Goal: Task Accomplishment & Management: Use online tool/utility

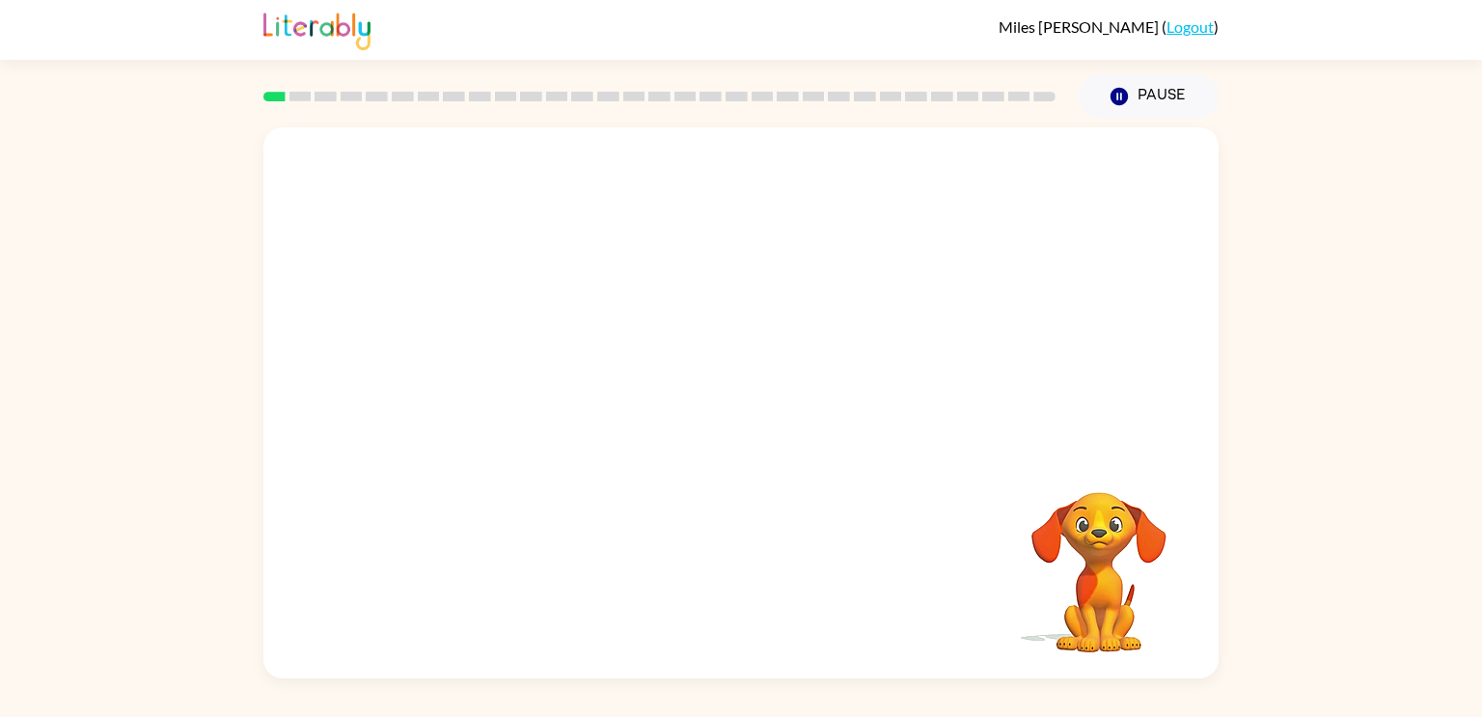
click at [822, 254] on video "Your browser must support playing .mp4 files to use Literably. Please try using…" at bounding box center [740, 289] width 955 height 324
click at [827, 259] on video "Your browser must support playing .mp4 files to use Literably. Please try using…" at bounding box center [740, 289] width 955 height 324
click at [825, 257] on video "Your browser must support playing .mp4 files to use Literably. Please try using…" at bounding box center [740, 289] width 955 height 324
click at [820, 252] on video "Your browser must support playing .mp4 files to use Literably. Please try using…" at bounding box center [740, 289] width 955 height 324
click at [817, 249] on video "Your browser must support playing .mp4 files to use Literably. Please try using…" at bounding box center [740, 289] width 955 height 324
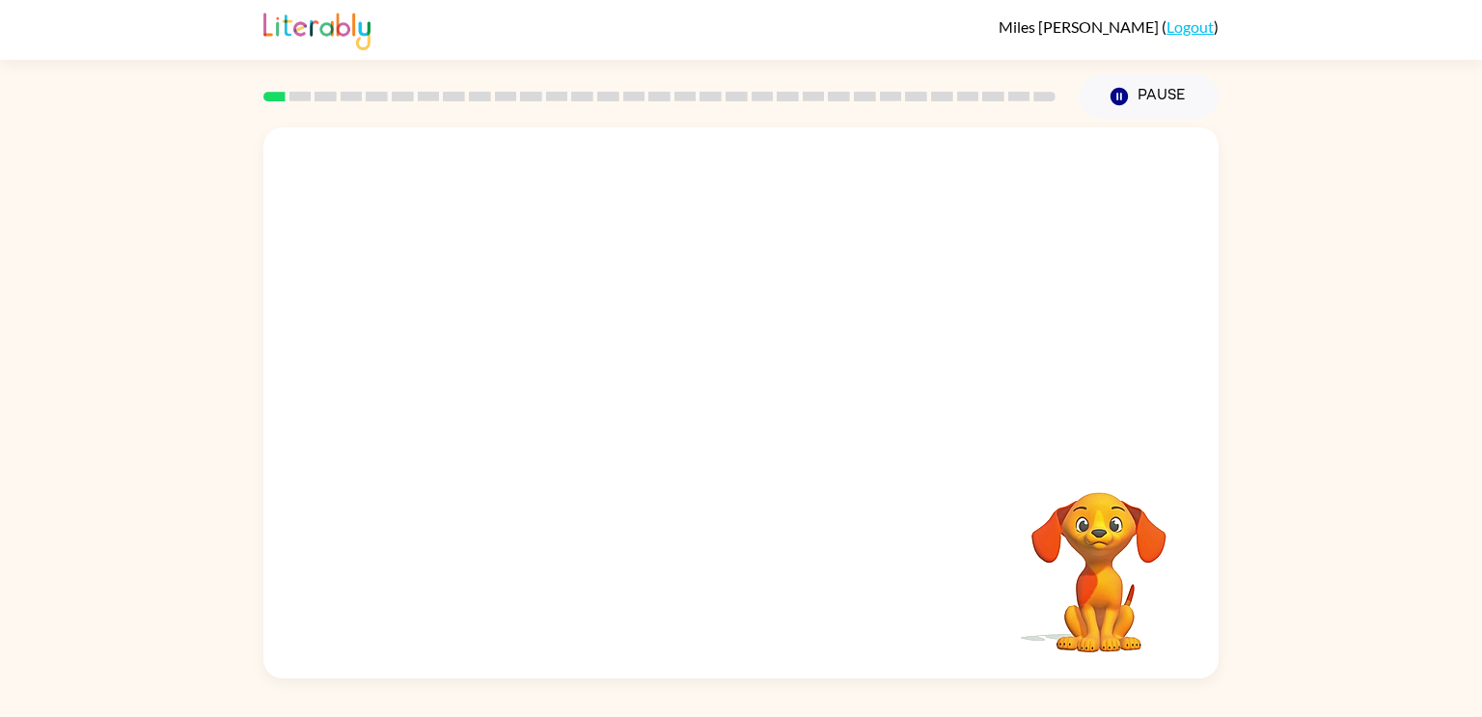
click at [821, 251] on video "Your browser must support playing .mp4 files to use Literably. Please try using…" at bounding box center [740, 289] width 955 height 324
click at [577, 354] on video "Your browser must support playing .mp4 files to use Literably. Please try using…" at bounding box center [740, 289] width 955 height 324
click at [751, 408] on icon "button" at bounding box center [742, 413] width 34 height 34
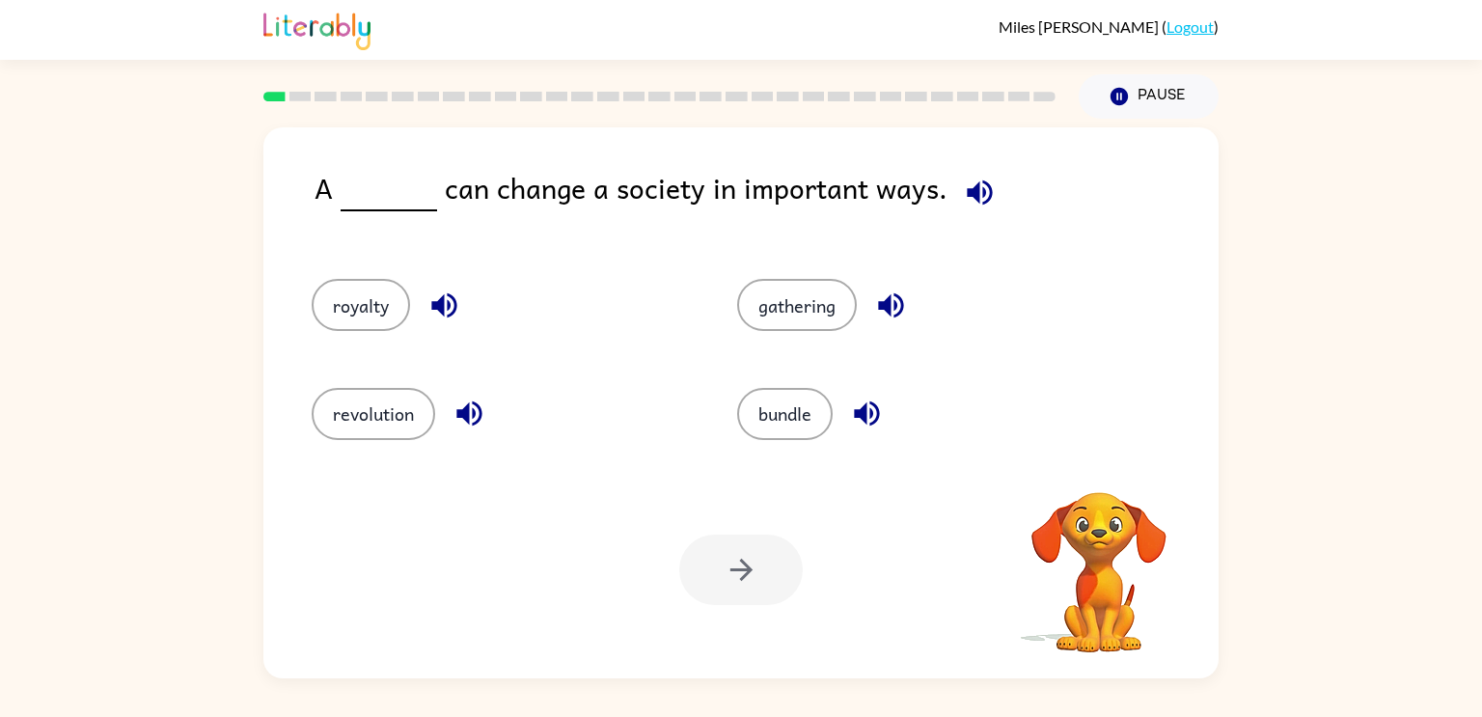
click at [751, 408] on button "bundle" at bounding box center [785, 414] width 96 height 52
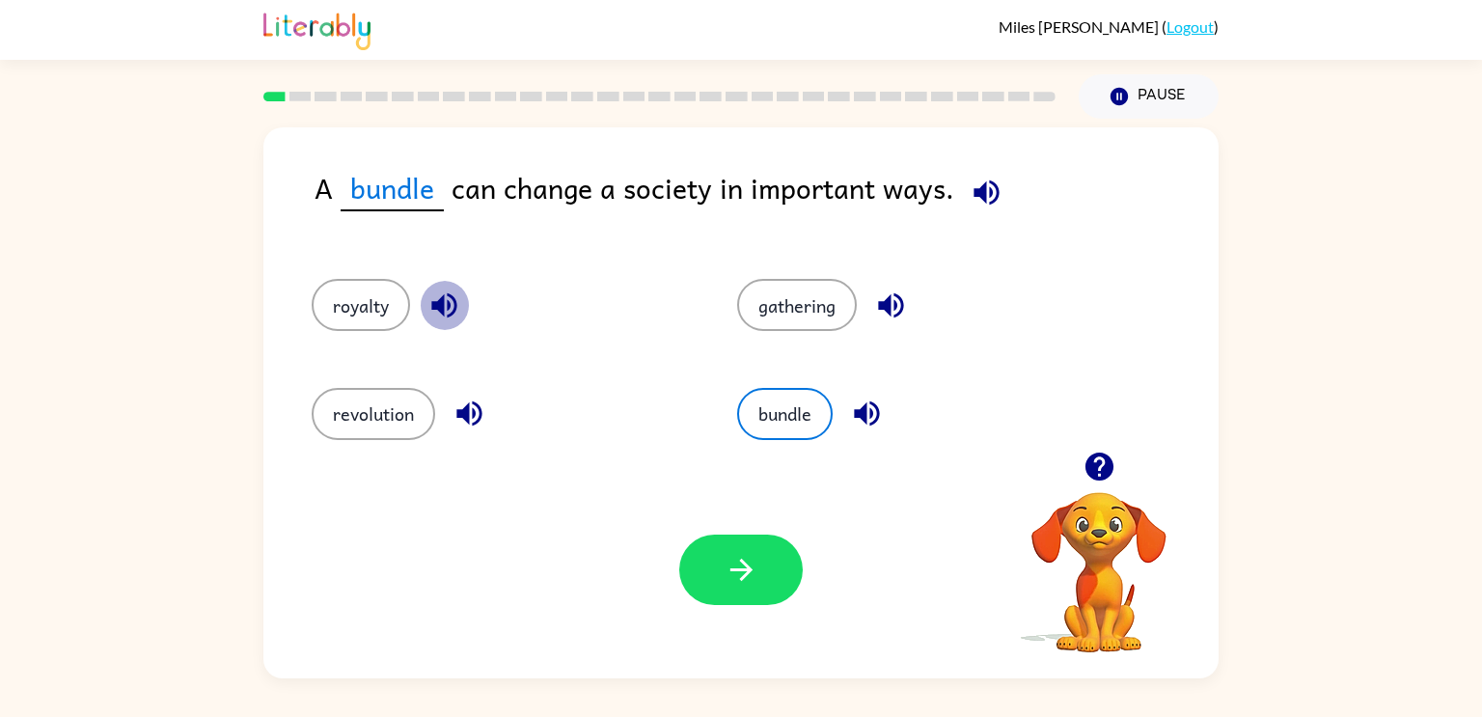
click at [458, 295] on icon "button" at bounding box center [444, 306] width 34 height 34
click at [477, 406] on icon "button" at bounding box center [468, 413] width 25 height 25
click at [887, 297] on icon "button" at bounding box center [890, 305] width 25 height 25
click at [852, 412] on icon "button" at bounding box center [867, 414] width 34 height 34
click at [772, 322] on button "gathering" at bounding box center [797, 305] width 120 height 52
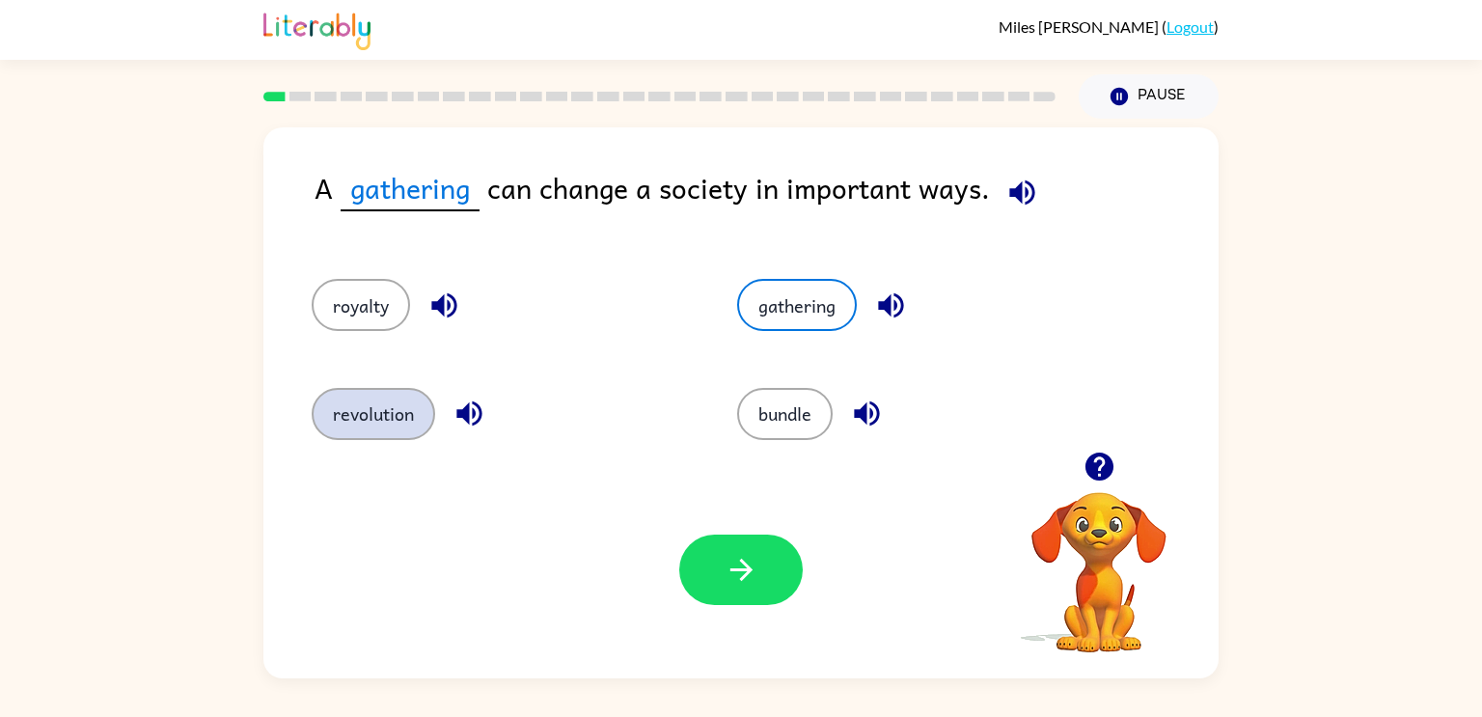
click at [377, 428] on button "revolution" at bounding box center [374, 414] width 124 height 52
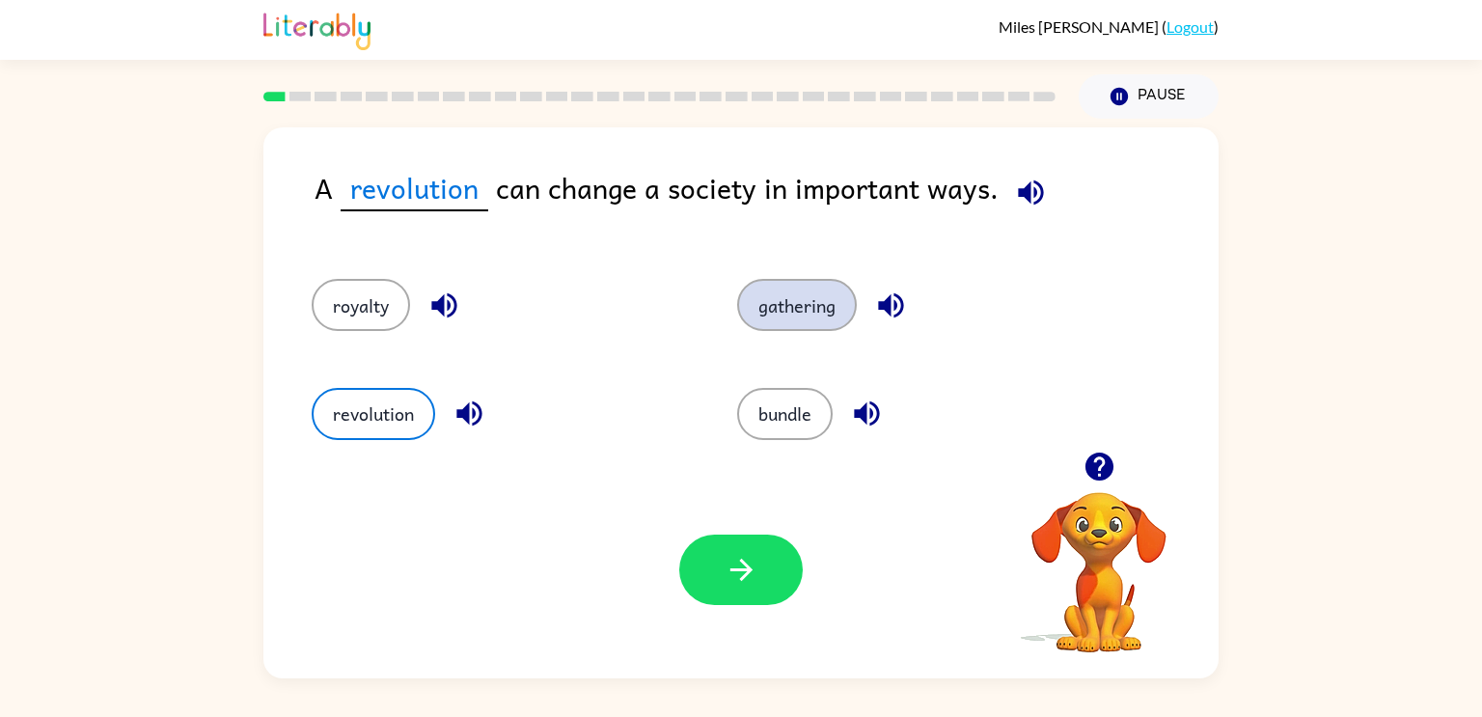
click at [811, 280] on button "gathering" at bounding box center [797, 305] width 120 height 52
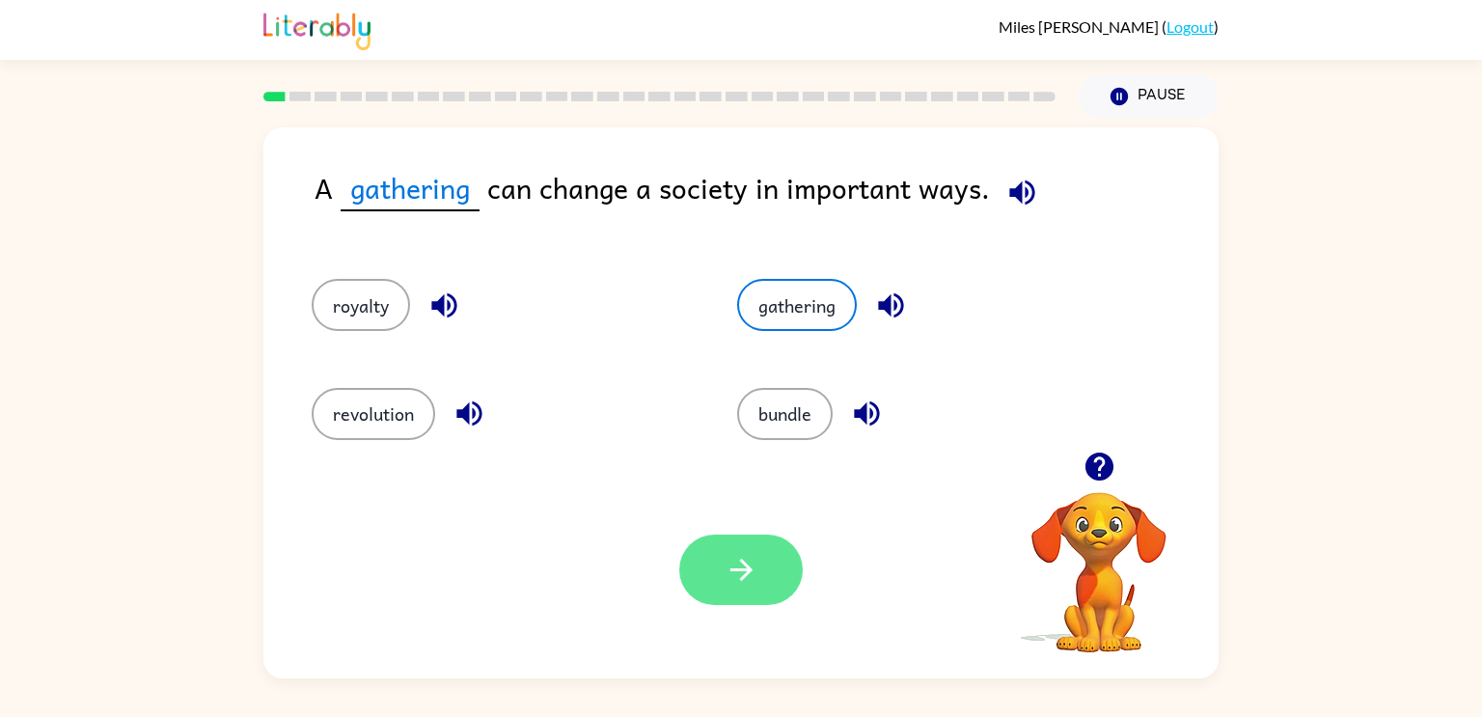
click at [725, 588] on button "button" at bounding box center [741, 570] width 124 height 70
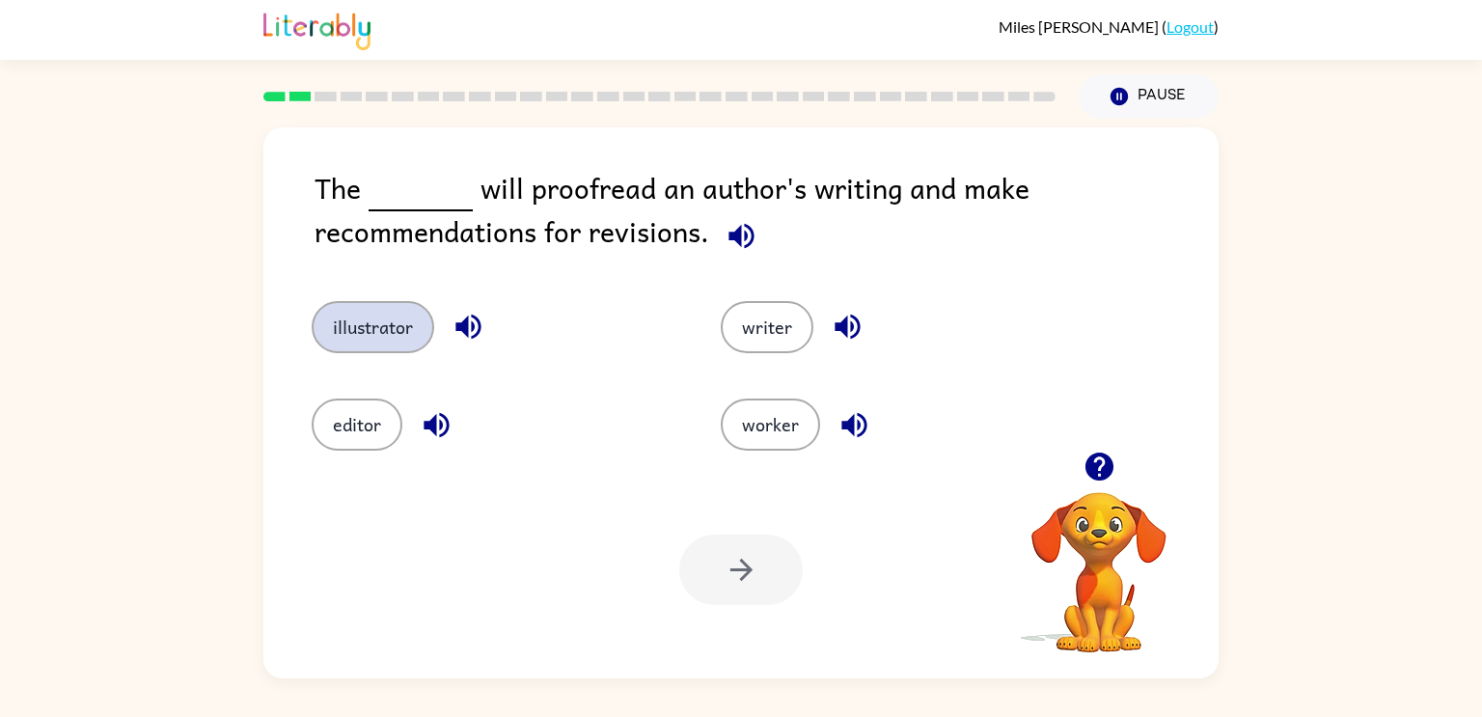
click at [422, 348] on button "illustrator" at bounding box center [373, 327] width 123 height 52
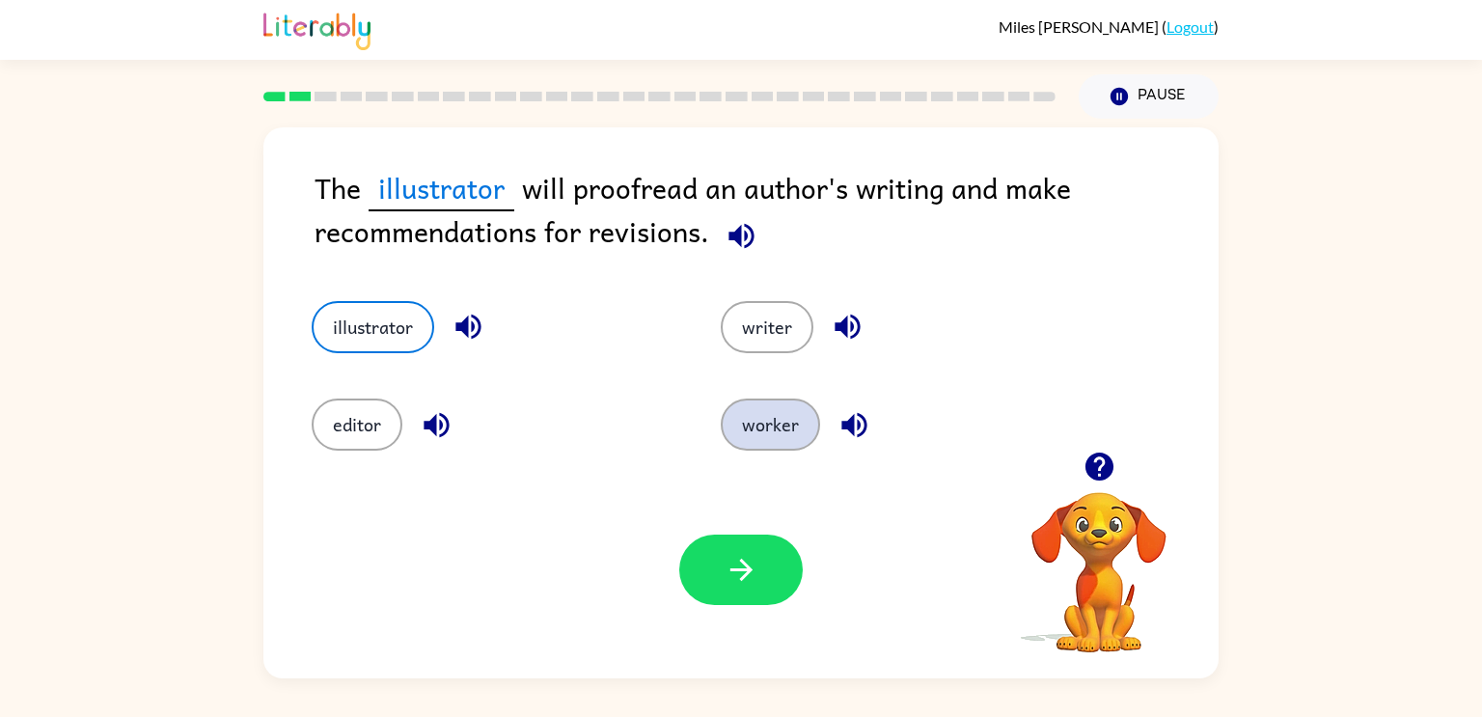
click at [786, 440] on button "worker" at bounding box center [770, 425] width 99 height 52
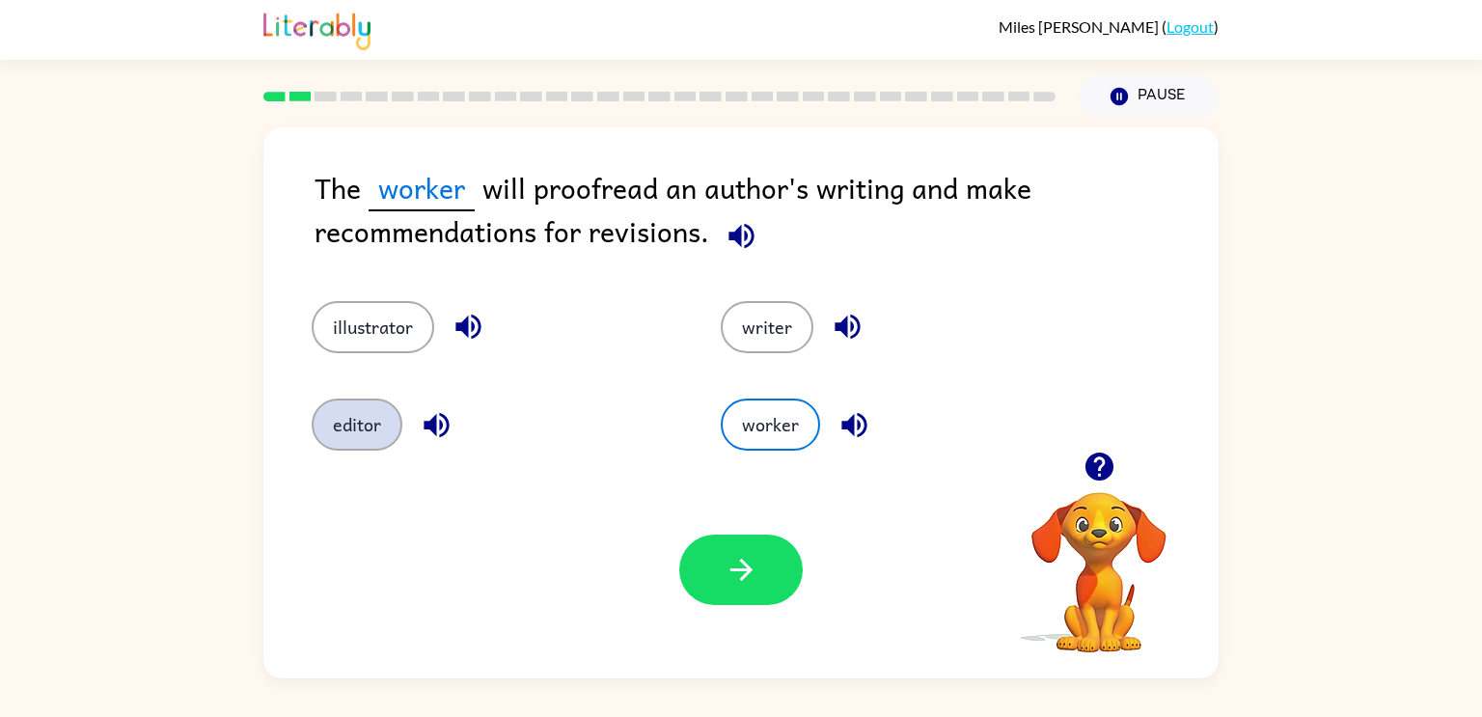
click at [365, 423] on button "editor" at bounding box center [357, 425] width 91 height 52
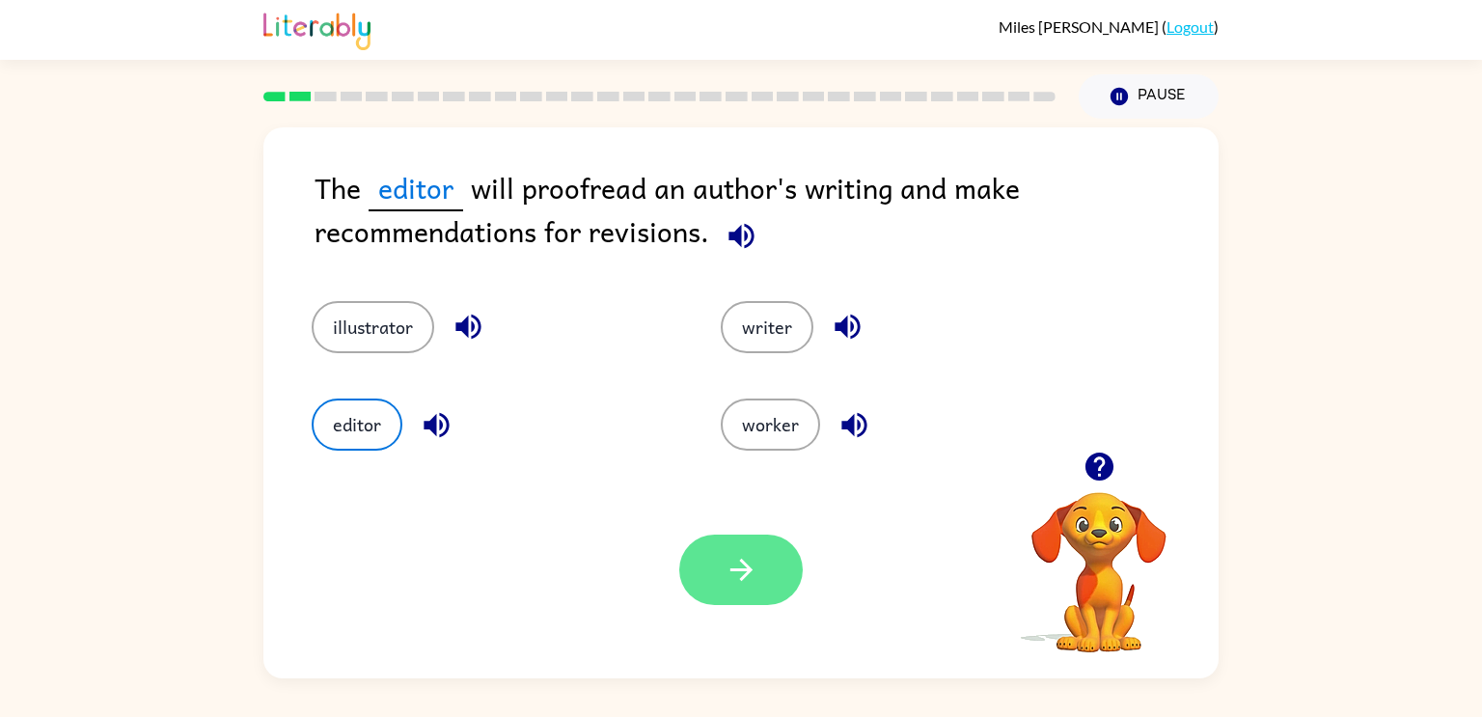
click at [738, 565] on icon "button" at bounding box center [742, 570] width 34 height 34
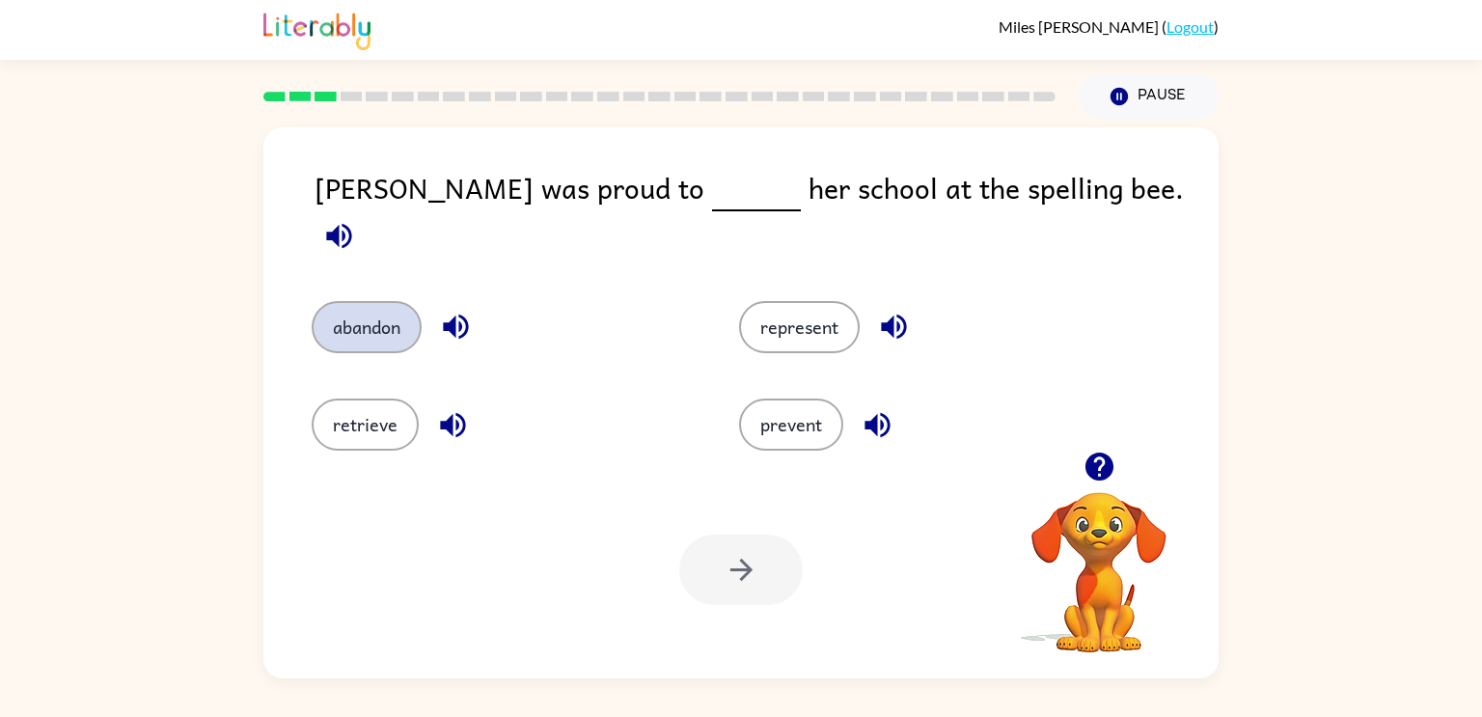
click at [397, 306] on button "abandon" at bounding box center [367, 327] width 110 height 52
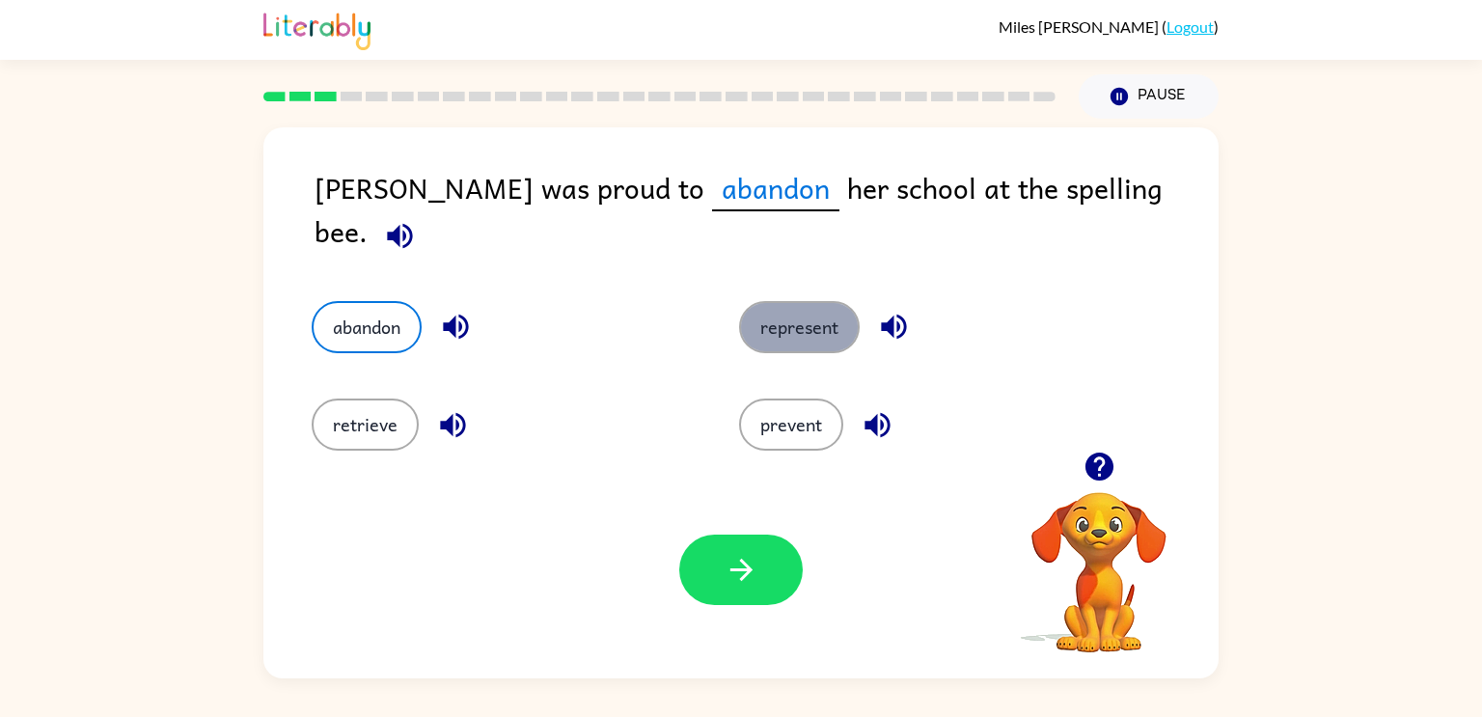
click at [801, 304] on button "represent" at bounding box center [799, 327] width 121 height 52
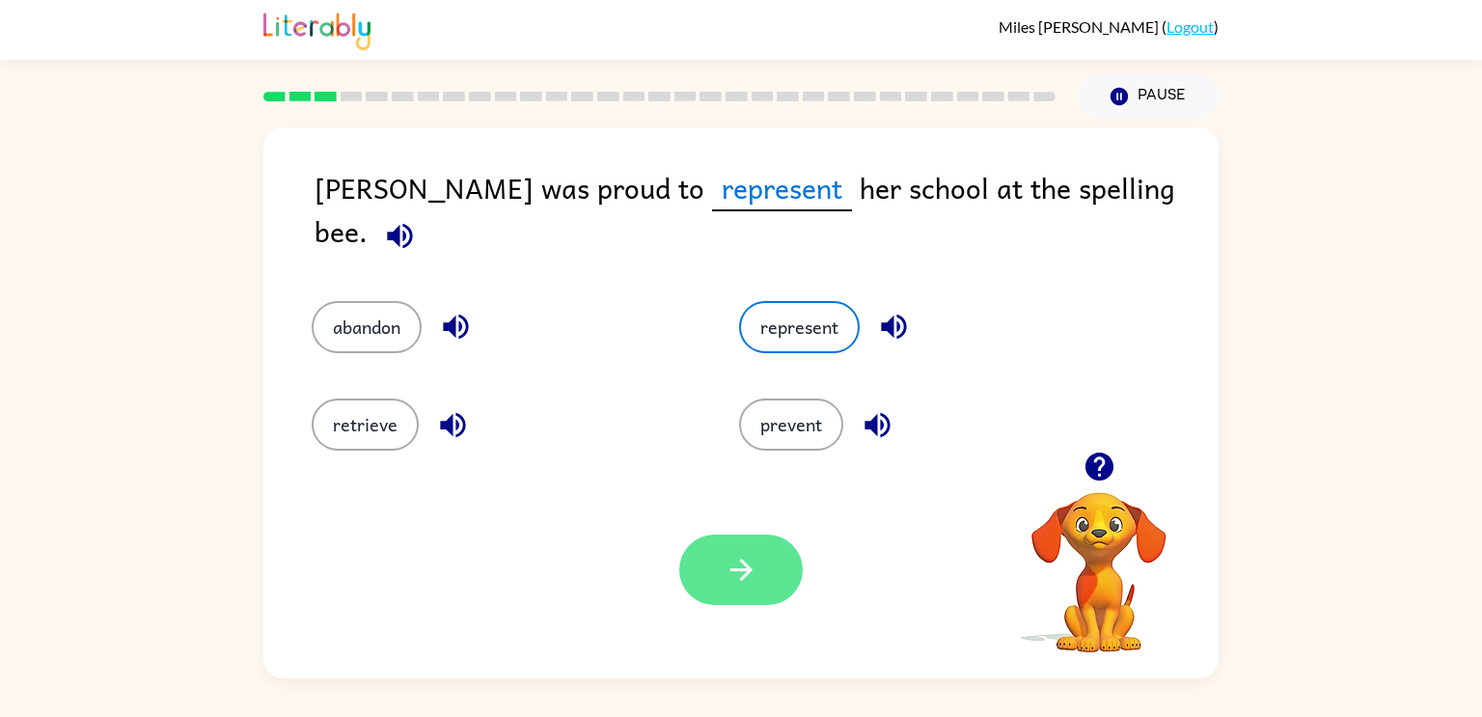
click at [765, 566] on button "button" at bounding box center [741, 570] width 124 height 70
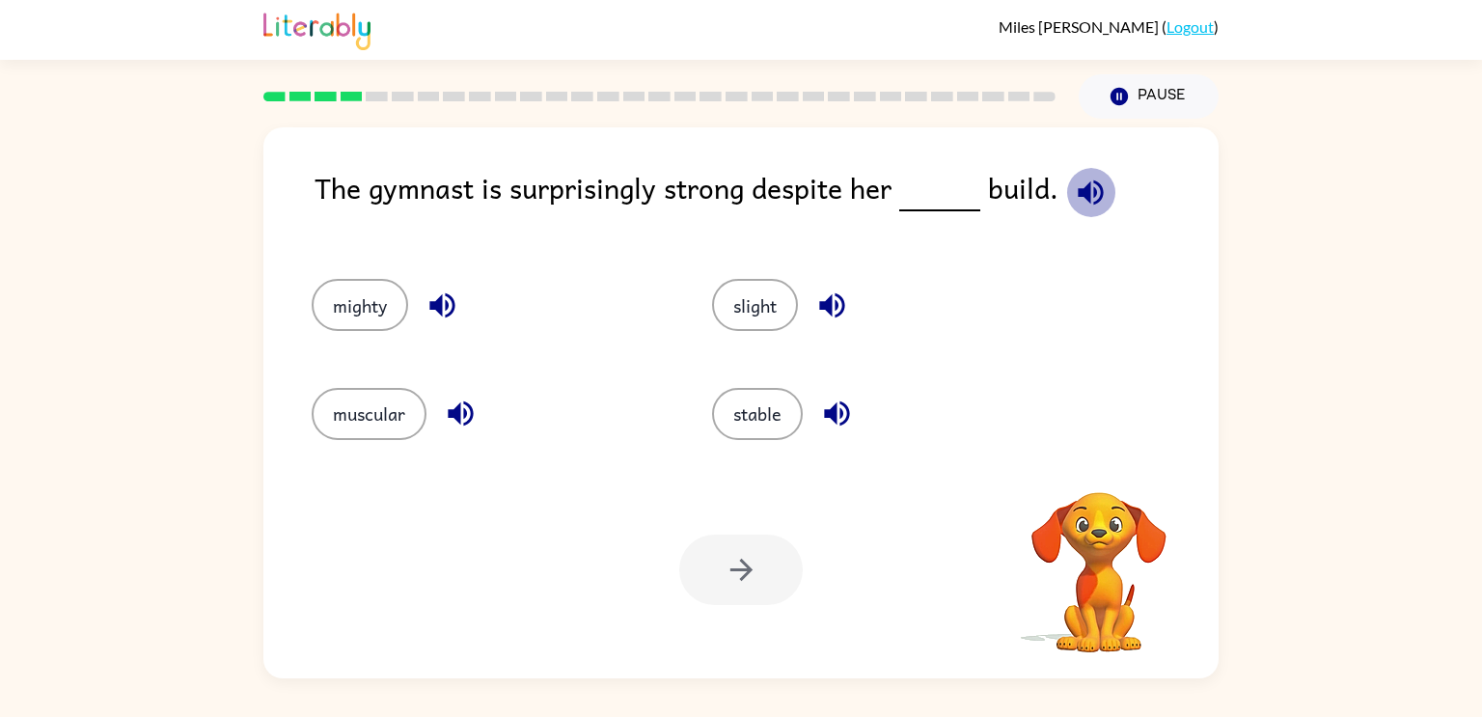
click at [1089, 188] on icon "button" at bounding box center [1091, 193] width 34 height 34
click at [1089, 456] on icon "button" at bounding box center [1099, 467] width 28 height 28
click at [1092, 458] on div "The gymnast is surprisingly strong despite her build. mighty slight muscular st…" at bounding box center [740, 402] width 955 height 551
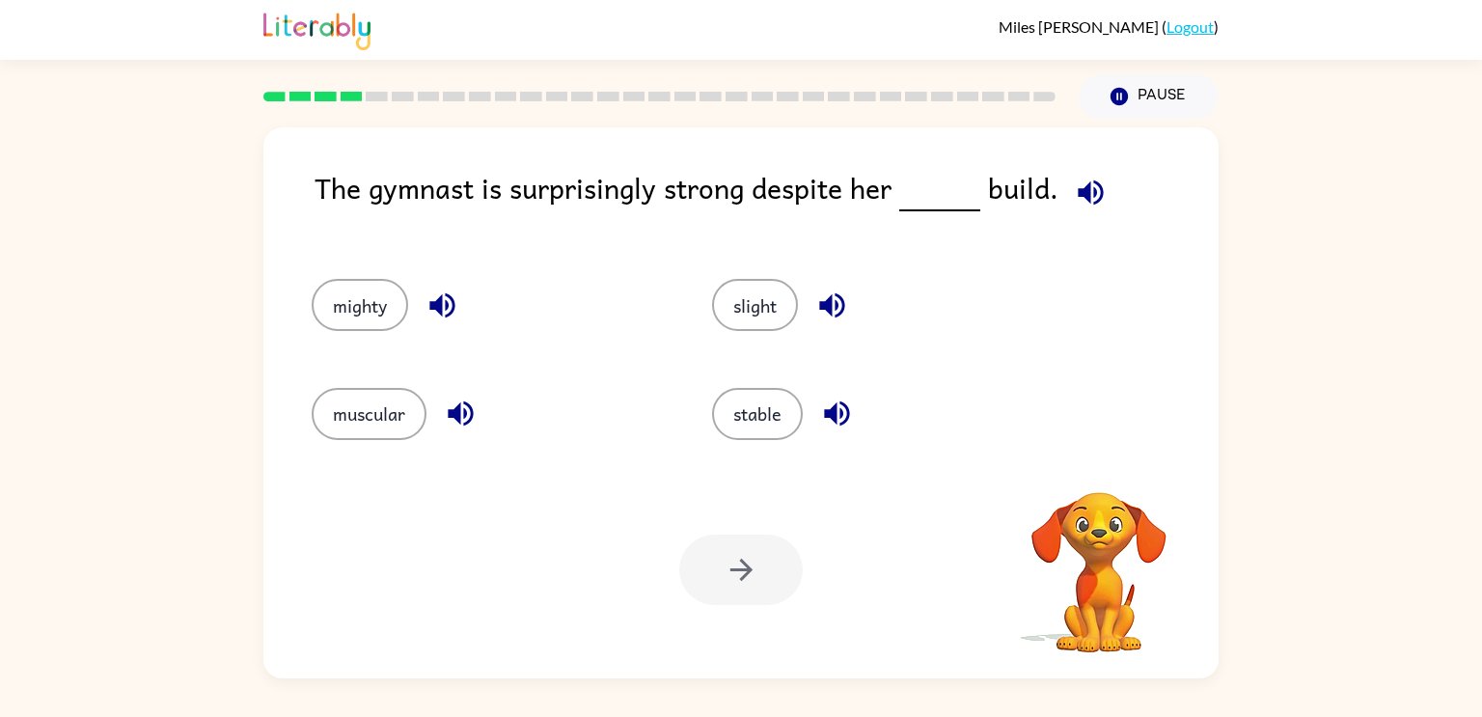
click at [1092, 458] on div "The gymnast is surprisingly strong despite her build. mighty slight muscular st…" at bounding box center [740, 402] width 955 height 551
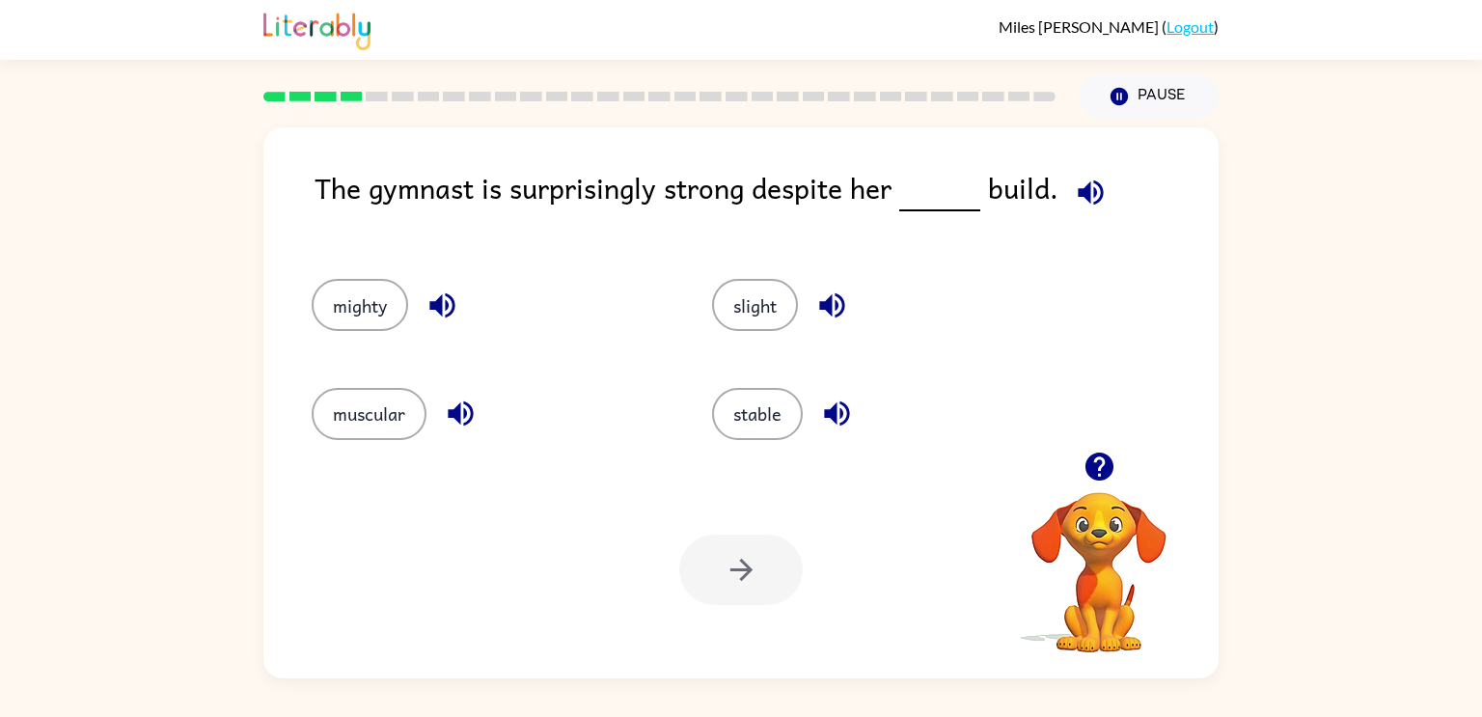
click at [1092, 458] on icon "button" at bounding box center [1099, 467] width 28 height 28
click at [1092, 458] on div "The gymnast is surprisingly strong despite her build. mighty slight muscular st…" at bounding box center [740, 402] width 955 height 551
click at [774, 331] on button "slight" at bounding box center [755, 305] width 86 height 52
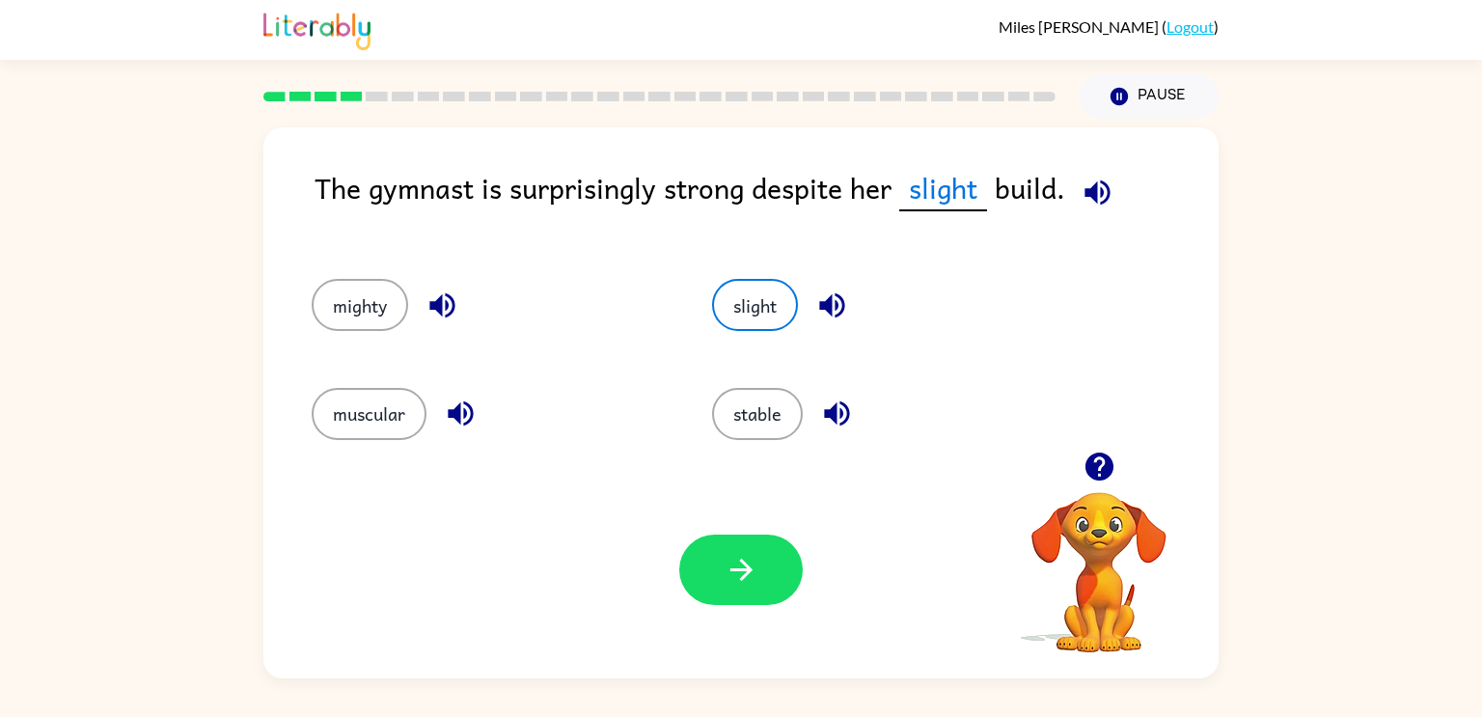
click at [803, 415] on div "stable" at bounding box center [890, 414] width 356 height 52
click at [800, 421] on button "stable" at bounding box center [757, 414] width 91 height 52
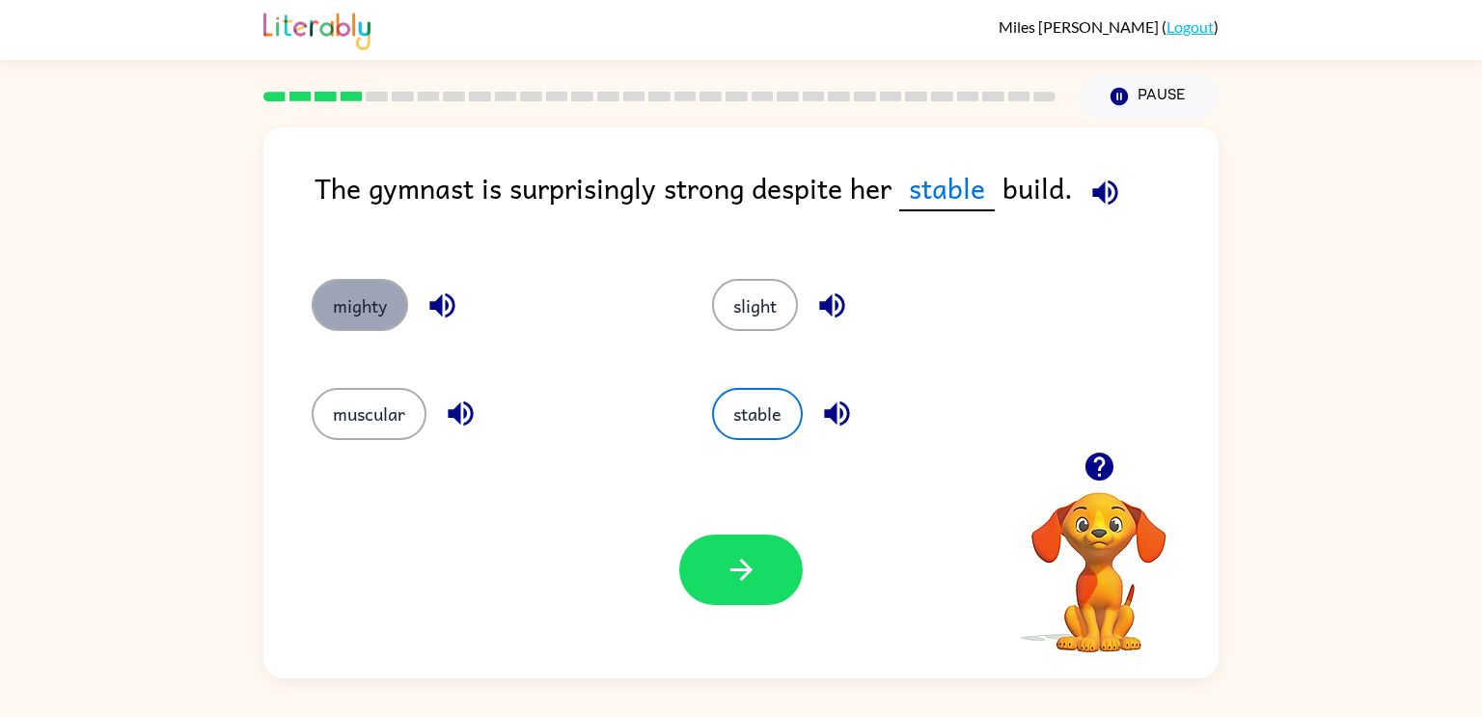
click at [389, 281] on button "mighty" at bounding box center [360, 305] width 96 height 52
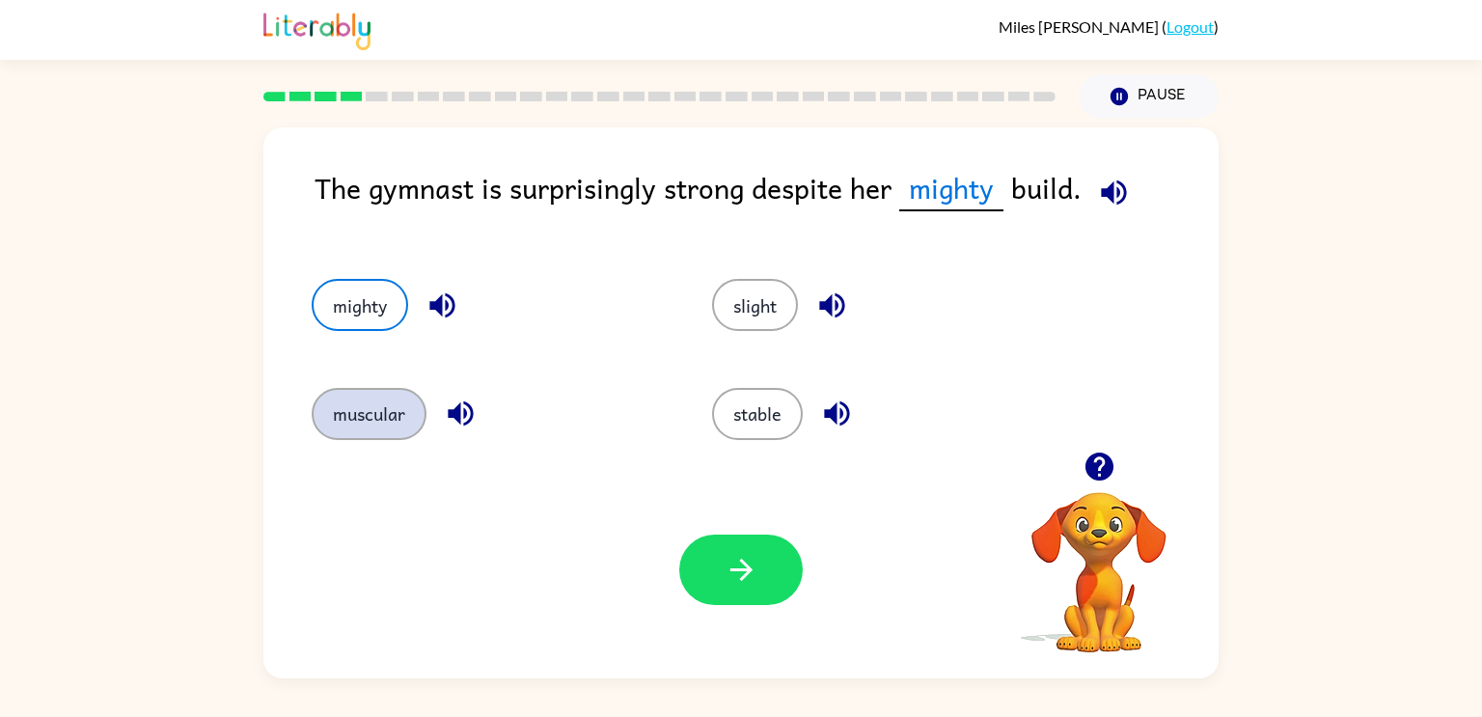
click at [398, 405] on button "muscular" at bounding box center [369, 414] width 115 height 52
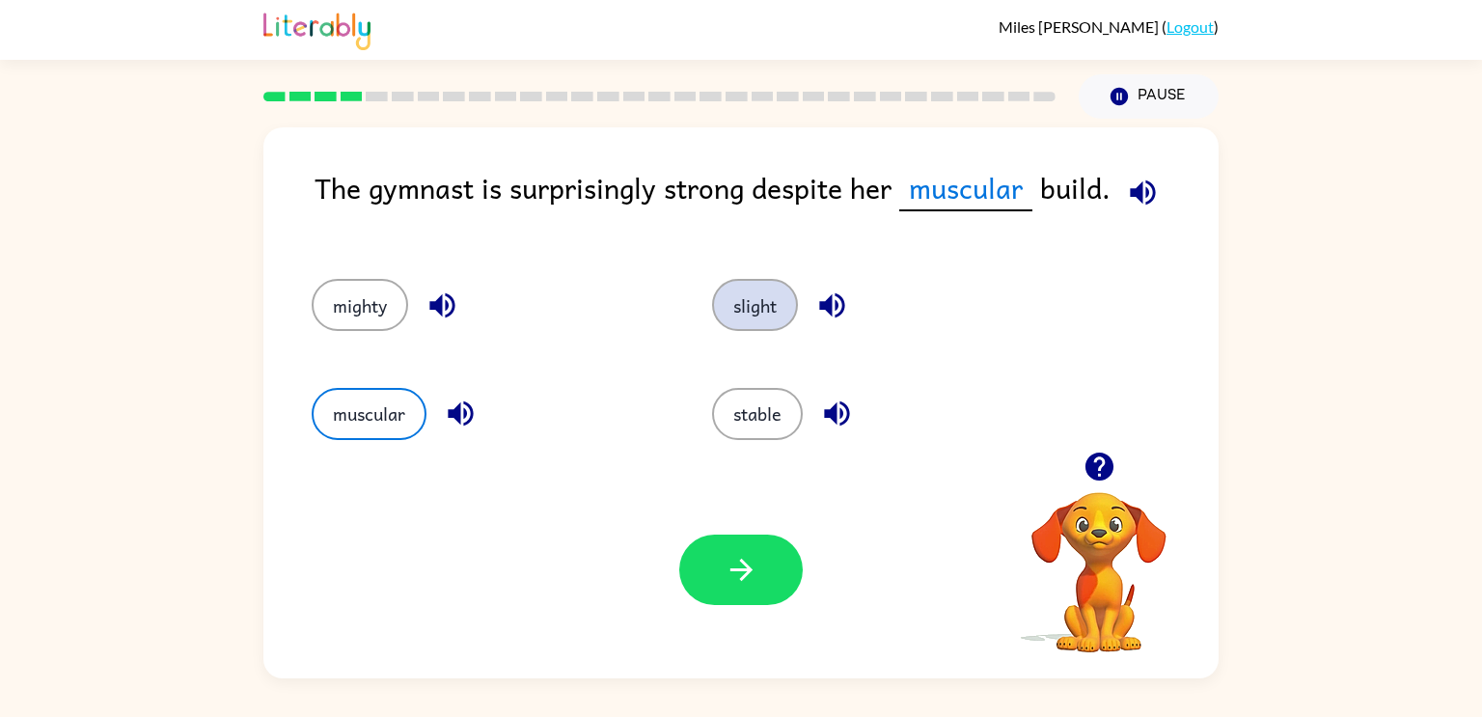
click at [795, 307] on button "slight" at bounding box center [755, 305] width 86 height 52
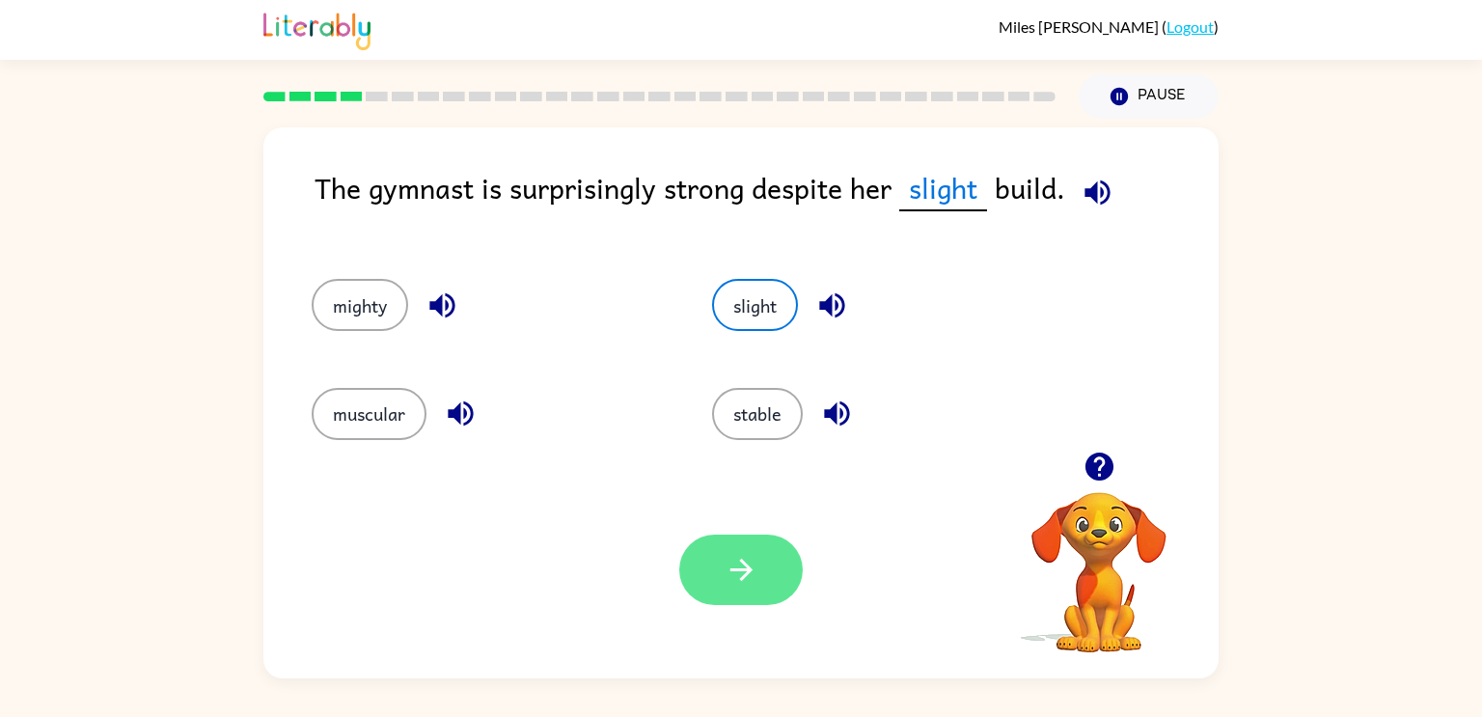
click at [706, 598] on button "button" at bounding box center [741, 570] width 124 height 70
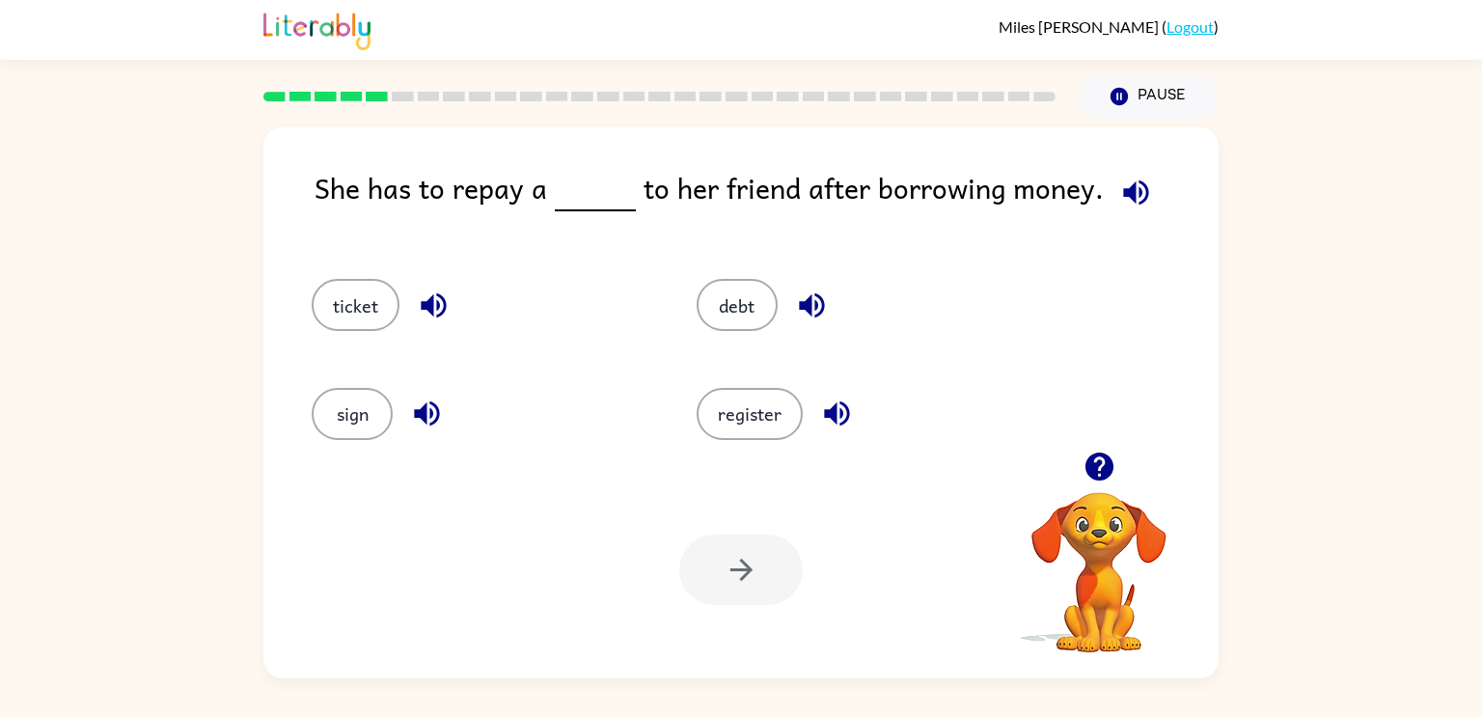
click at [1119, 182] on icon "button" at bounding box center [1136, 193] width 34 height 34
click at [726, 325] on button "debt" at bounding box center [737, 305] width 81 height 52
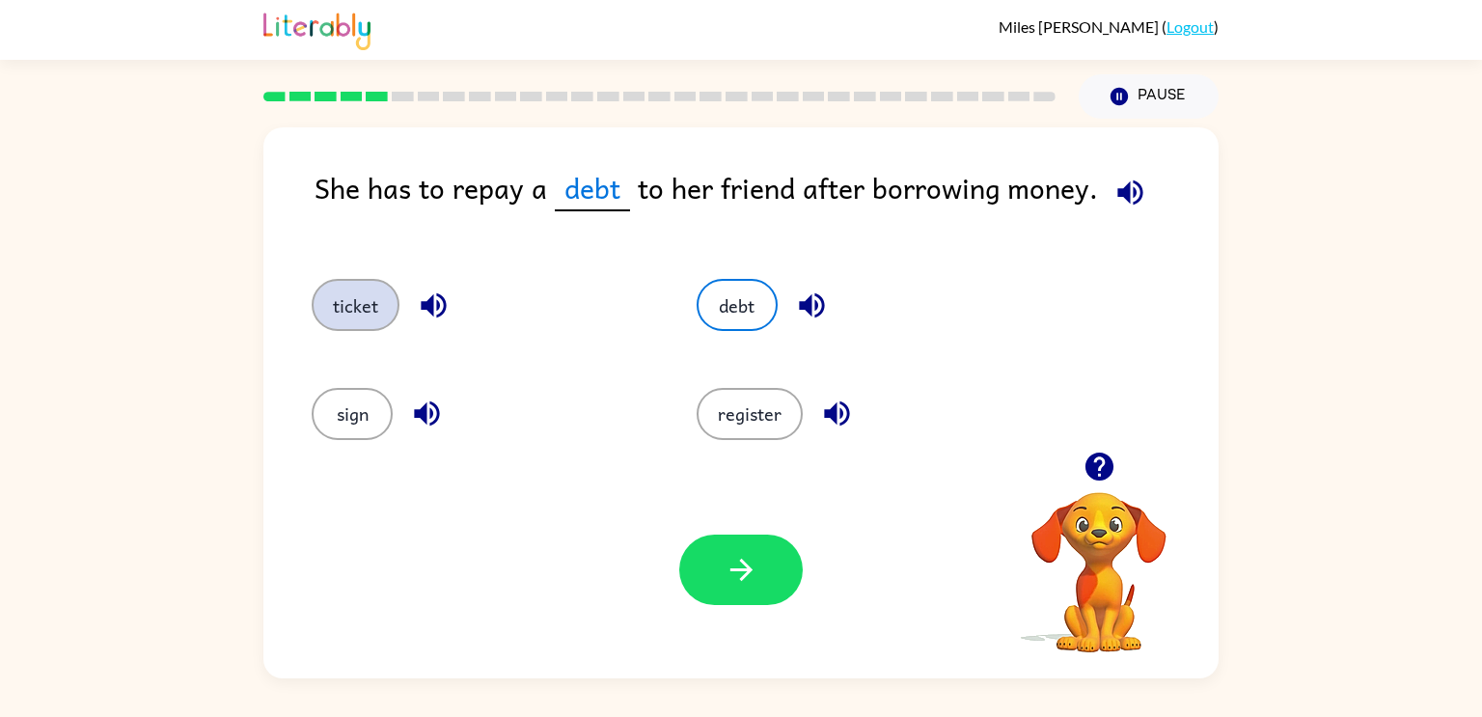
click at [367, 288] on button "ticket" at bounding box center [356, 305] width 88 height 52
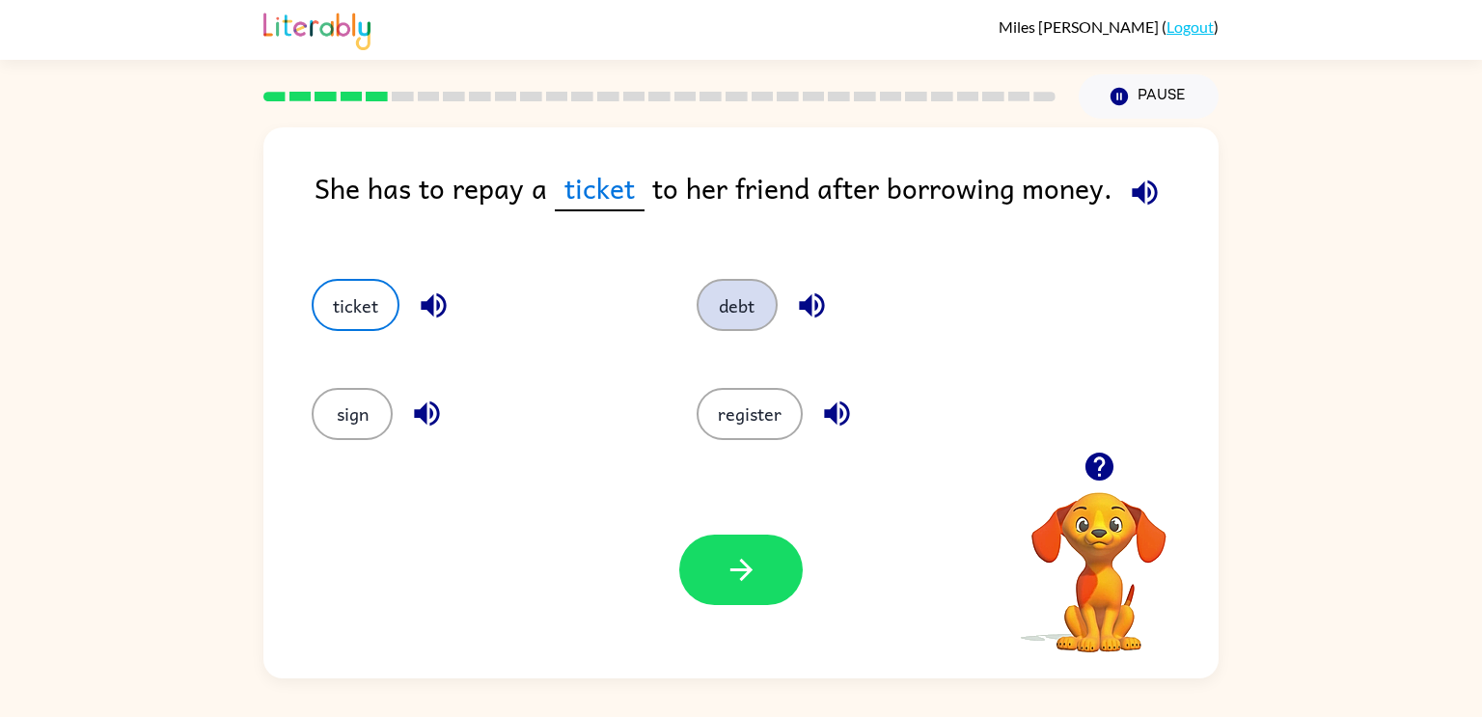
click at [749, 292] on button "debt" at bounding box center [737, 305] width 81 height 52
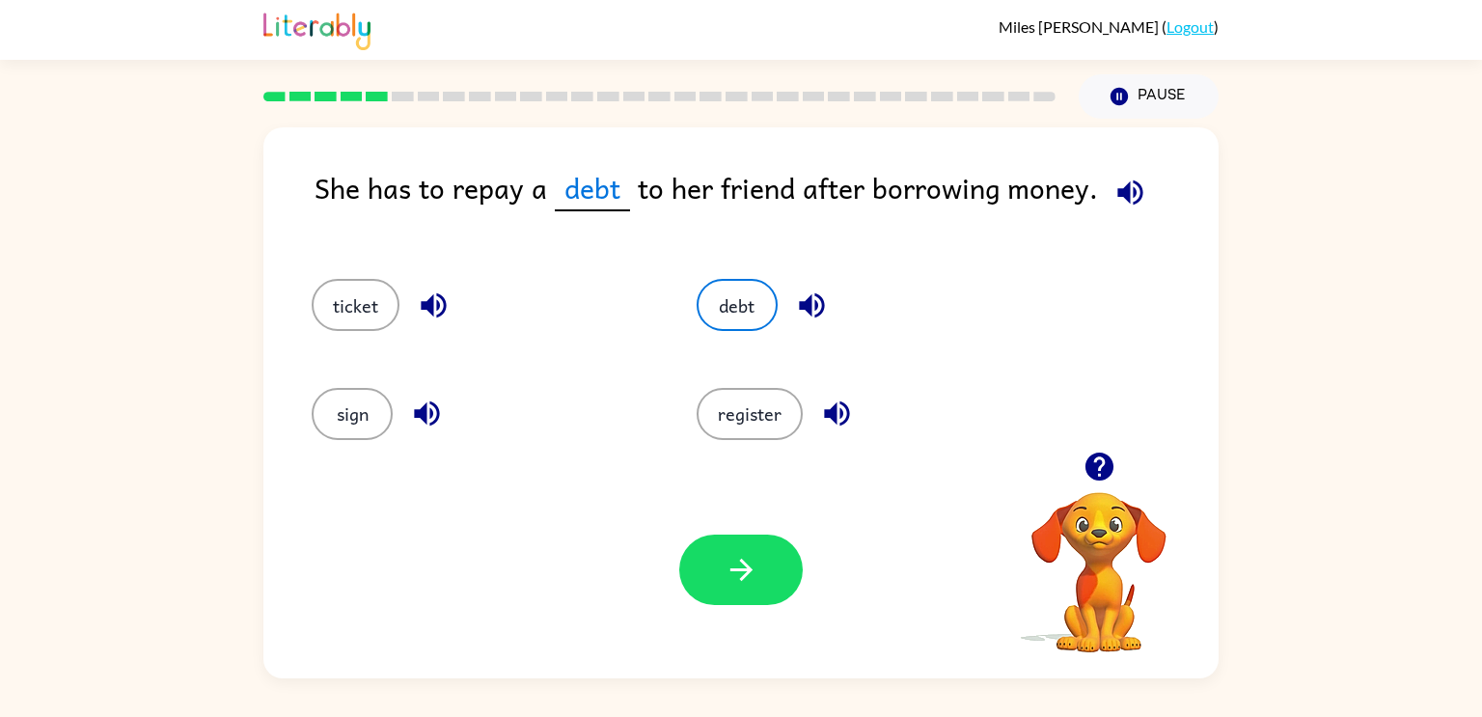
click at [708, 521] on div "Your browser must support playing .mp4 files to use Literably. Please try using…" at bounding box center [740, 569] width 955 height 217
click at [713, 571] on button "button" at bounding box center [741, 570] width 124 height 70
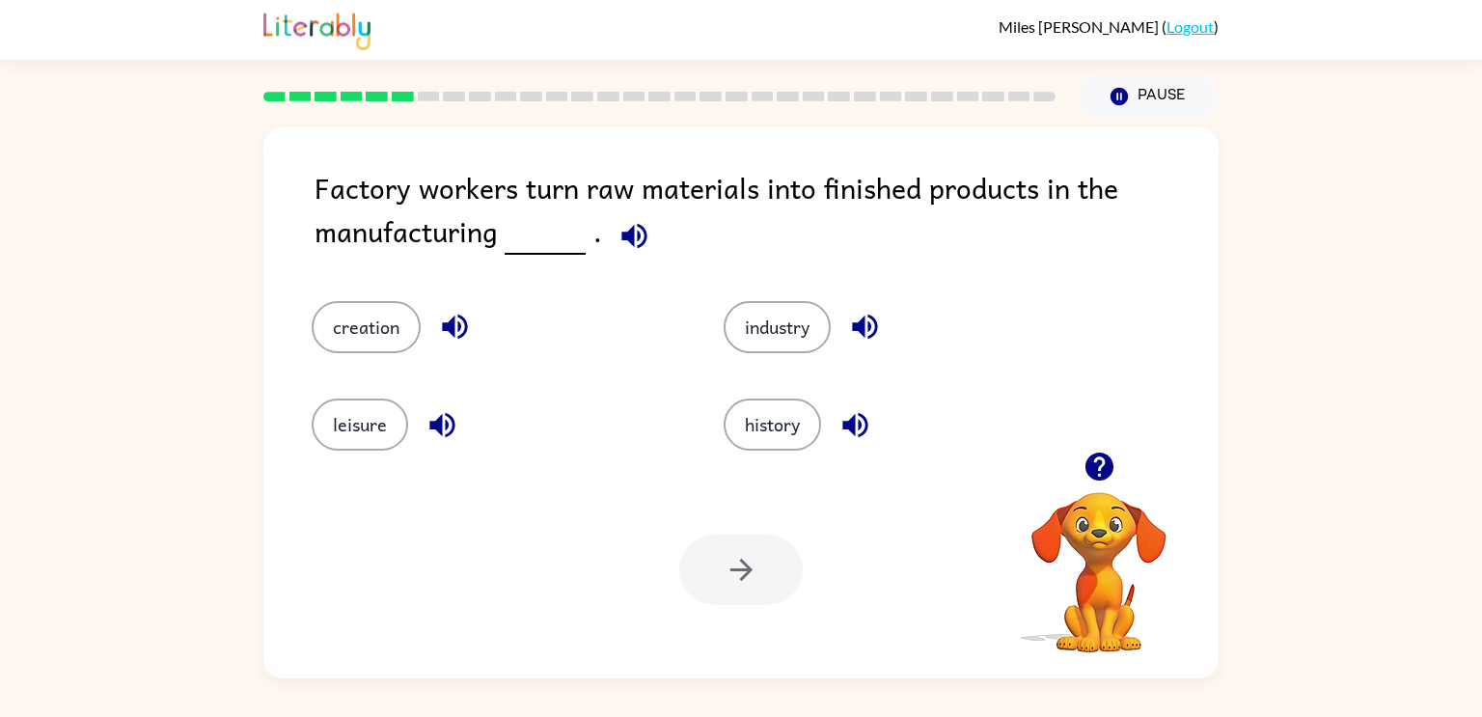
click at [618, 239] on icon "button" at bounding box center [635, 236] width 34 height 34
click at [803, 311] on button "industry" at bounding box center [777, 327] width 107 height 52
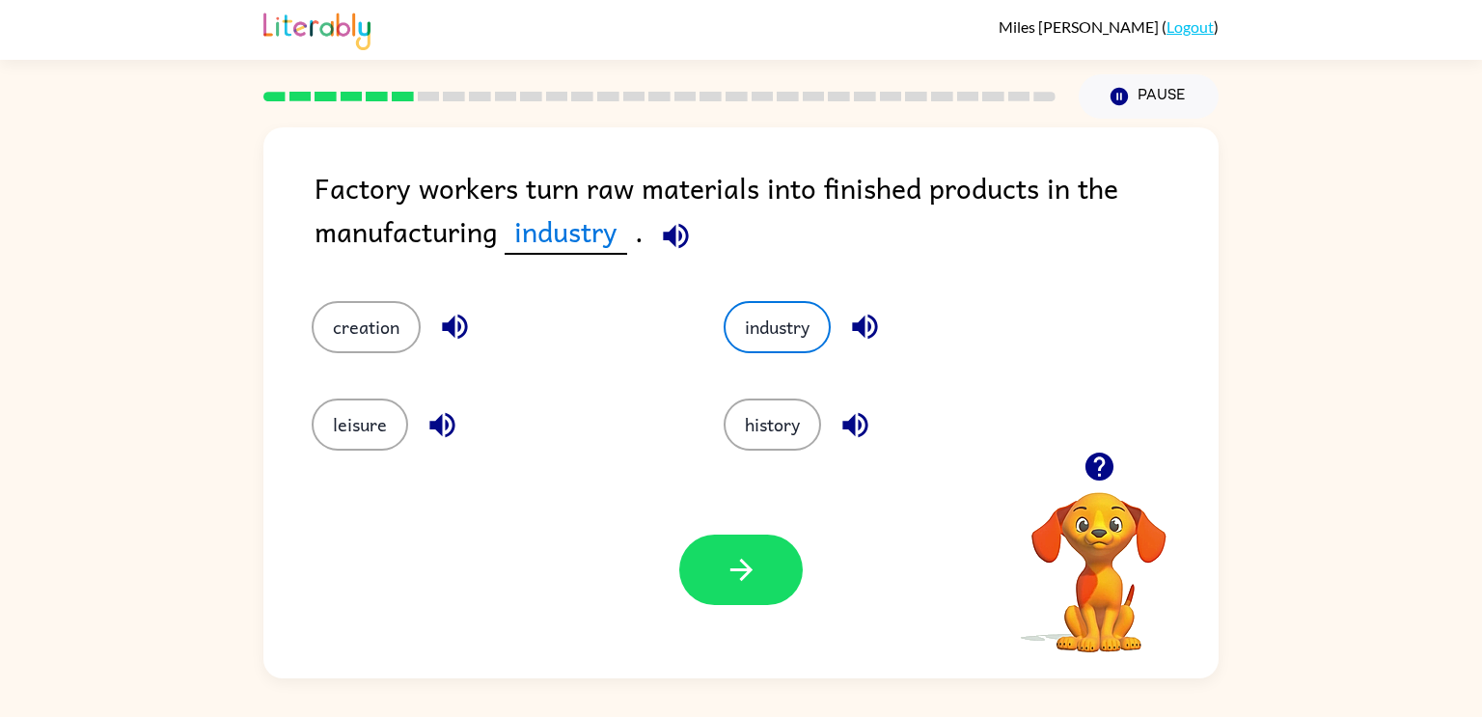
click at [674, 578] on div "Your browser must support playing .mp4 files to use Literably. Please try using…" at bounding box center [740, 569] width 955 height 217
click at [684, 580] on button "button" at bounding box center [741, 570] width 124 height 70
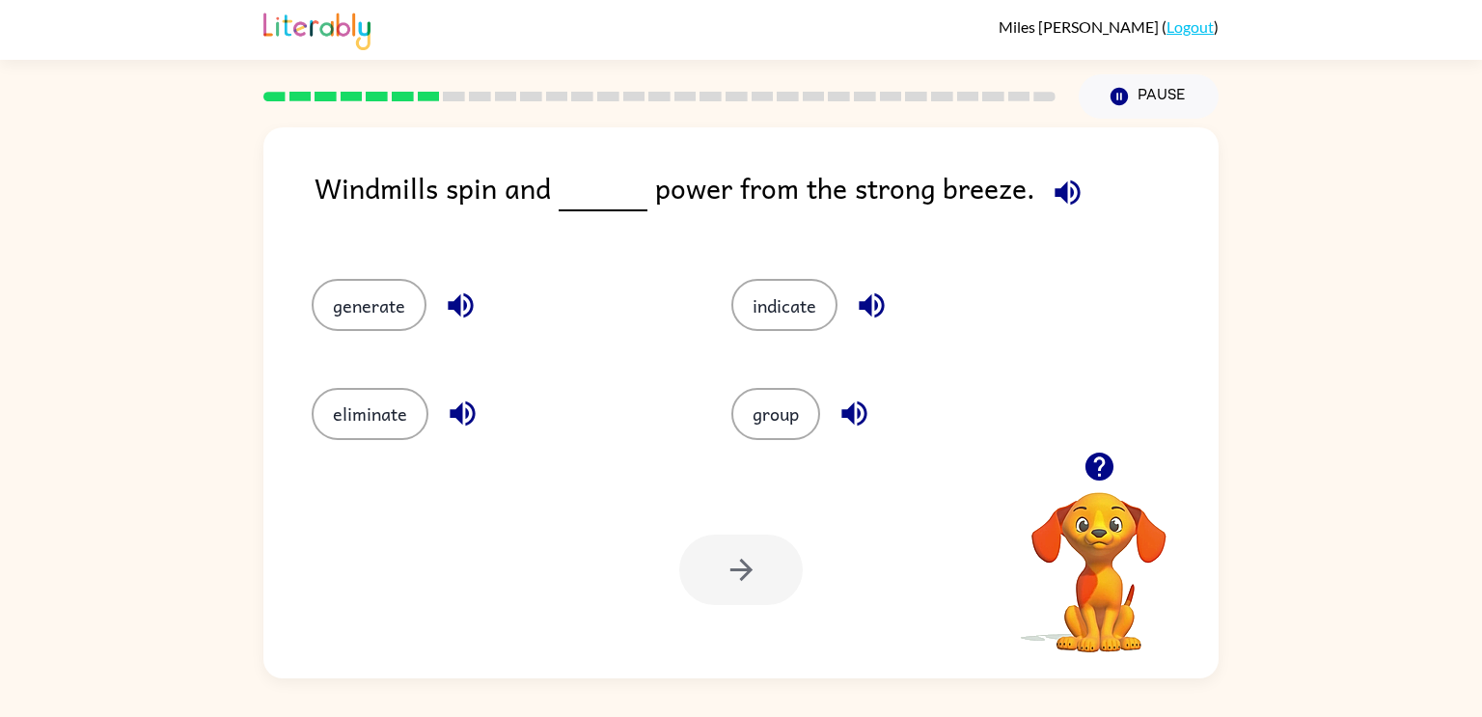
click at [1052, 205] on icon "button" at bounding box center [1068, 193] width 34 height 34
click at [1053, 203] on icon "button" at bounding box center [1068, 193] width 34 height 34
click at [1056, 191] on icon "button" at bounding box center [1067, 191] width 25 height 25
click at [1106, 470] on icon "button" at bounding box center [1099, 467] width 28 height 28
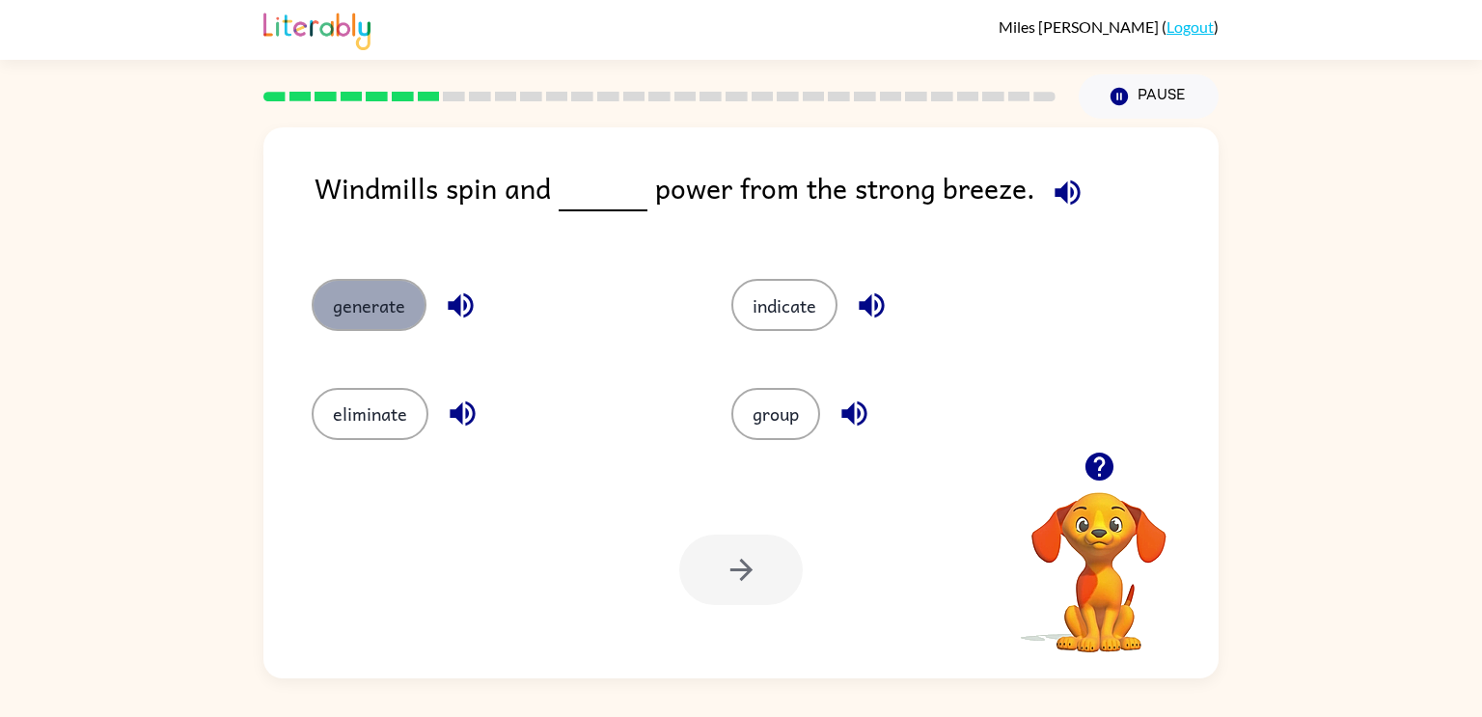
click at [366, 323] on button "generate" at bounding box center [369, 305] width 115 height 52
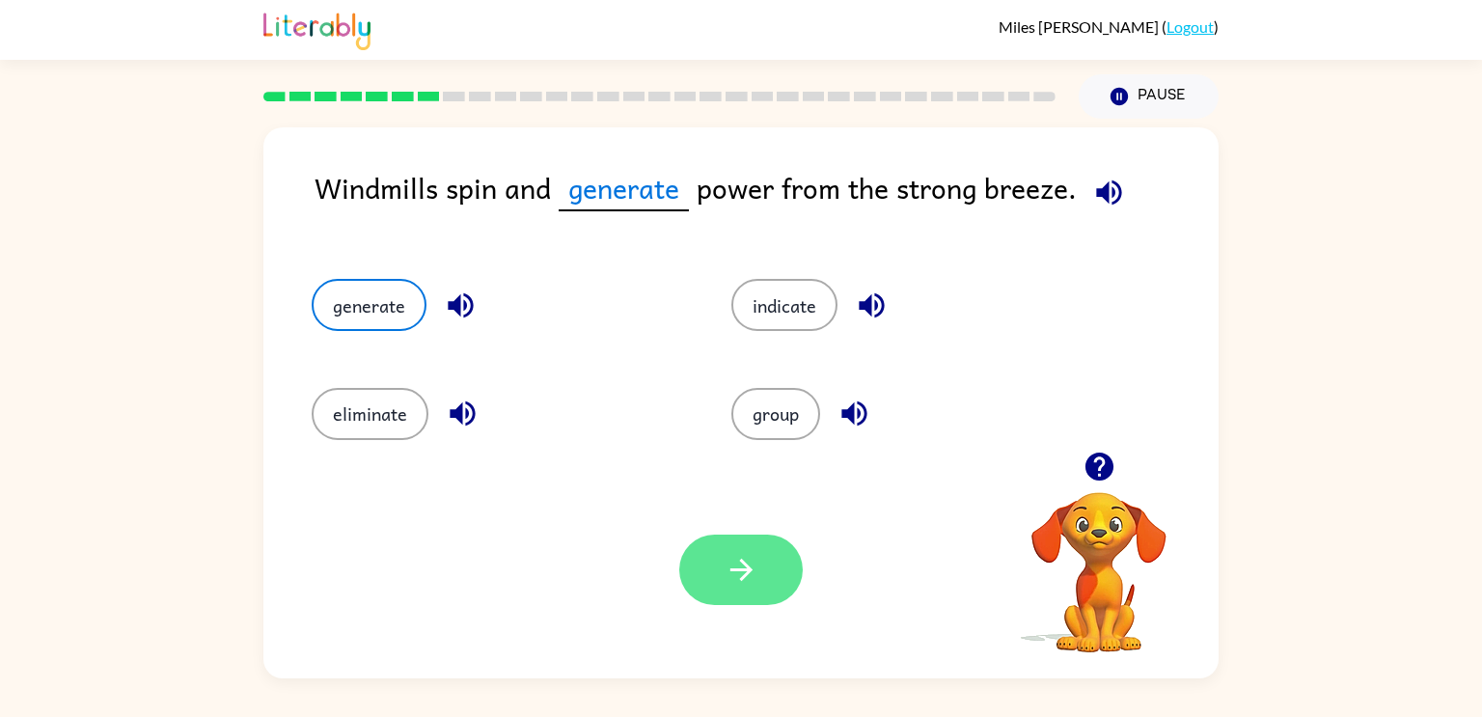
click at [756, 594] on button "button" at bounding box center [741, 570] width 124 height 70
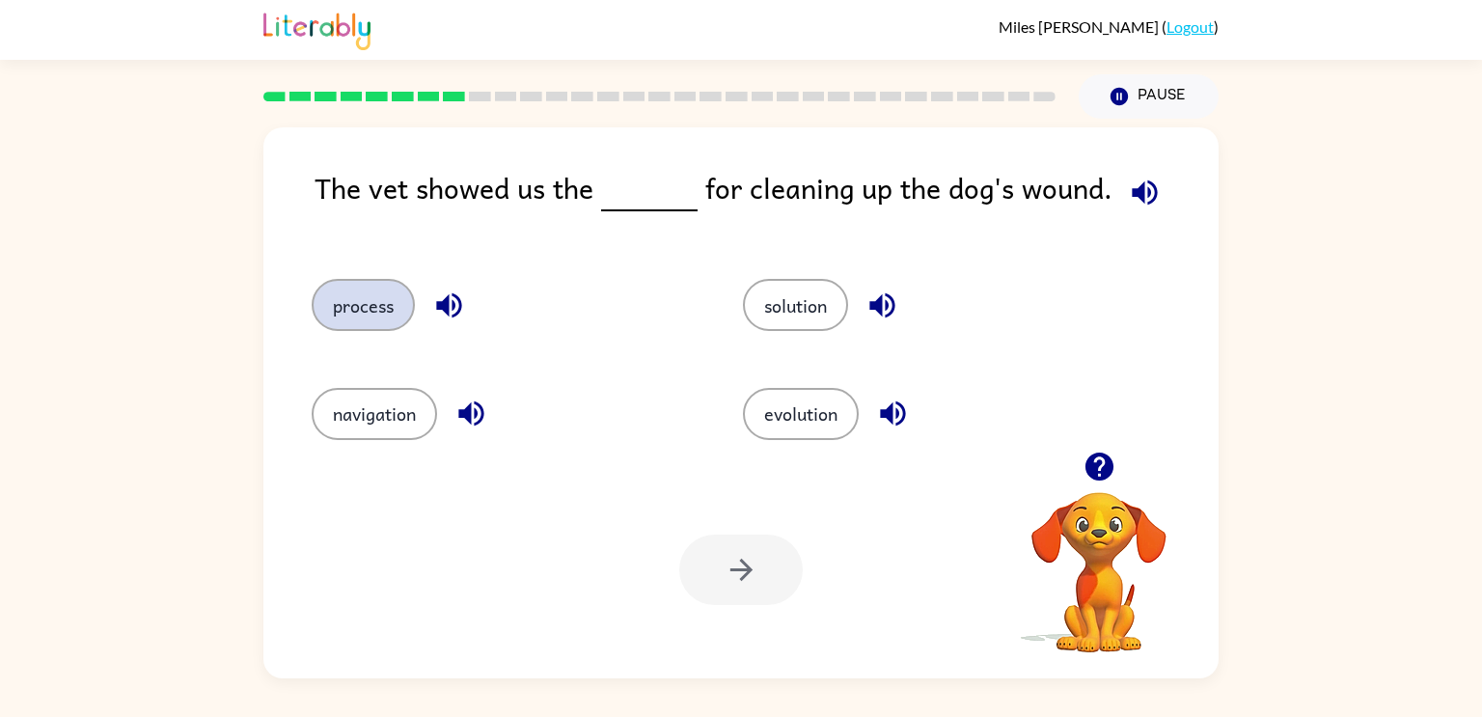
click at [349, 321] on button "process" at bounding box center [363, 305] width 103 height 52
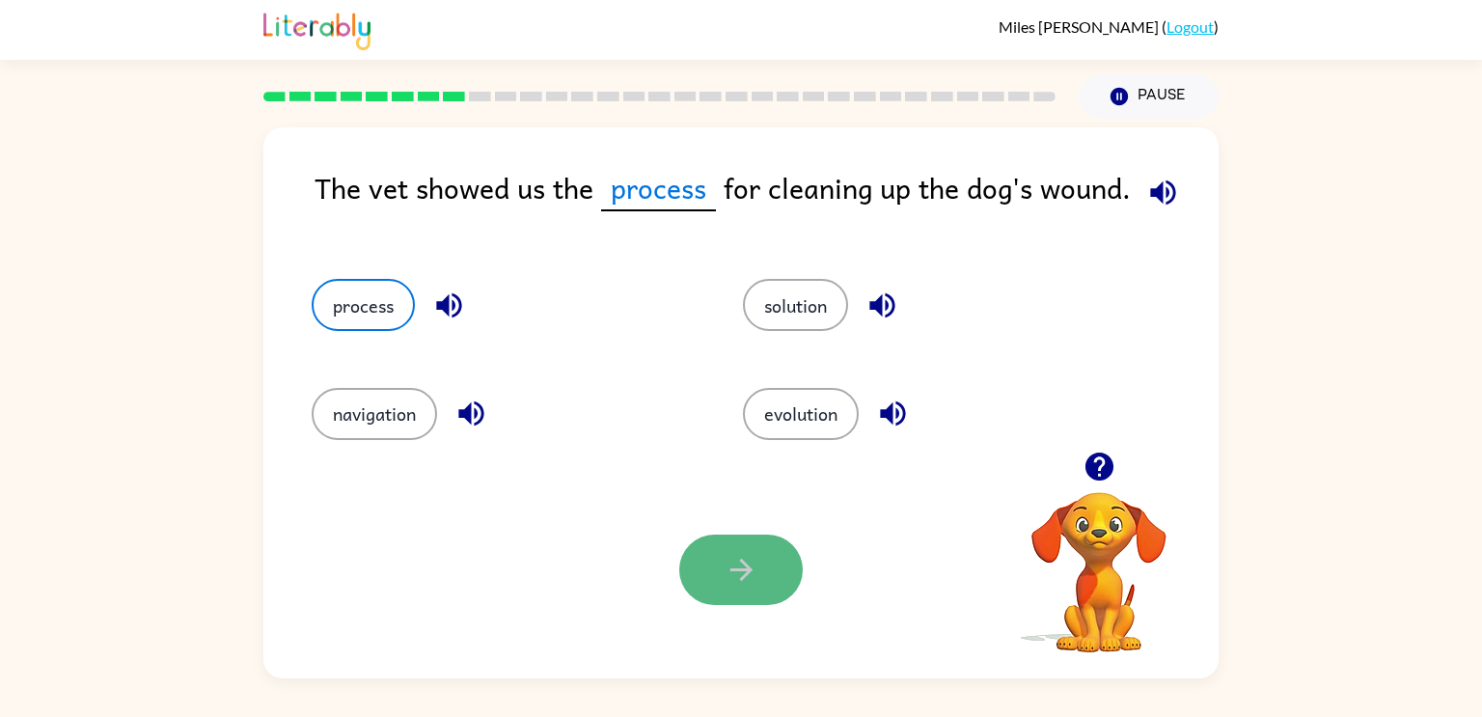
click at [711, 541] on button "button" at bounding box center [741, 570] width 124 height 70
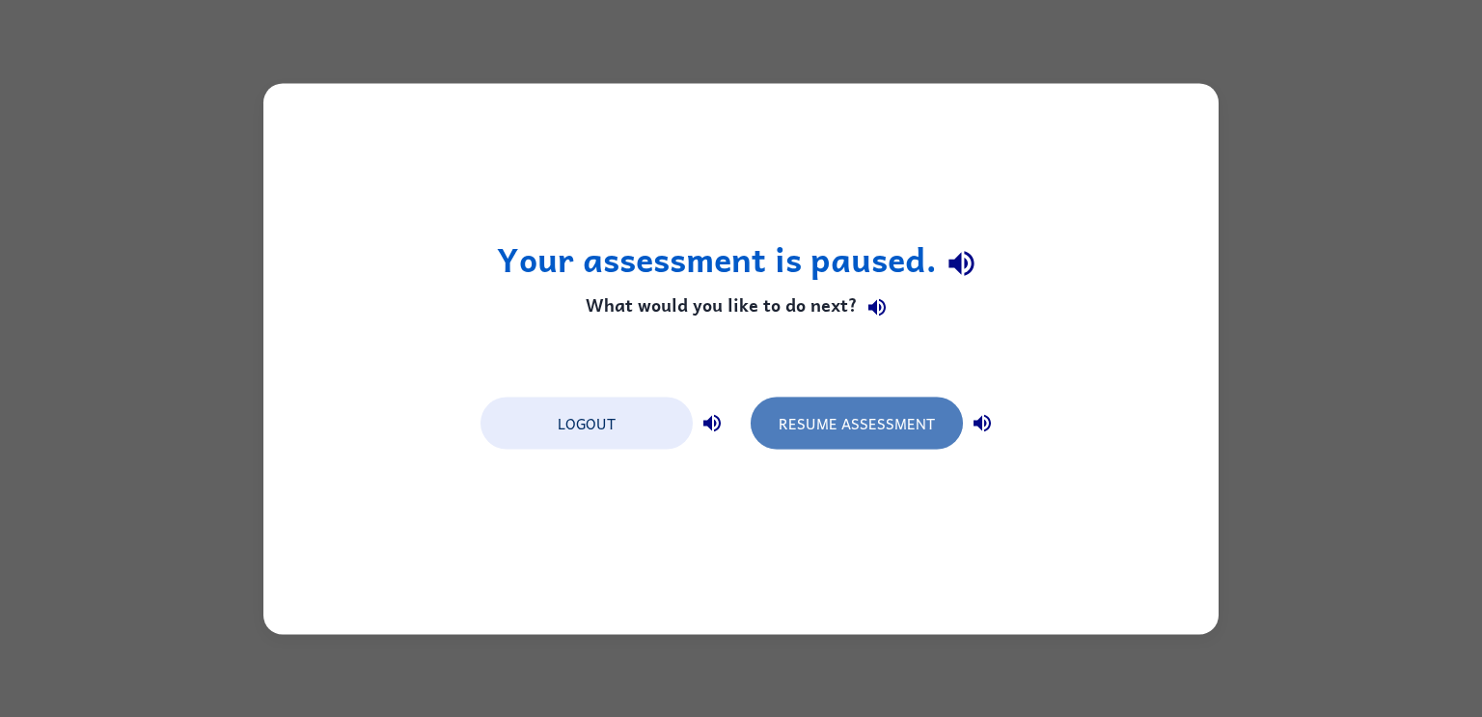
click at [861, 399] on button "Resume Assessment" at bounding box center [857, 423] width 212 height 52
click at [831, 422] on button "Resume Assessment" at bounding box center [857, 423] width 212 height 52
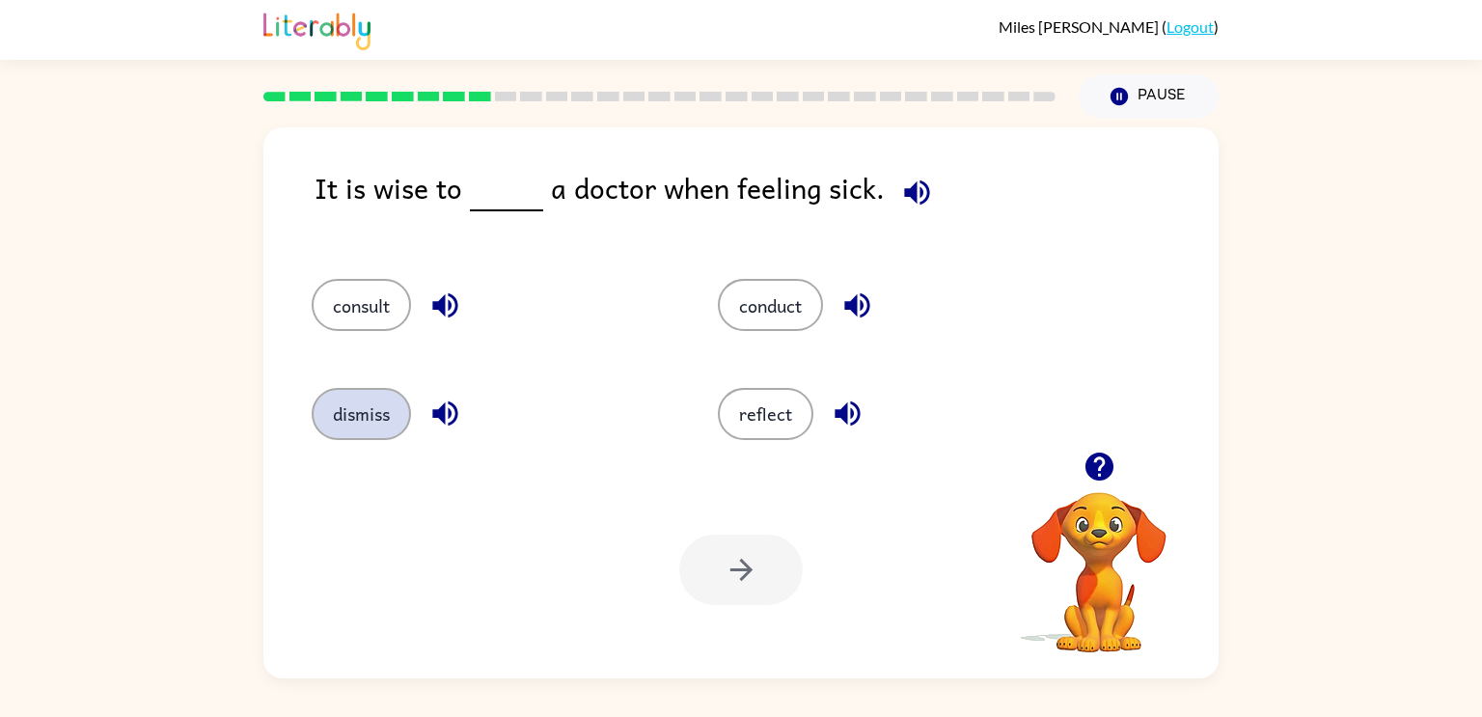
click at [378, 420] on button "dismiss" at bounding box center [361, 414] width 99 height 52
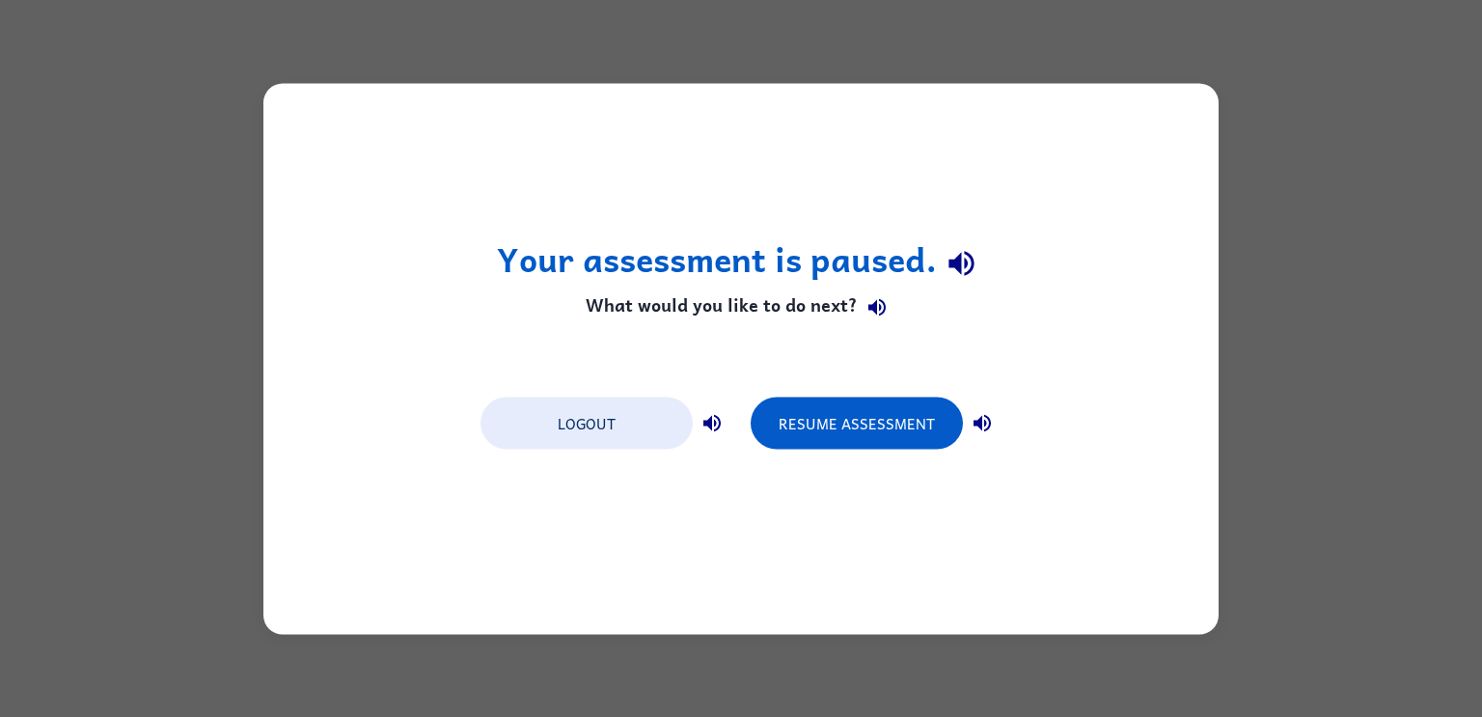
click at [899, 466] on div "Your assessment is paused. What would you like to do next? Logout Resume Assess…" at bounding box center [740, 358] width 955 height 551
click at [846, 354] on div "Your assessment is paused. What would you like to do next? Logout Resume Assess…" at bounding box center [740, 358] width 955 height 551
click at [886, 428] on button "Resume Assessment" at bounding box center [857, 423] width 212 height 52
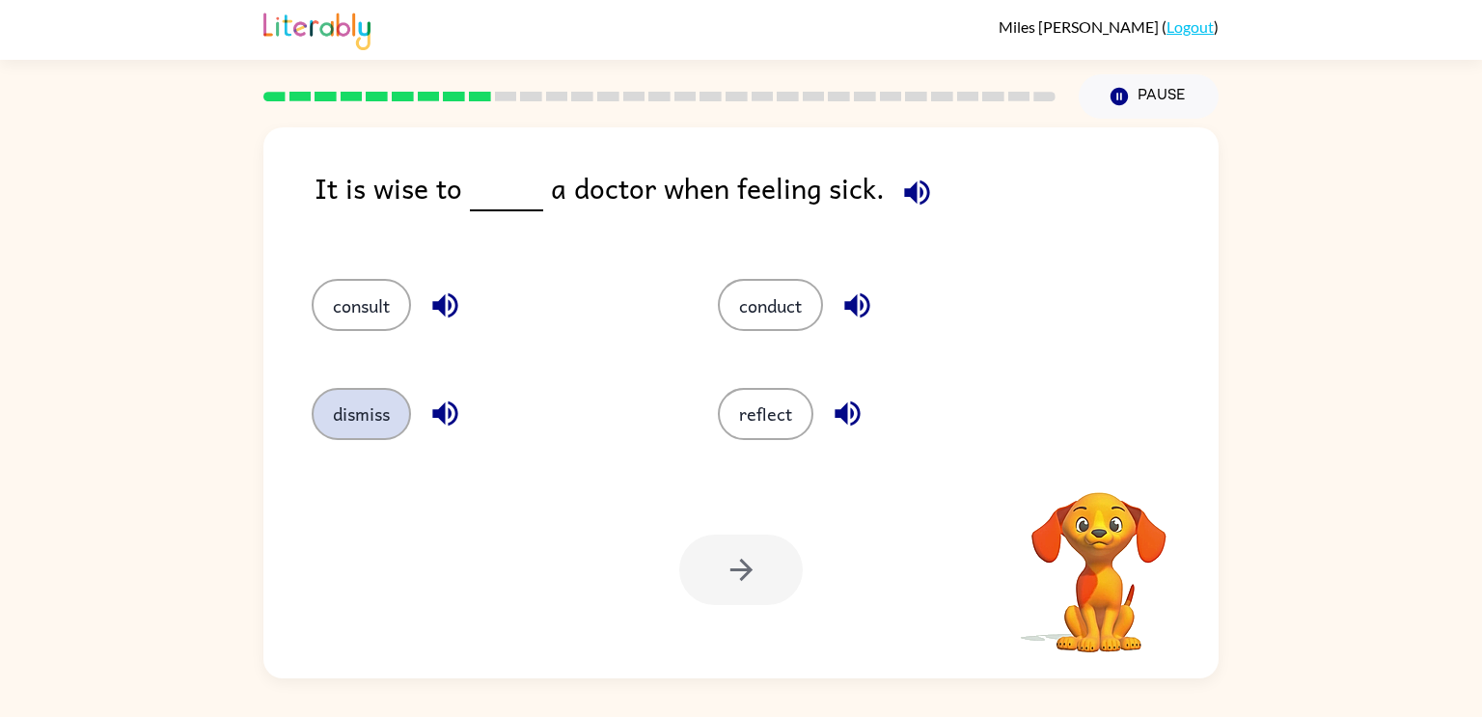
click at [344, 426] on button "dismiss" at bounding box center [361, 414] width 99 height 52
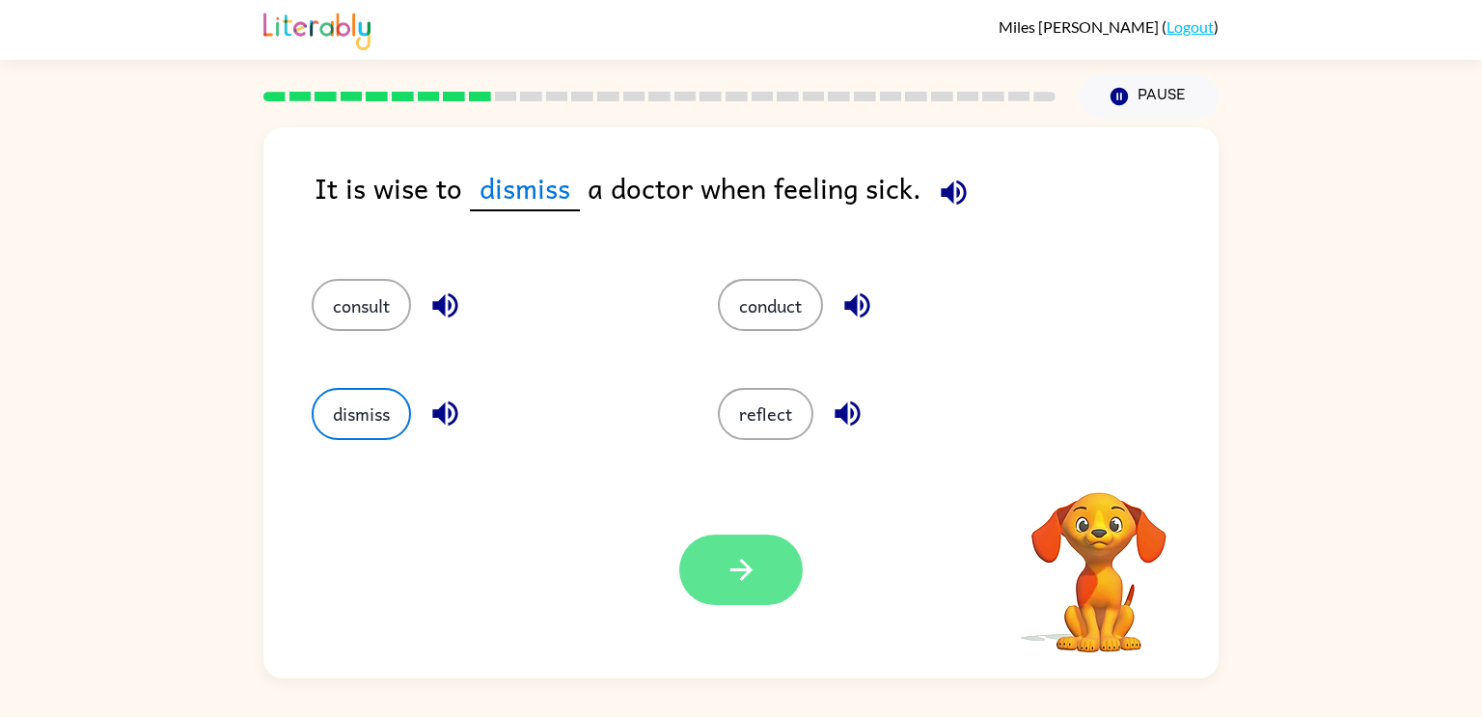
click at [756, 551] on button "button" at bounding box center [741, 570] width 124 height 70
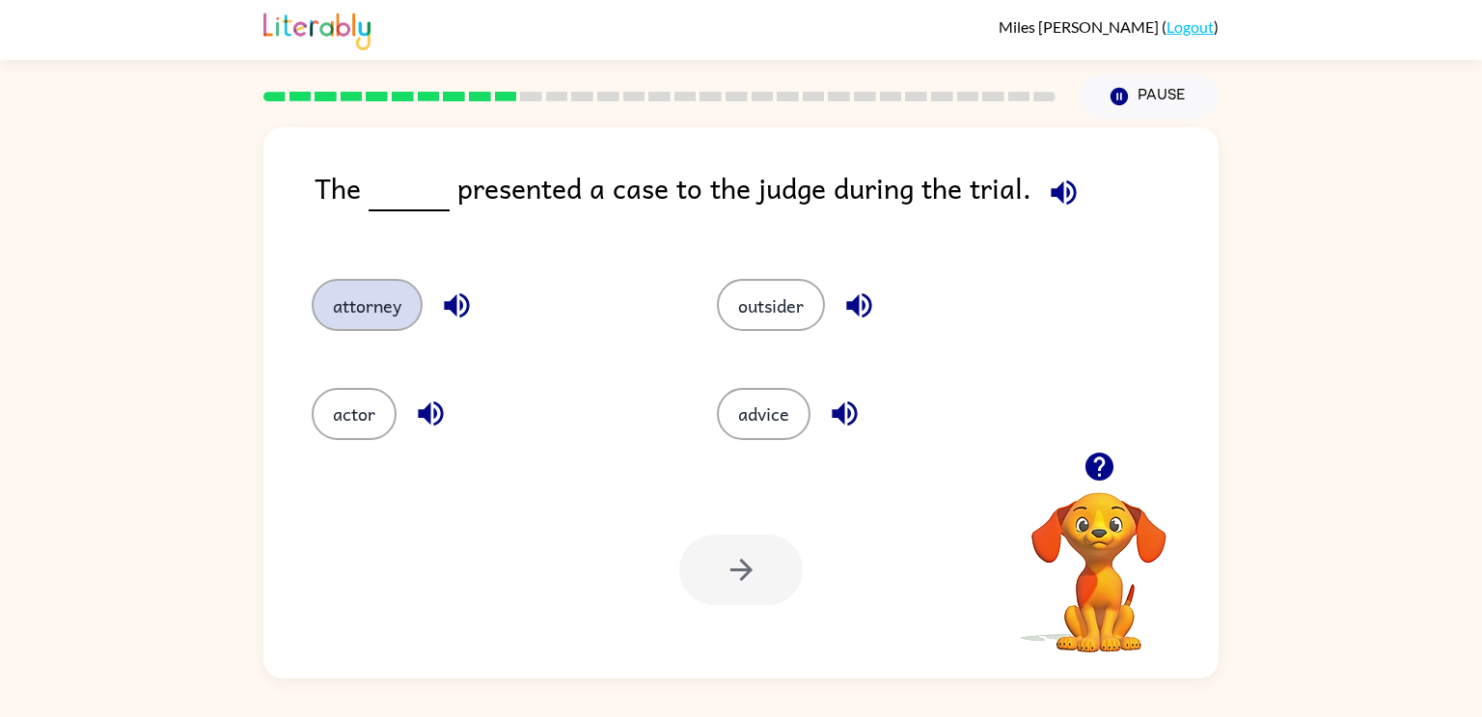
click at [371, 331] on button "attorney" at bounding box center [367, 305] width 111 height 52
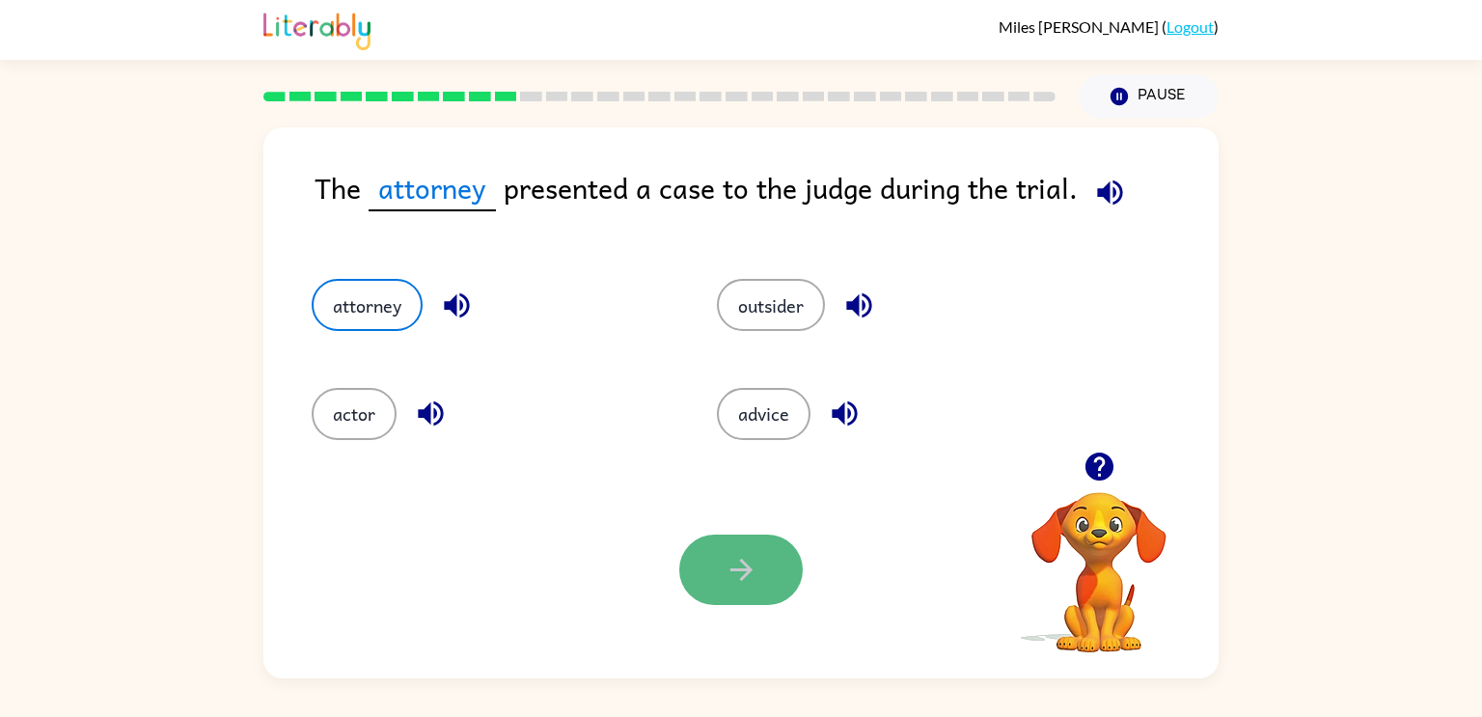
click at [735, 567] on icon "button" at bounding box center [742, 570] width 34 height 34
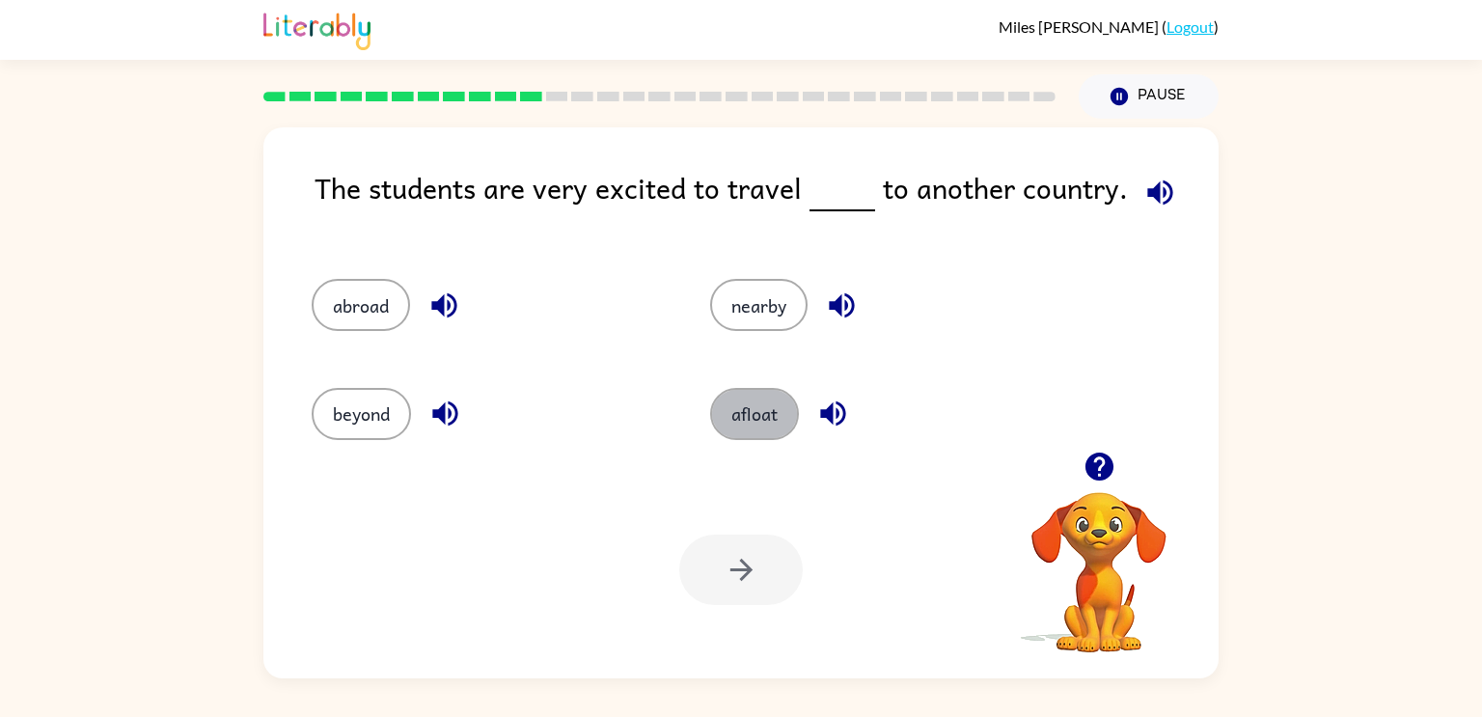
drag, startPoint x: 767, startPoint y: 402, endPoint x: 803, endPoint y: 427, distance: 43.6
click at [803, 427] on div "afloat" at bounding box center [887, 414] width 354 height 52
click at [779, 421] on button "afloat" at bounding box center [754, 414] width 89 height 52
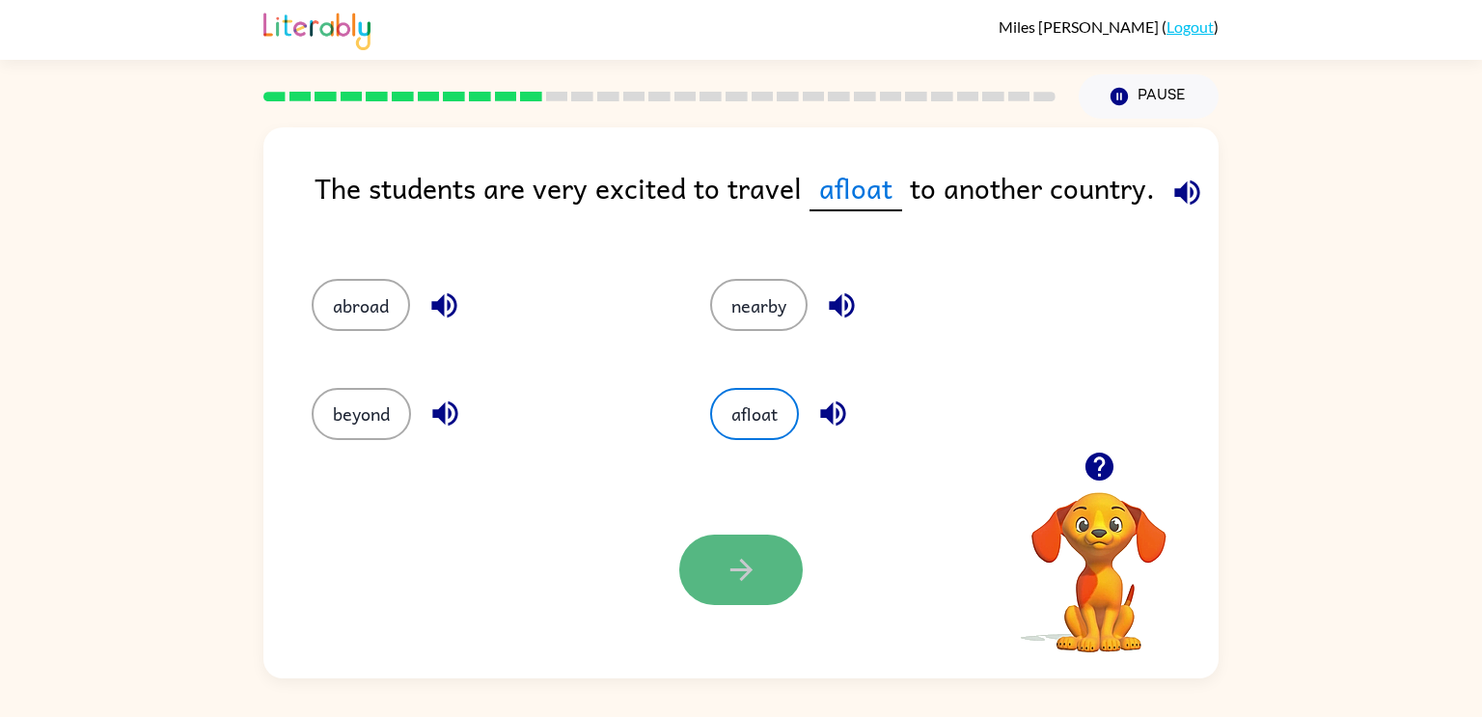
click at [722, 590] on button "button" at bounding box center [741, 570] width 124 height 70
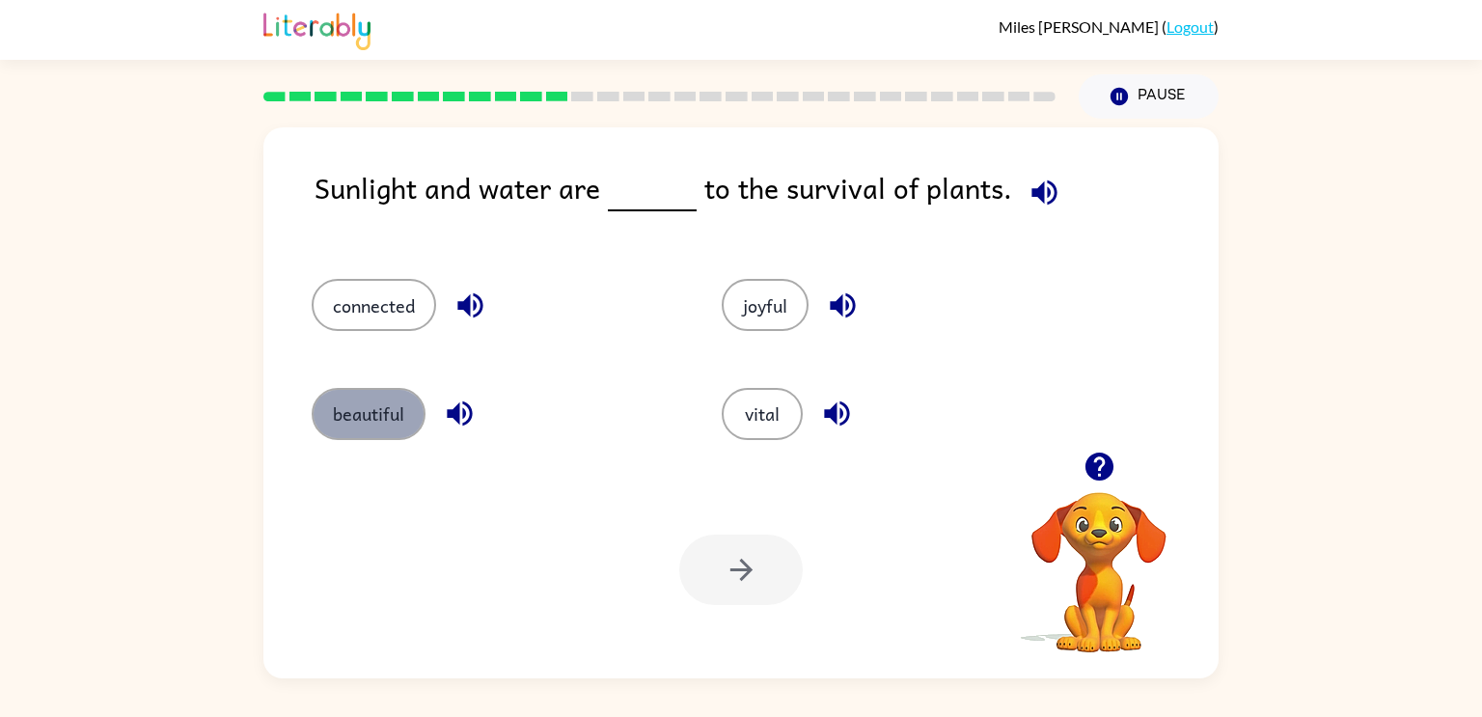
click at [393, 399] on button "beautiful" at bounding box center [369, 414] width 114 height 52
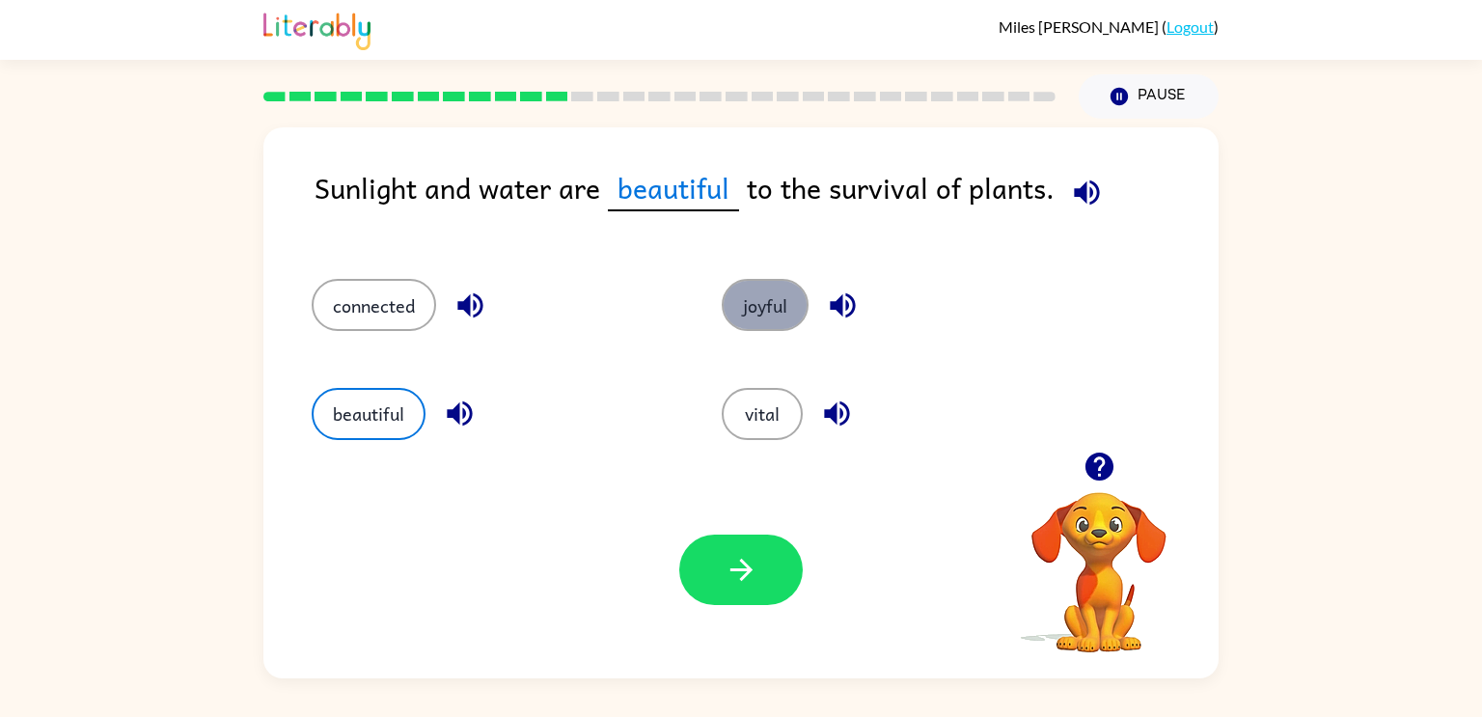
click at [775, 322] on button "joyful" at bounding box center [765, 305] width 87 height 52
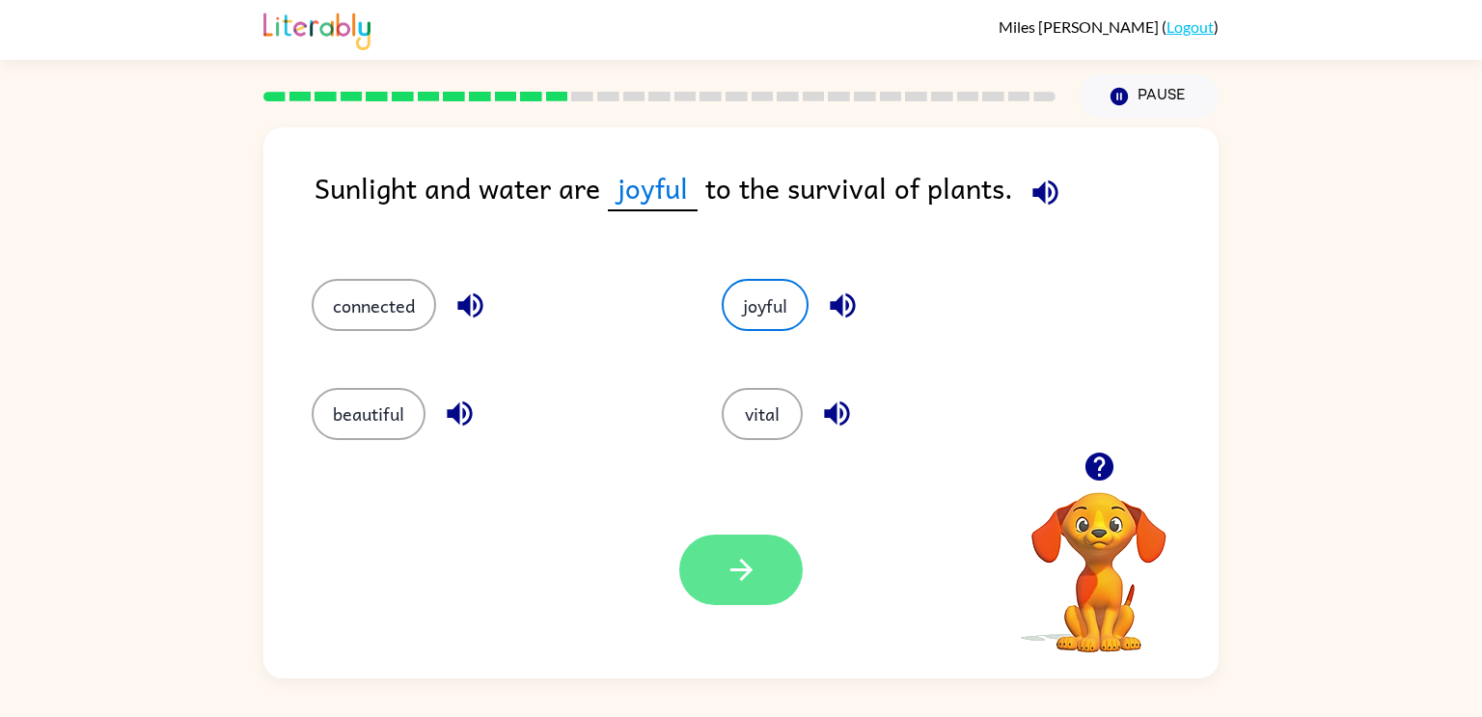
click at [746, 551] on button "button" at bounding box center [741, 570] width 124 height 70
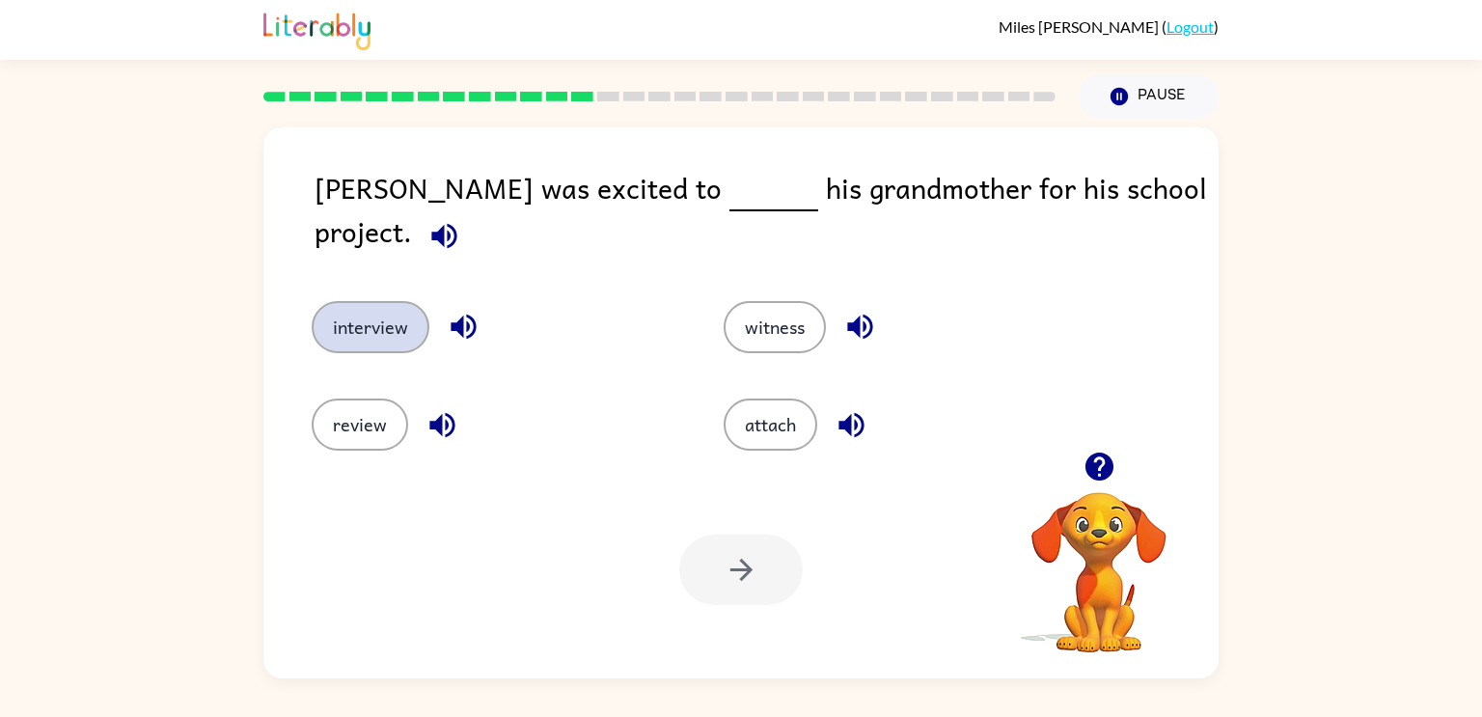
click at [413, 312] on button "interview" at bounding box center [371, 327] width 118 height 52
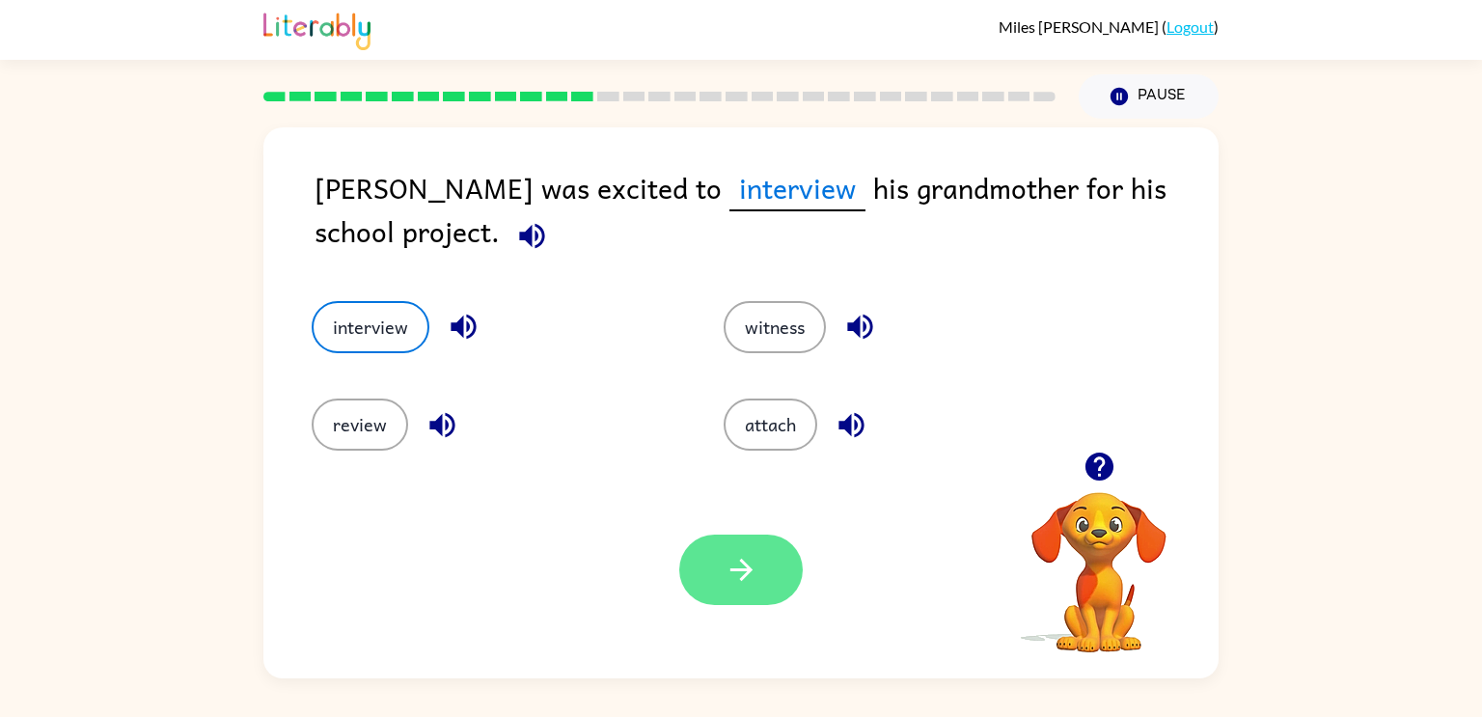
click at [765, 575] on button "button" at bounding box center [741, 570] width 124 height 70
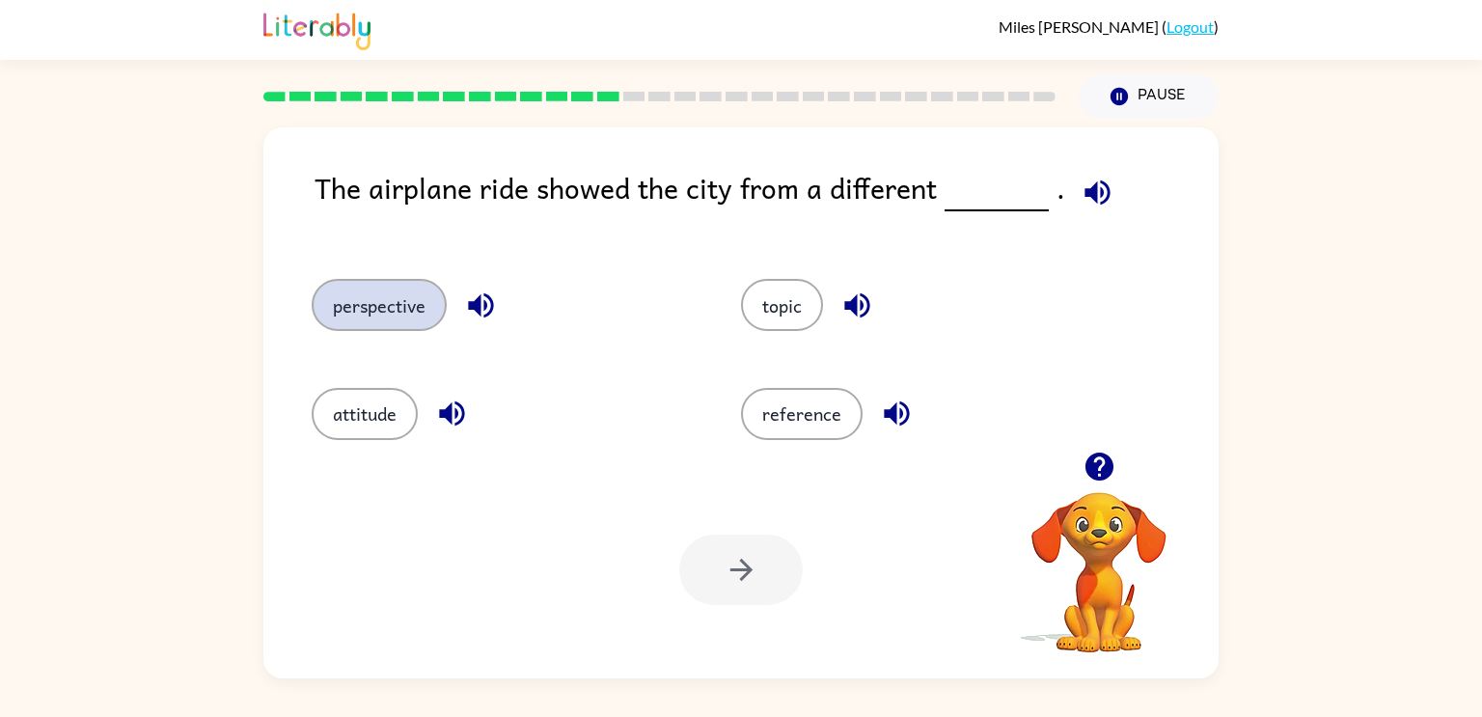
click at [377, 316] on button "perspective" at bounding box center [379, 305] width 135 height 52
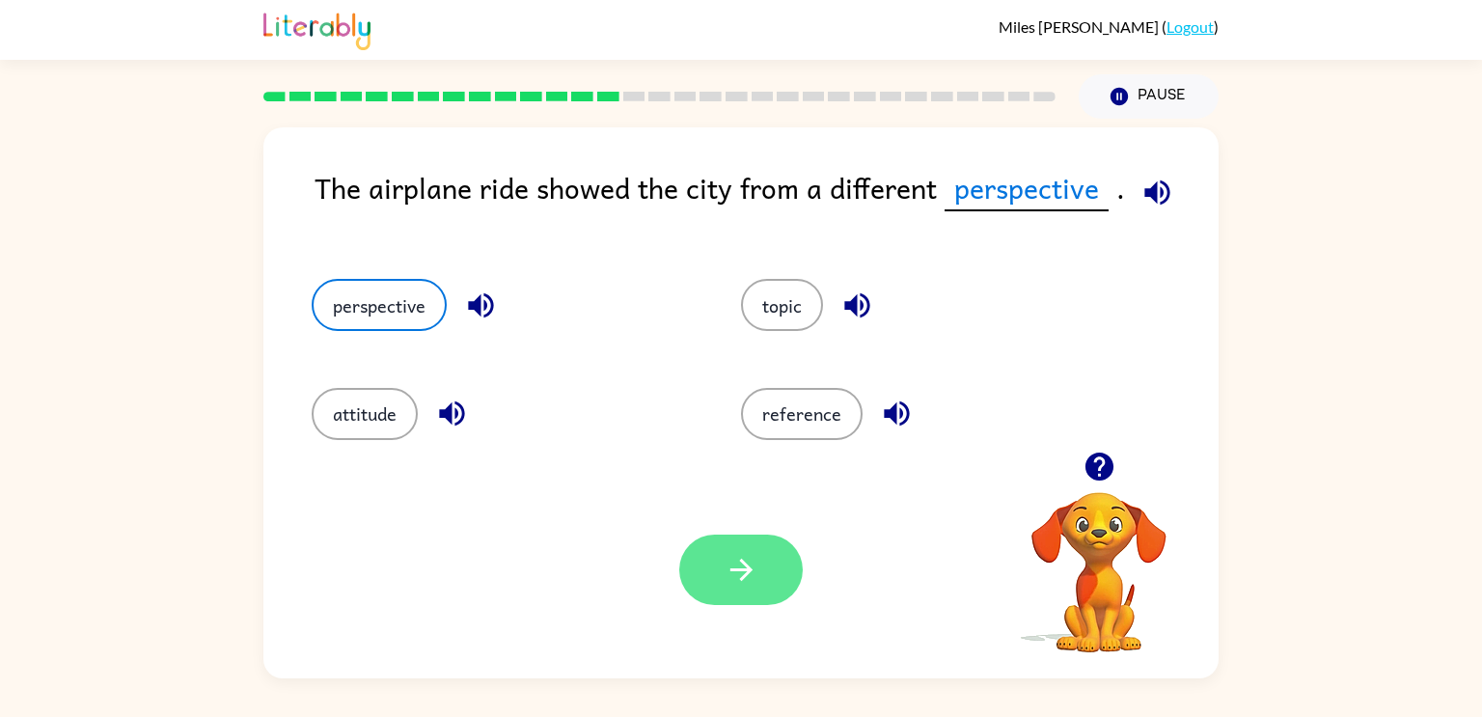
click at [762, 592] on button "button" at bounding box center [741, 570] width 124 height 70
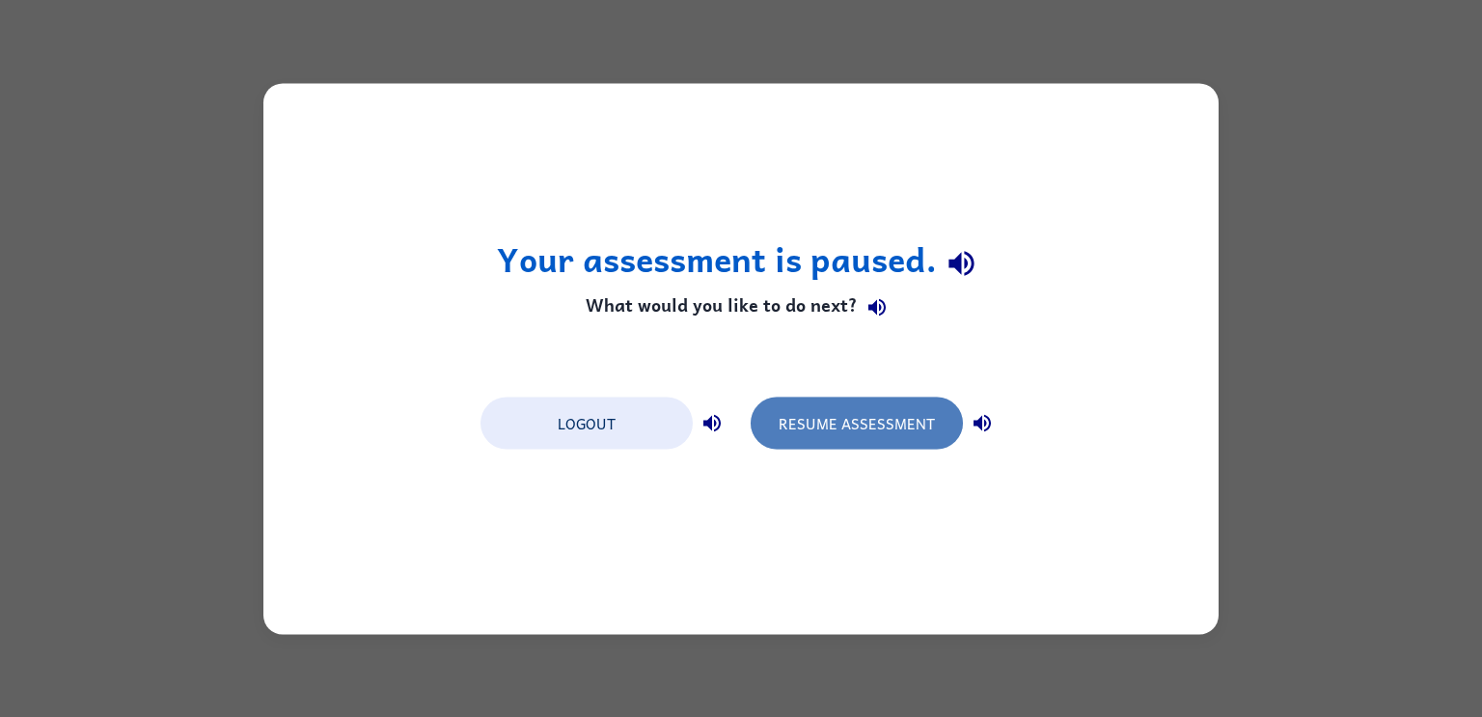
click at [753, 424] on button "Resume Assessment" at bounding box center [857, 423] width 212 height 52
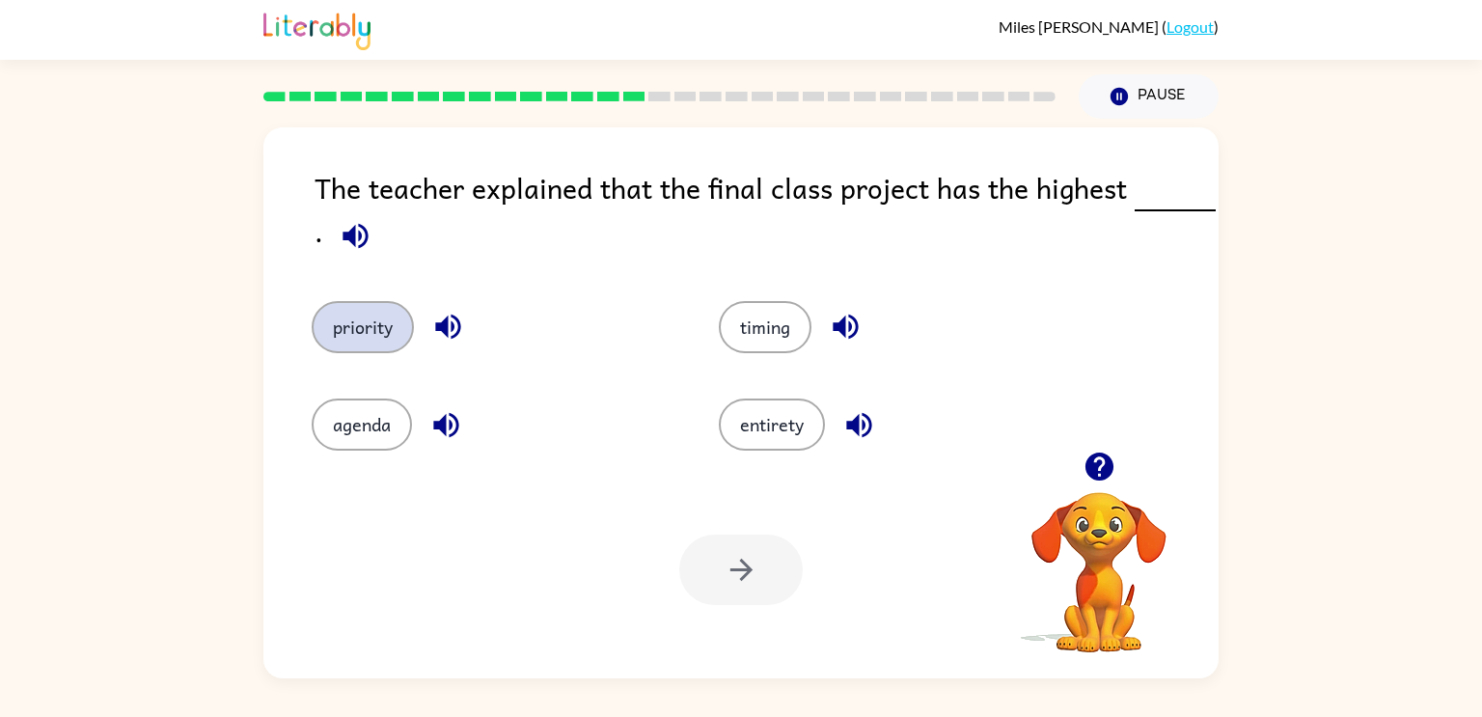
click at [355, 339] on button "priority" at bounding box center [363, 327] width 102 height 52
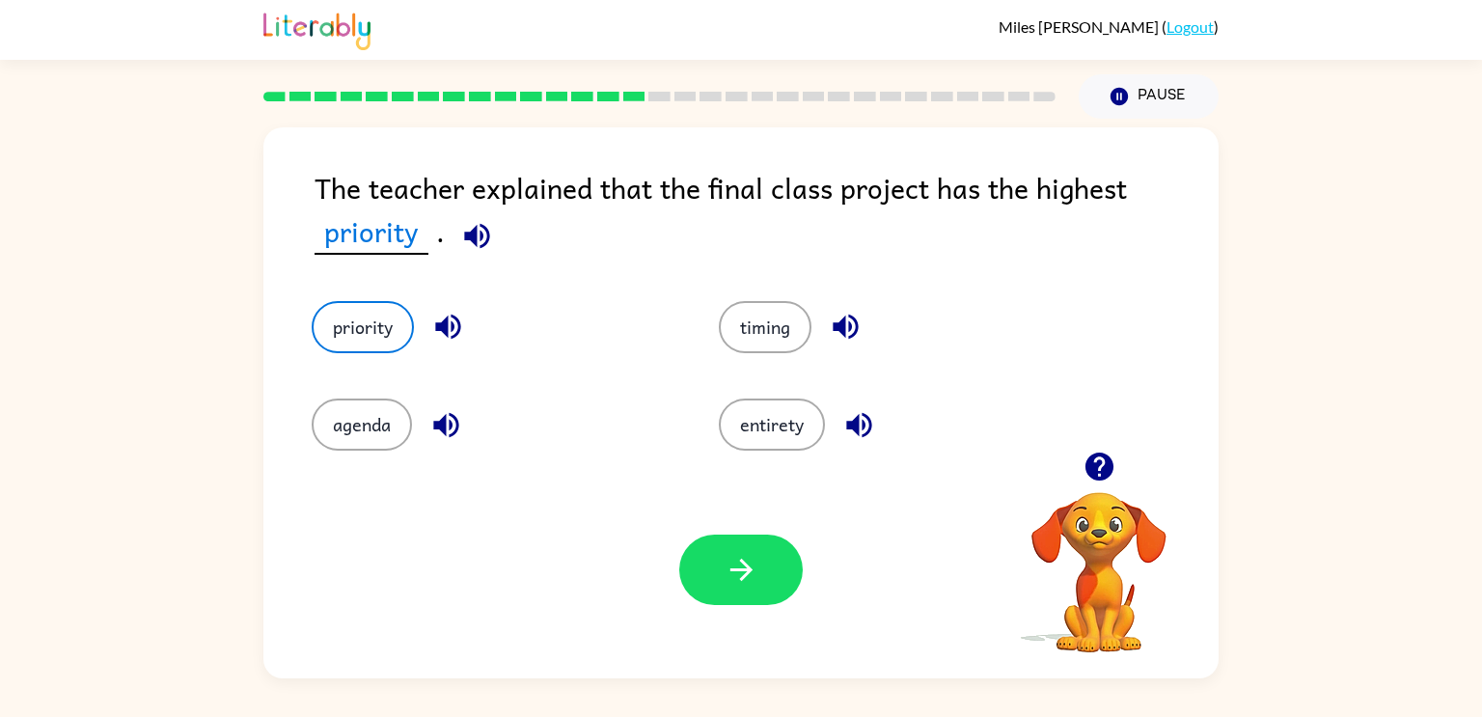
click at [767, 667] on div "Your browser must support playing .mp4 files to use Literably. Please try using…" at bounding box center [740, 569] width 955 height 217
click at [735, 566] on icon "button" at bounding box center [742, 570] width 34 height 34
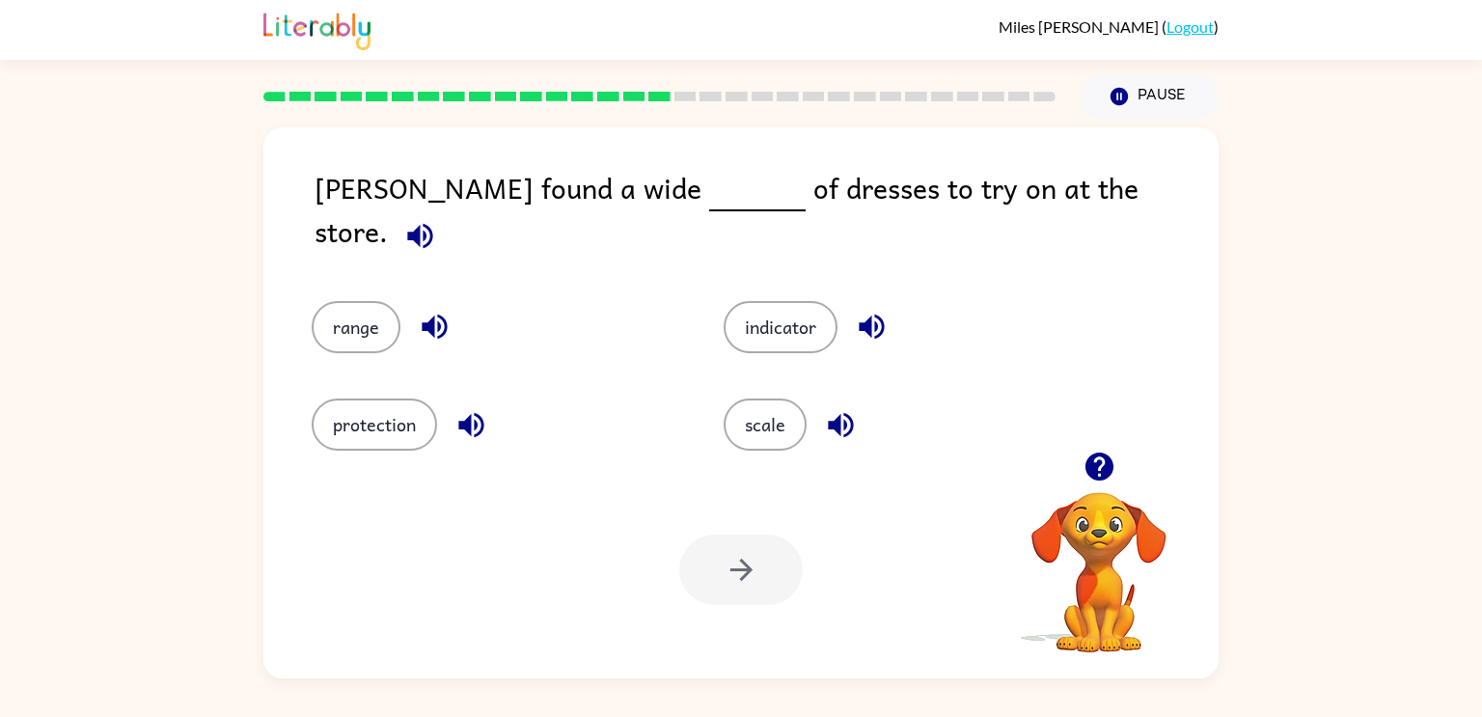
click at [300, 315] on div "range" at bounding box center [481, 312] width 412 height 97
click at [301, 316] on div "range" at bounding box center [481, 312] width 412 height 97
click at [325, 313] on button "range" at bounding box center [356, 327] width 89 height 52
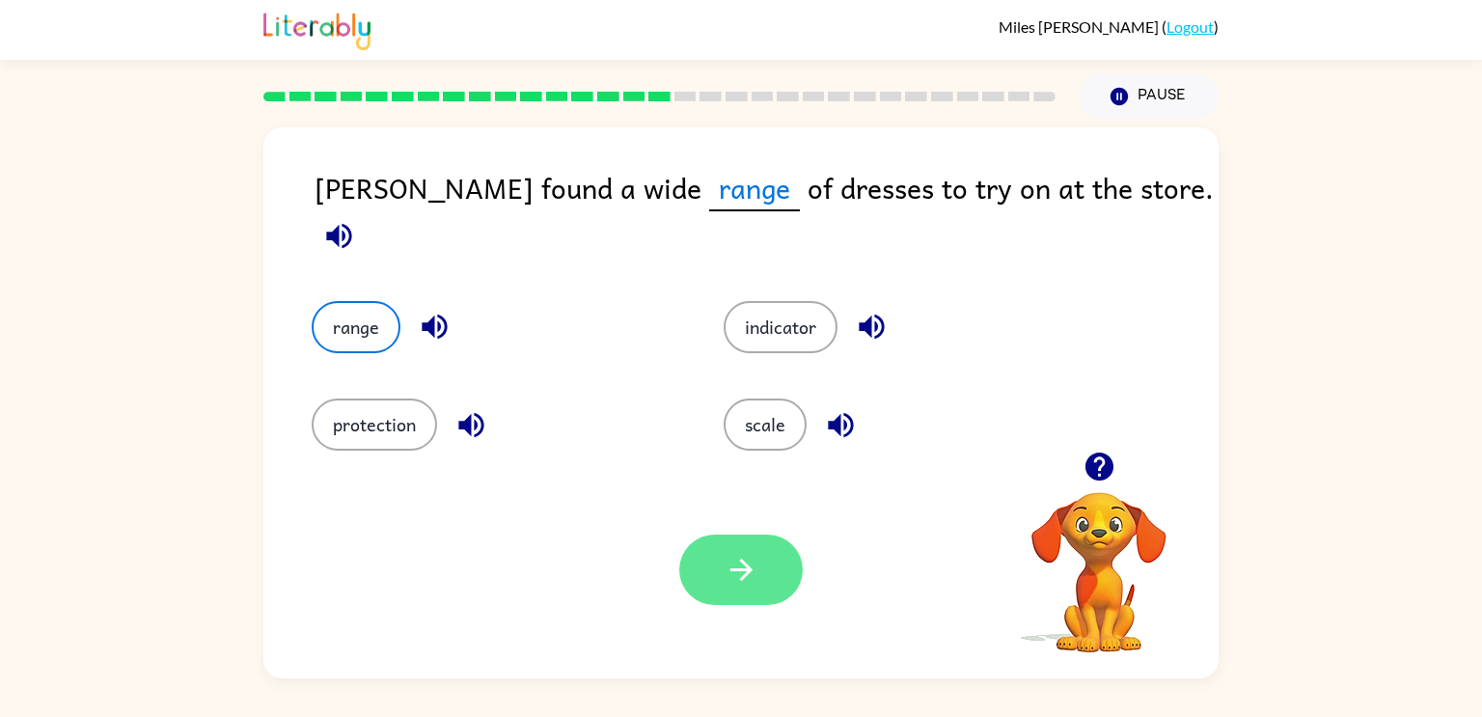
click at [784, 573] on button "button" at bounding box center [741, 570] width 124 height 70
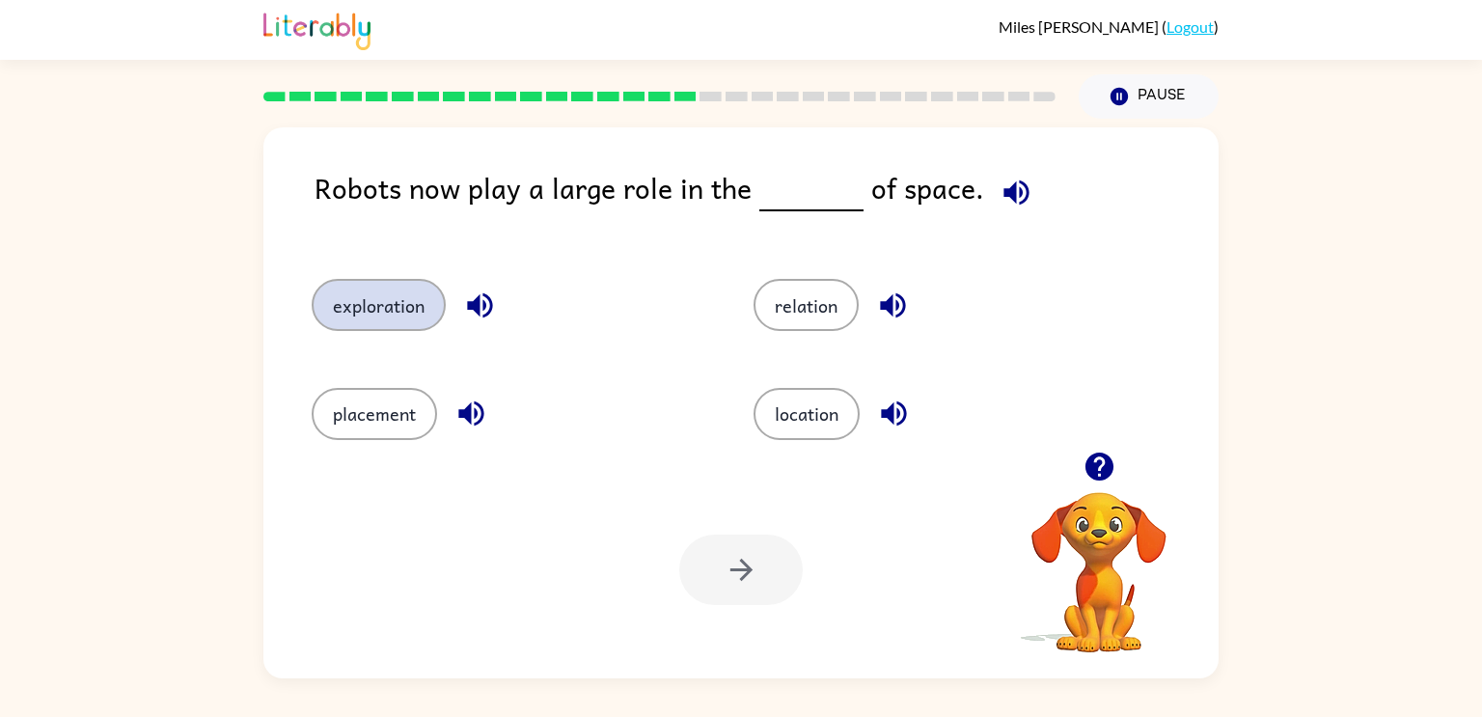
click at [424, 320] on button "exploration" at bounding box center [379, 305] width 134 height 52
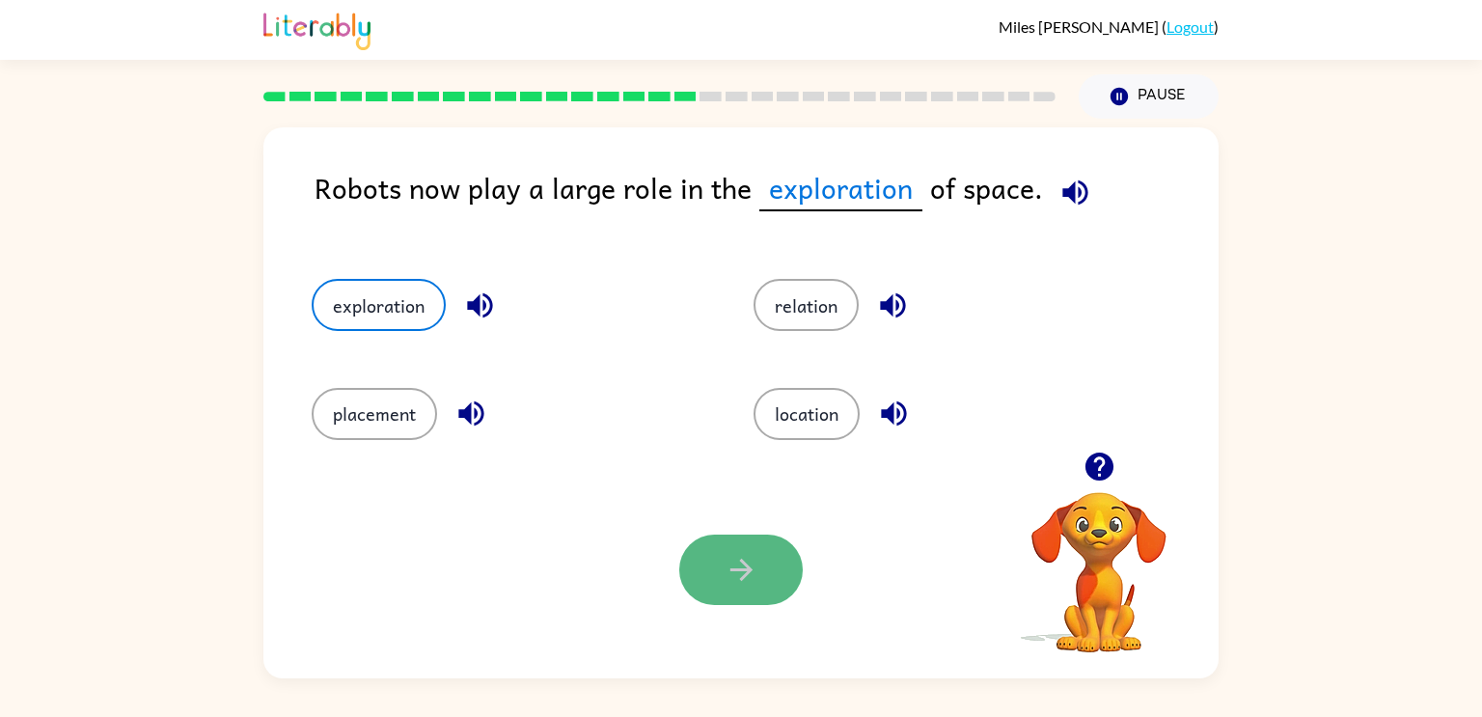
click at [790, 552] on button "button" at bounding box center [741, 570] width 124 height 70
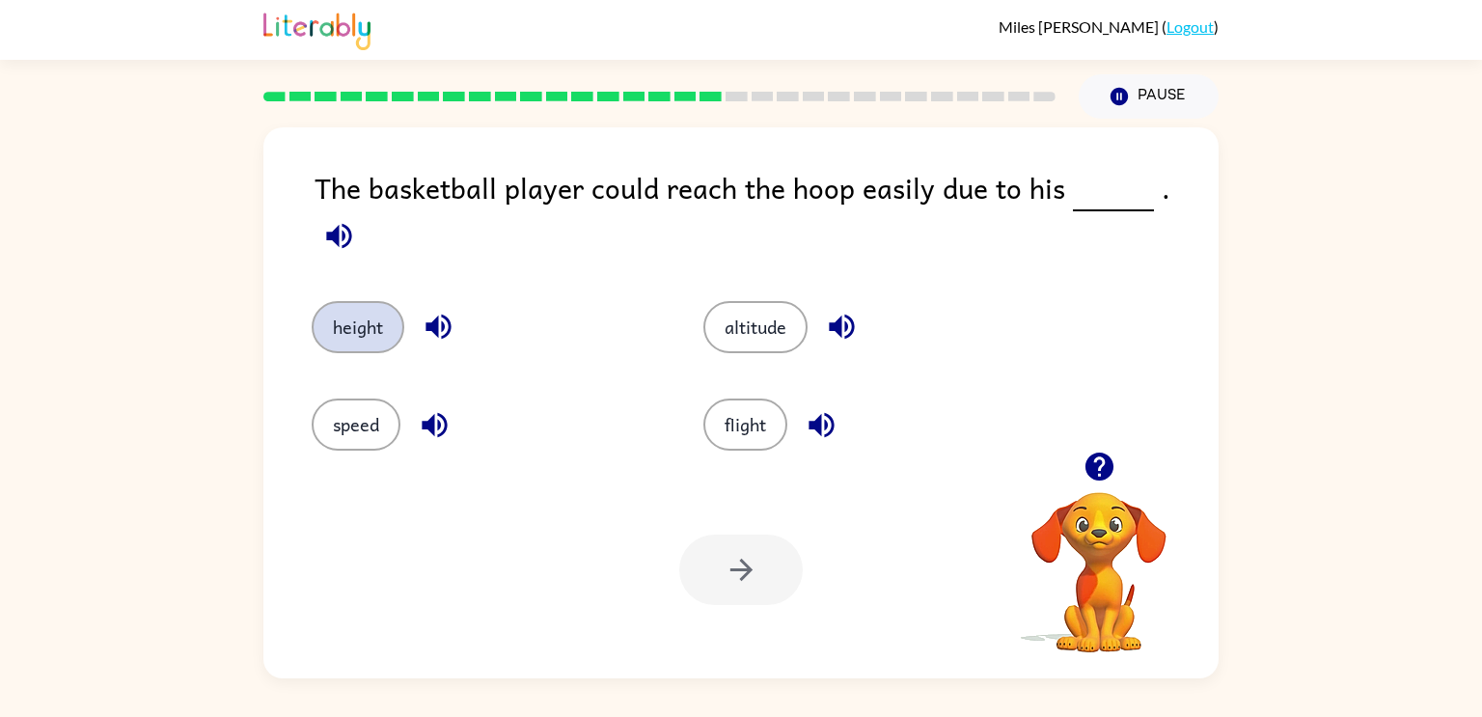
click at [330, 305] on button "height" at bounding box center [358, 327] width 93 height 52
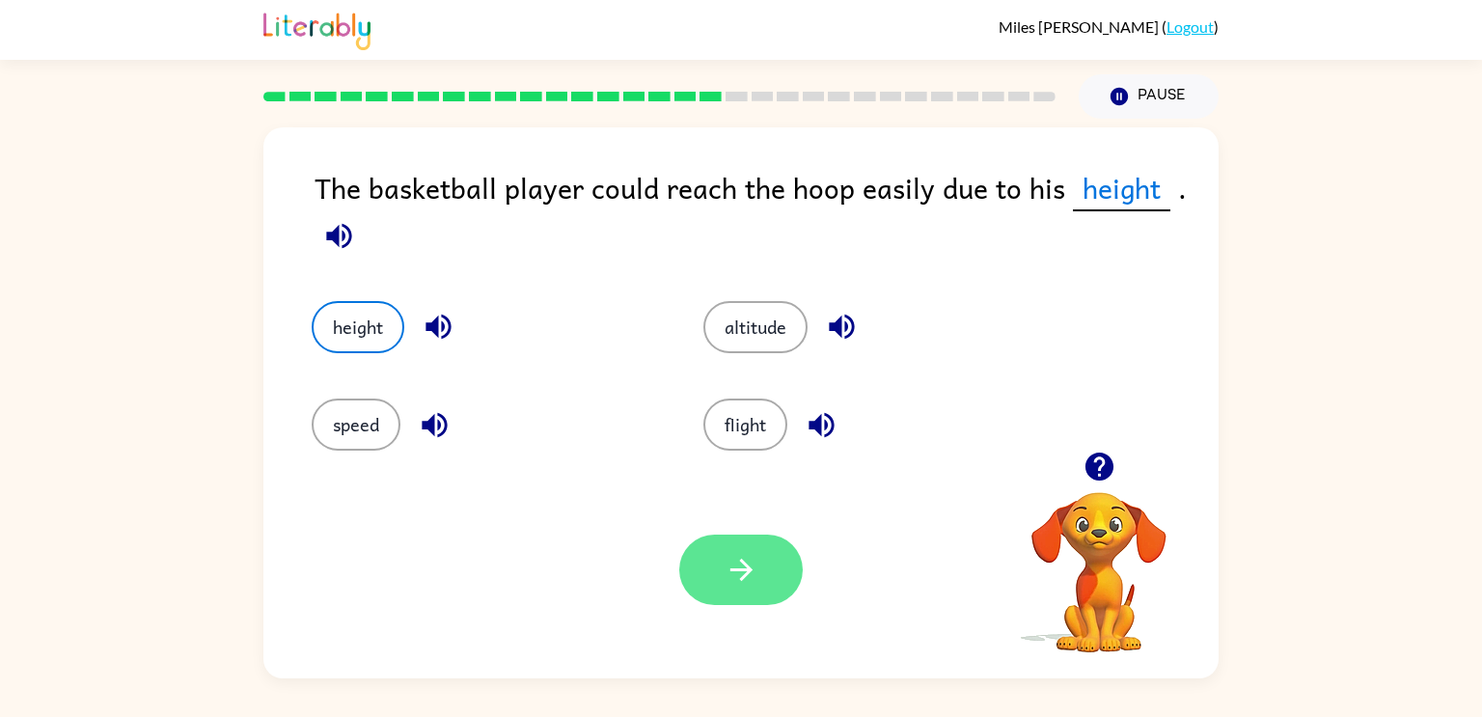
click at [774, 557] on button "button" at bounding box center [741, 570] width 124 height 70
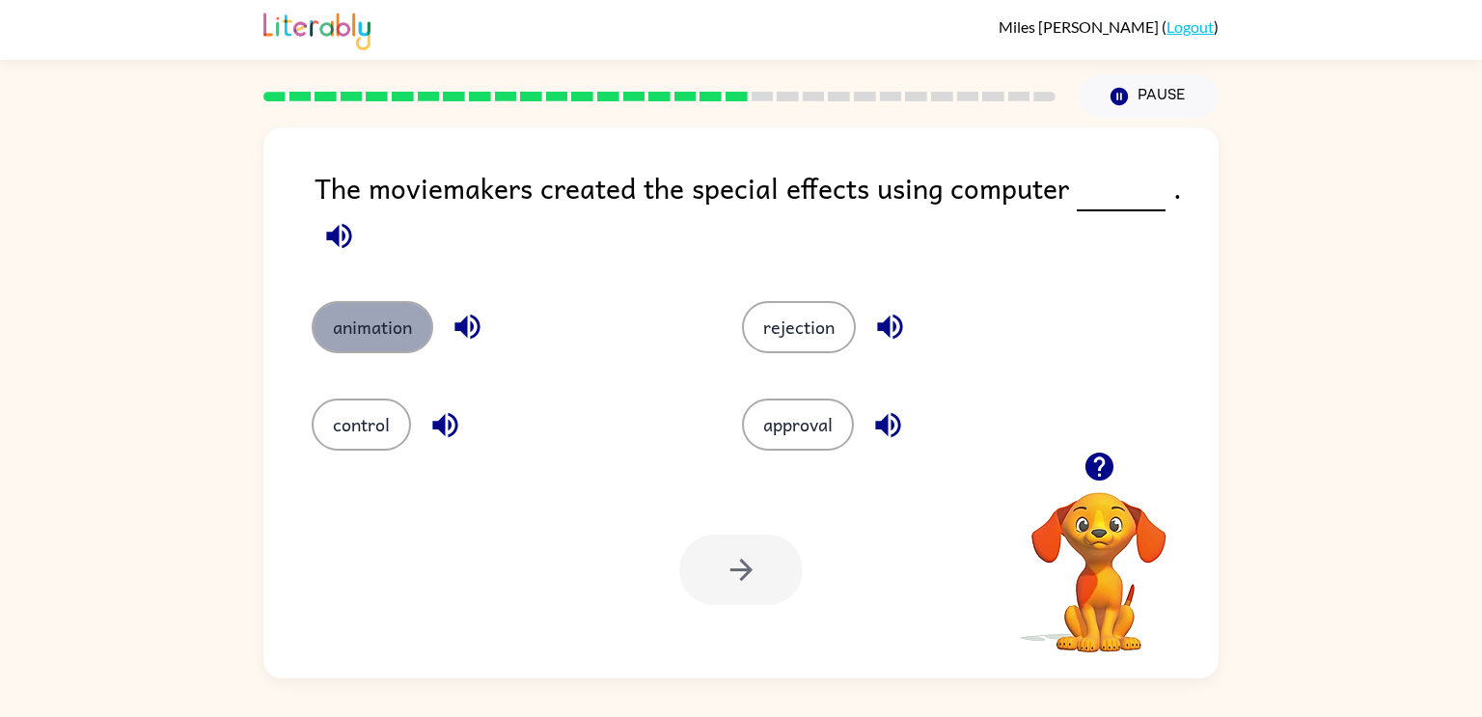
click at [353, 326] on button "animation" at bounding box center [373, 327] width 122 height 52
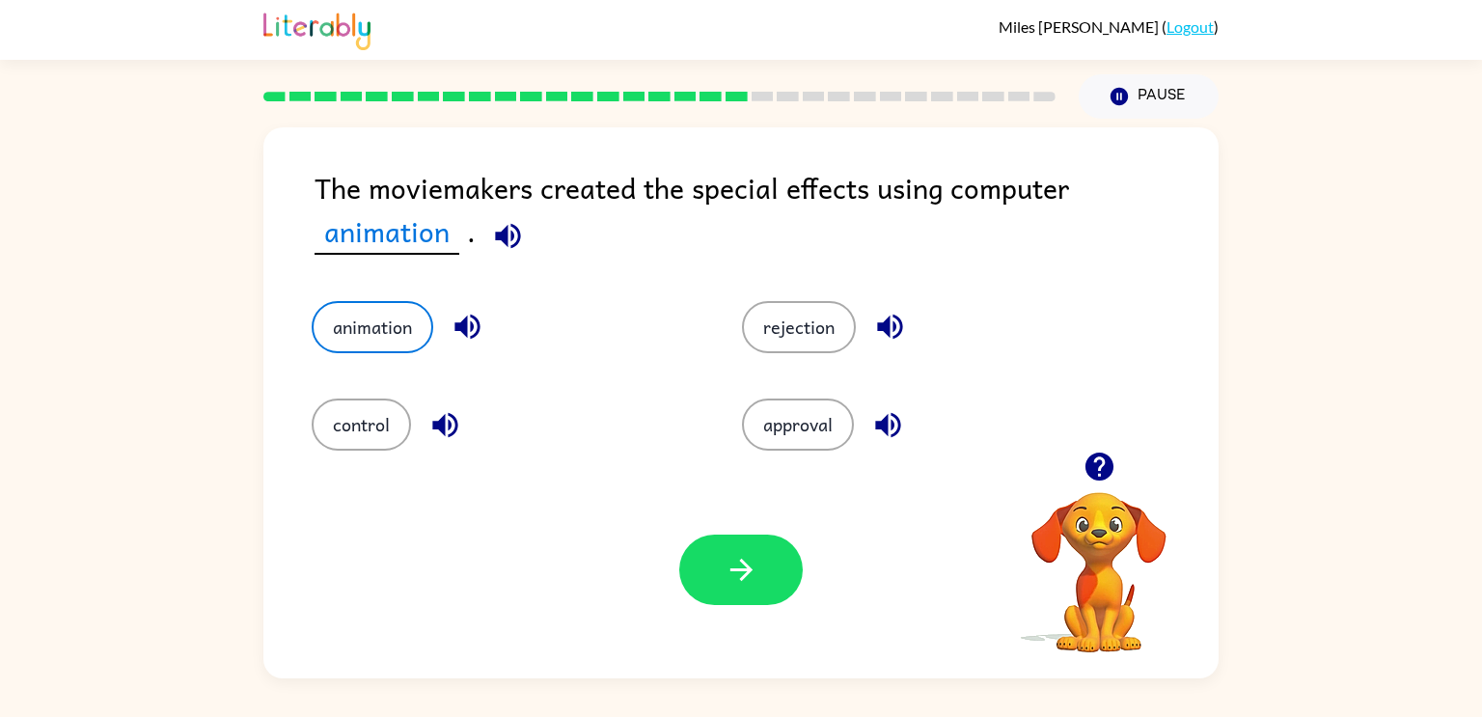
click at [740, 533] on div "Your browser must support playing .mp4 files to use Literably. Please try using…" at bounding box center [740, 569] width 955 height 217
click at [745, 543] on button "button" at bounding box center [741, 570] width 124 height 70
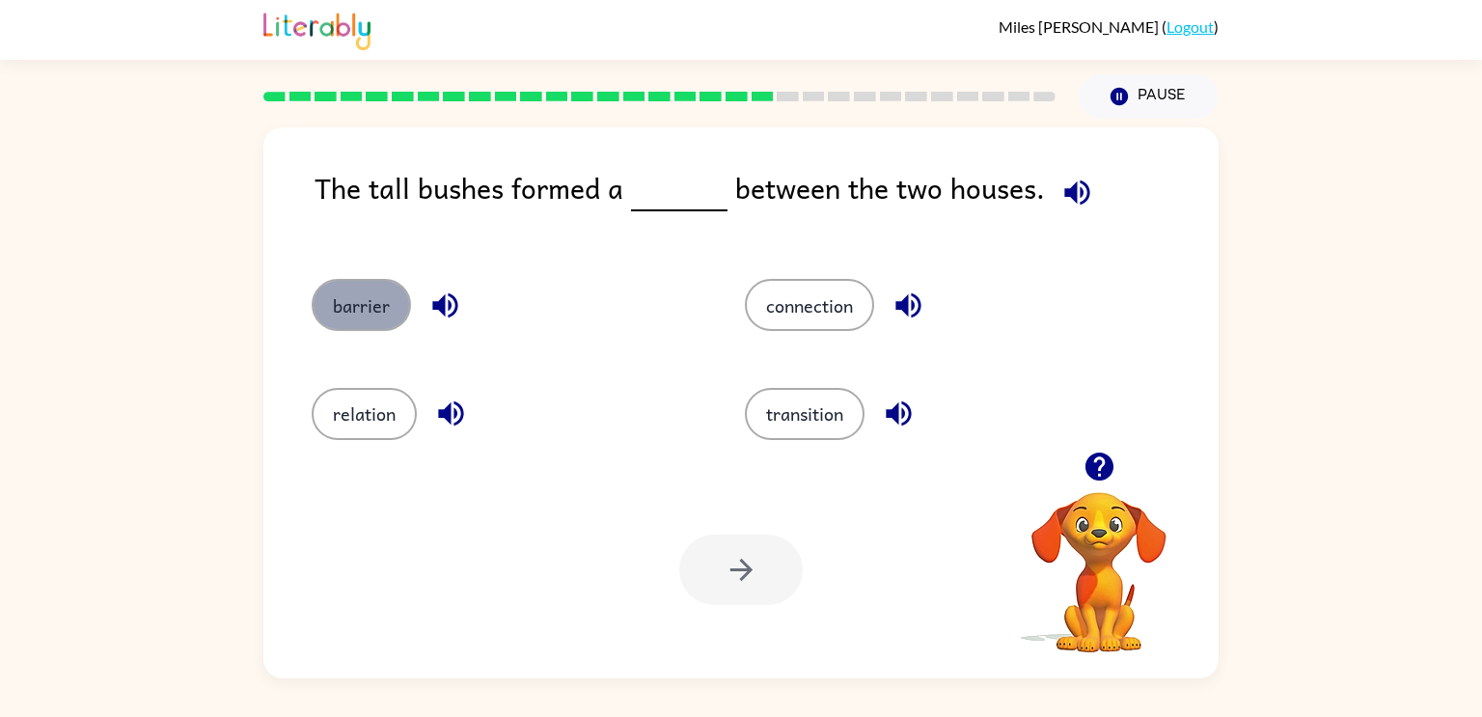
click at [351, 319] on button "barrier" at bounding box center [361, 305] width 99 height 52
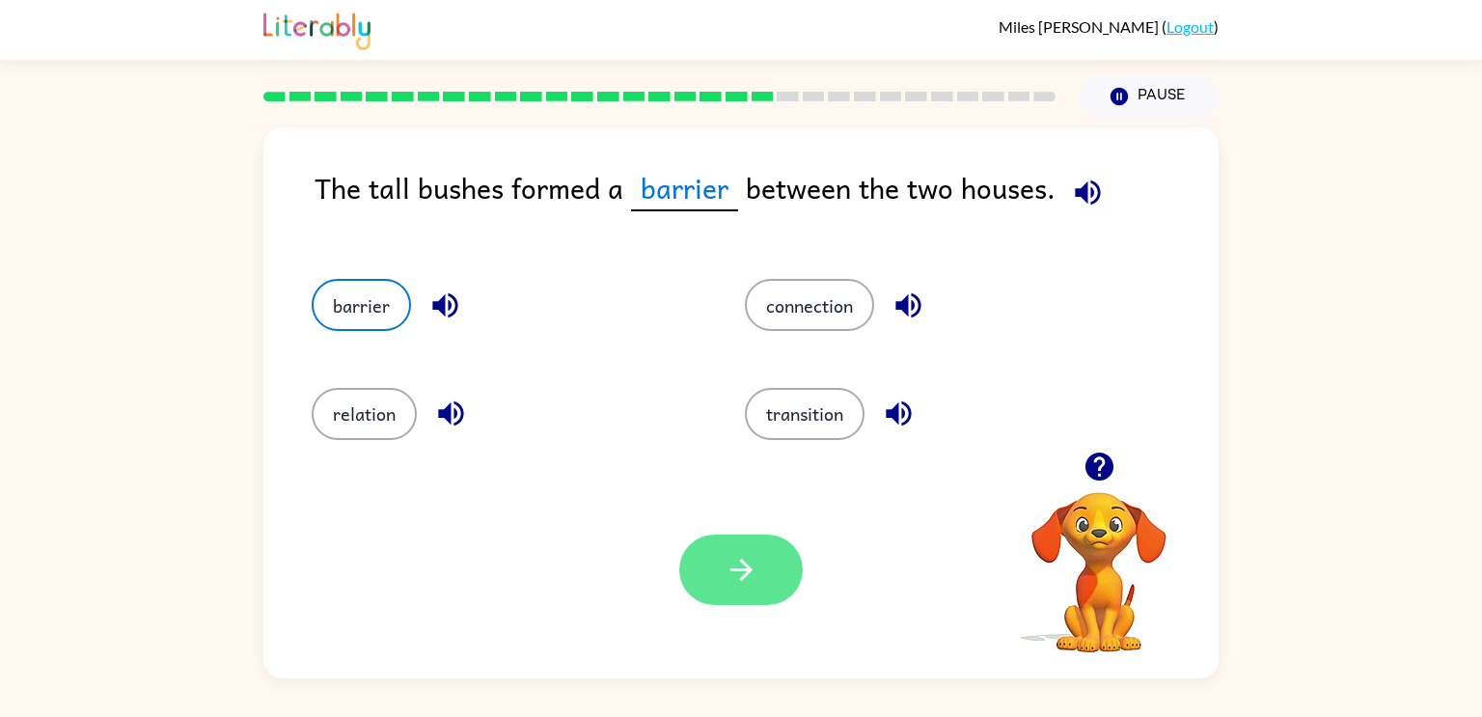
click at [710, 568] on button "button" at bounding box center [741, 570] width 124 height 70
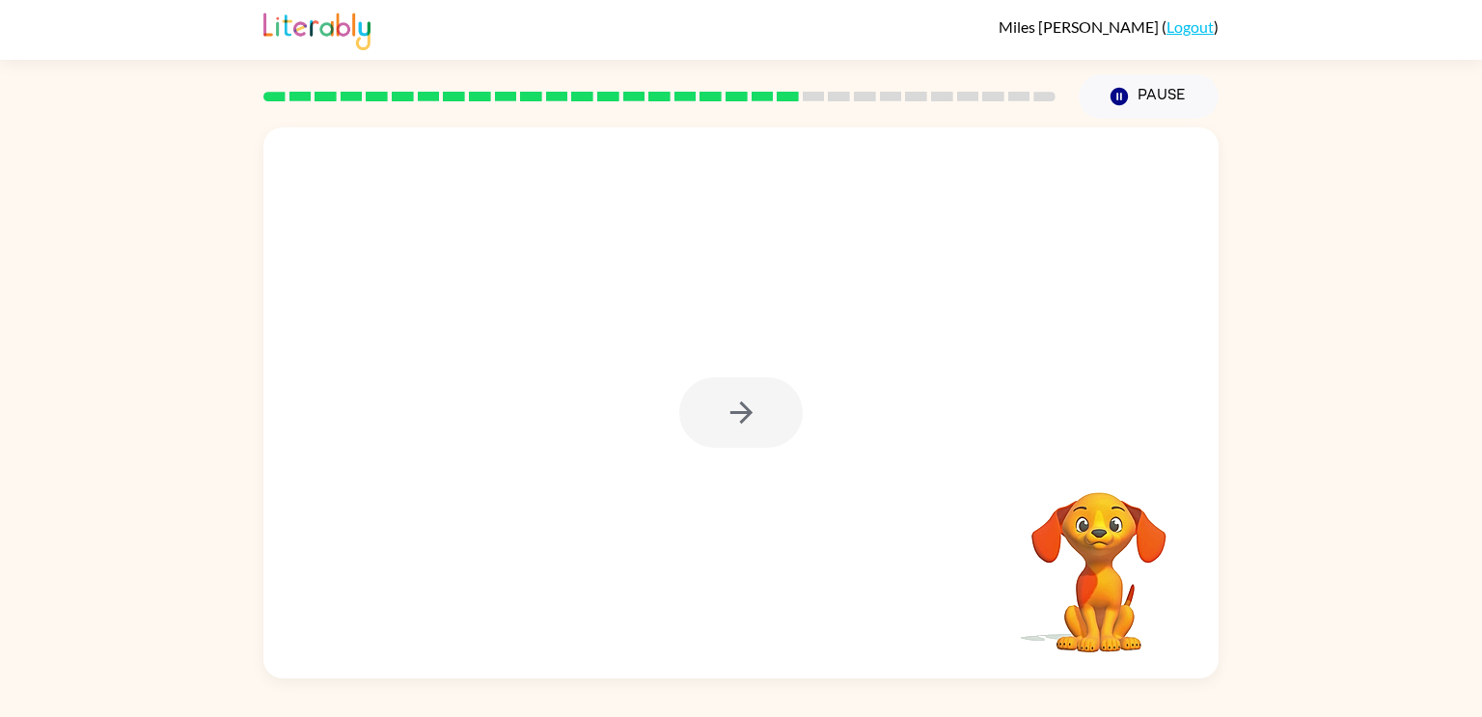
click at [773, 377] on div at bounding box center [741, 412] width 124 height 70
click at [774, 384] on button "button" at bounding box center [741, 412] width 124 height 70
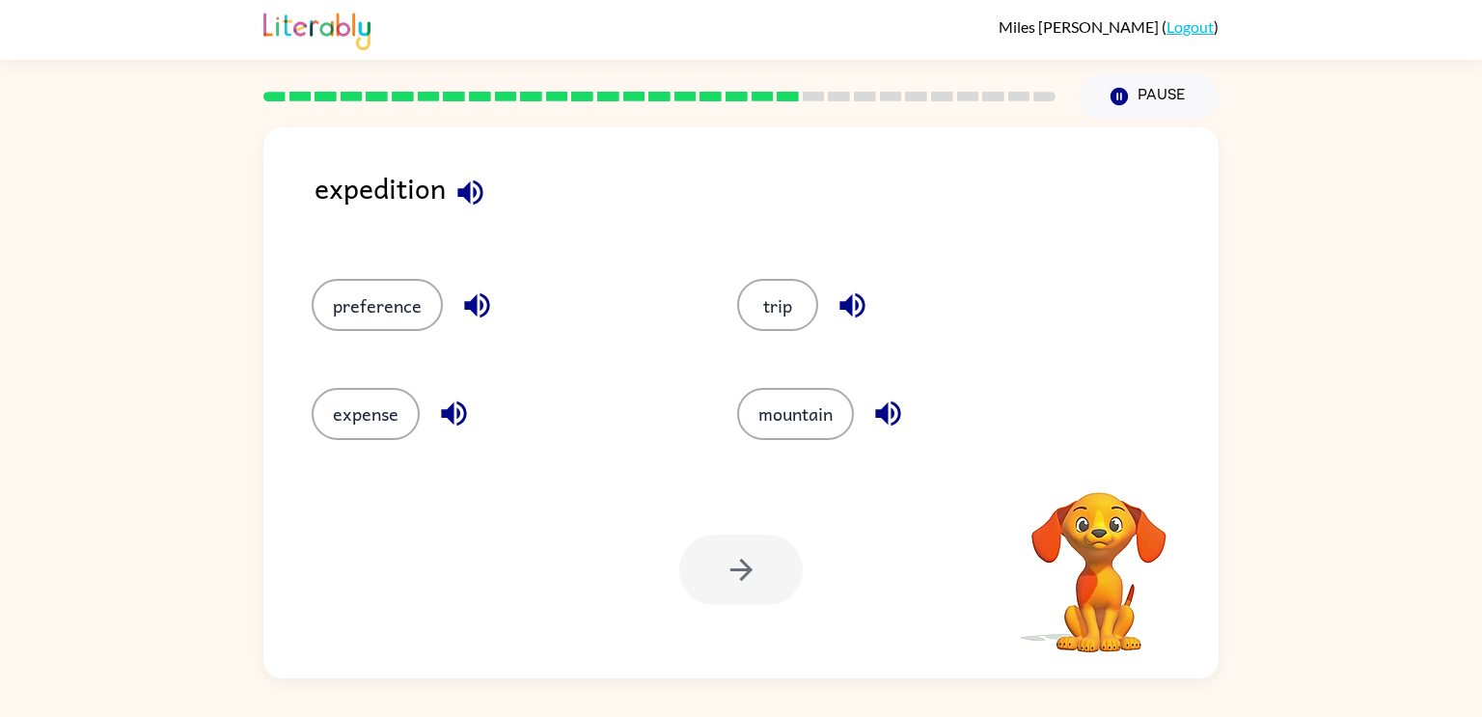
click at [471, 188] on icon "button" at bounding box center [471, 193] width 34 height 34
click at [468, 194] on icon "button" at bounding box center [469, 191] width 25 height 25
click at [756, 305] on button "trip" at bounding box center [777, 305] width 81 height 52
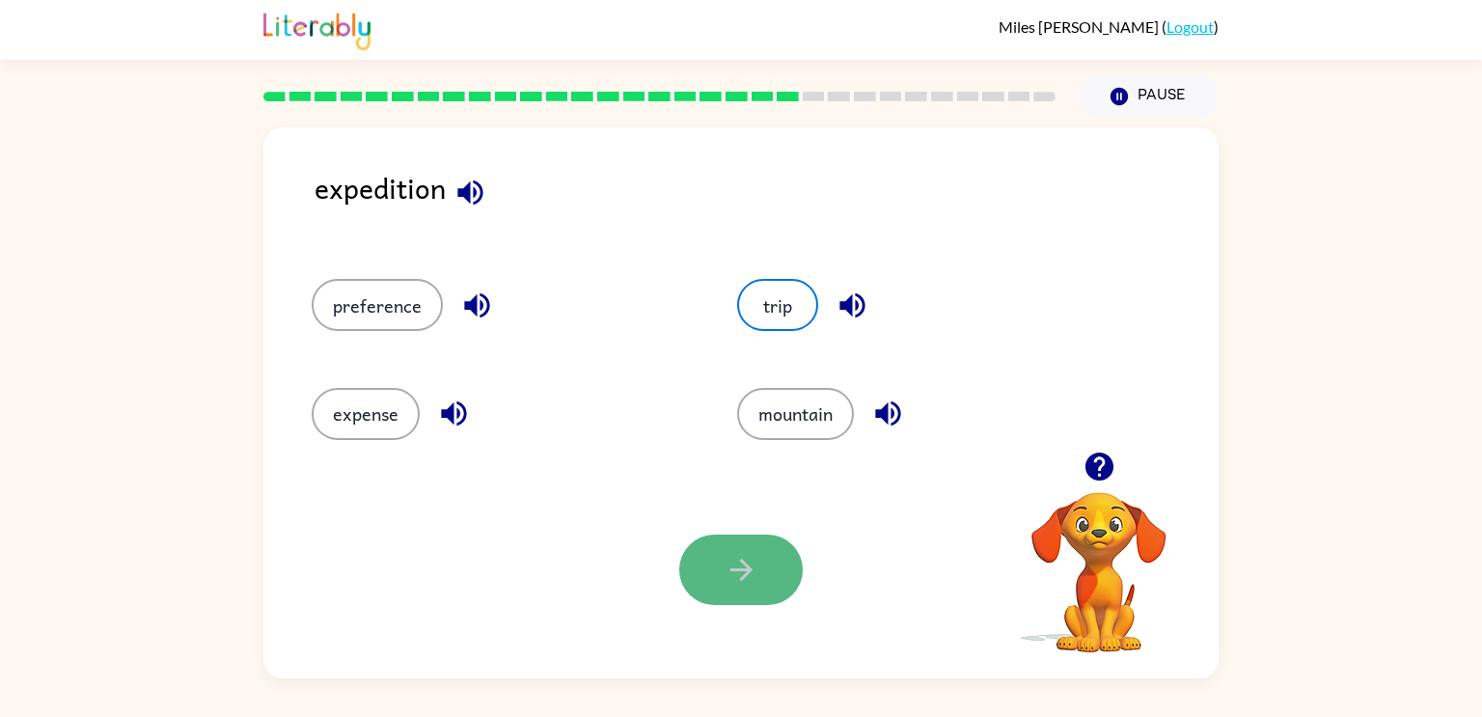
click at [723, 536] on button "button" at bounding box center [741, 570] width 124 height 70
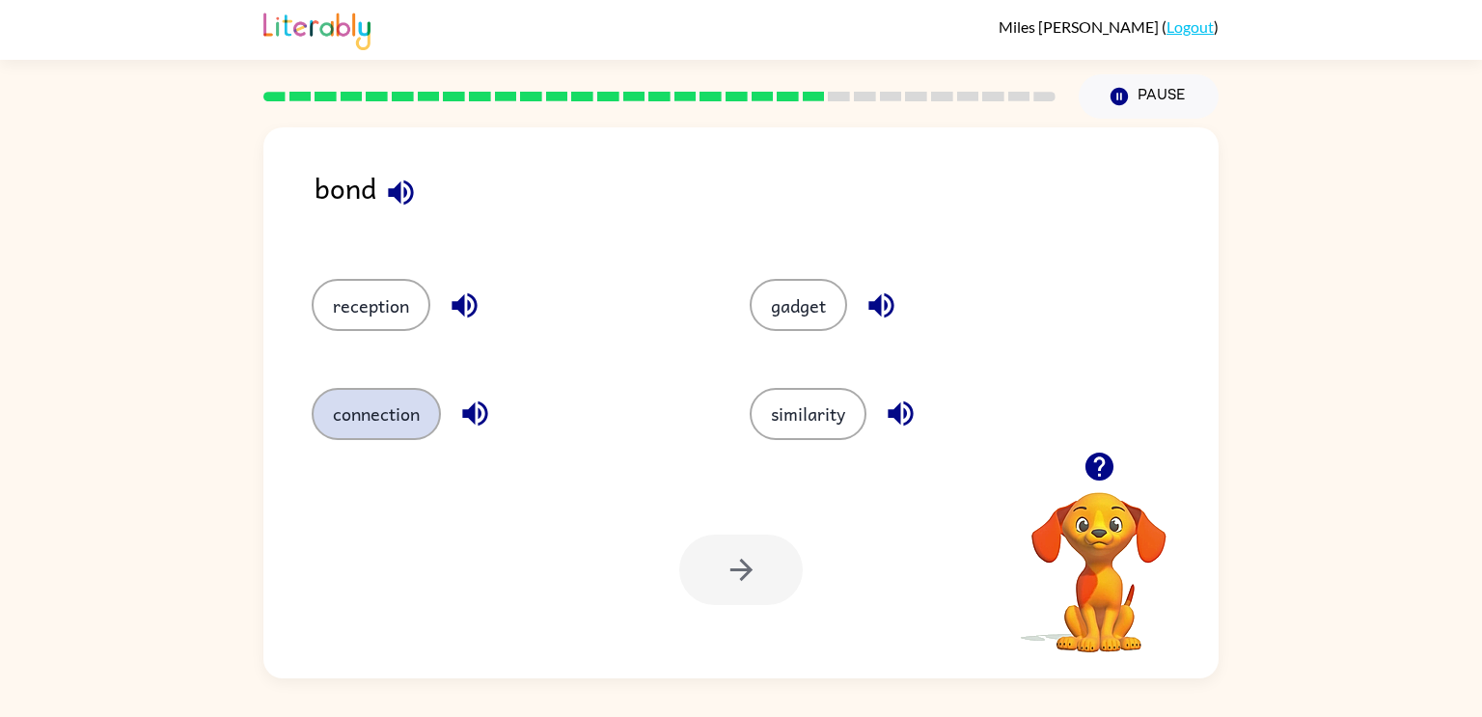
click at [411, 434] on button "connection" at bounding box center [376, 414] width 129 height 52
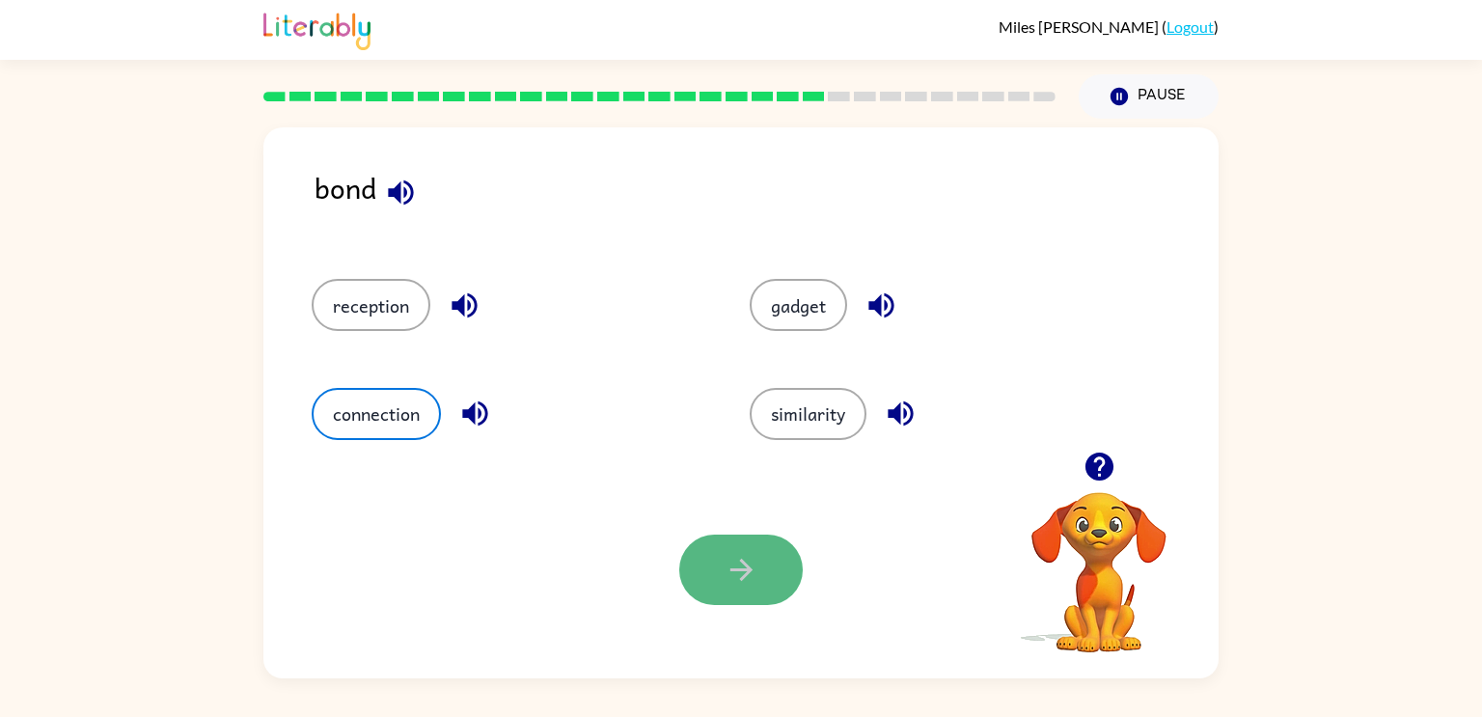
click at [781, 584] on button "button" at bounding box center [741, 570] width 124 height 70
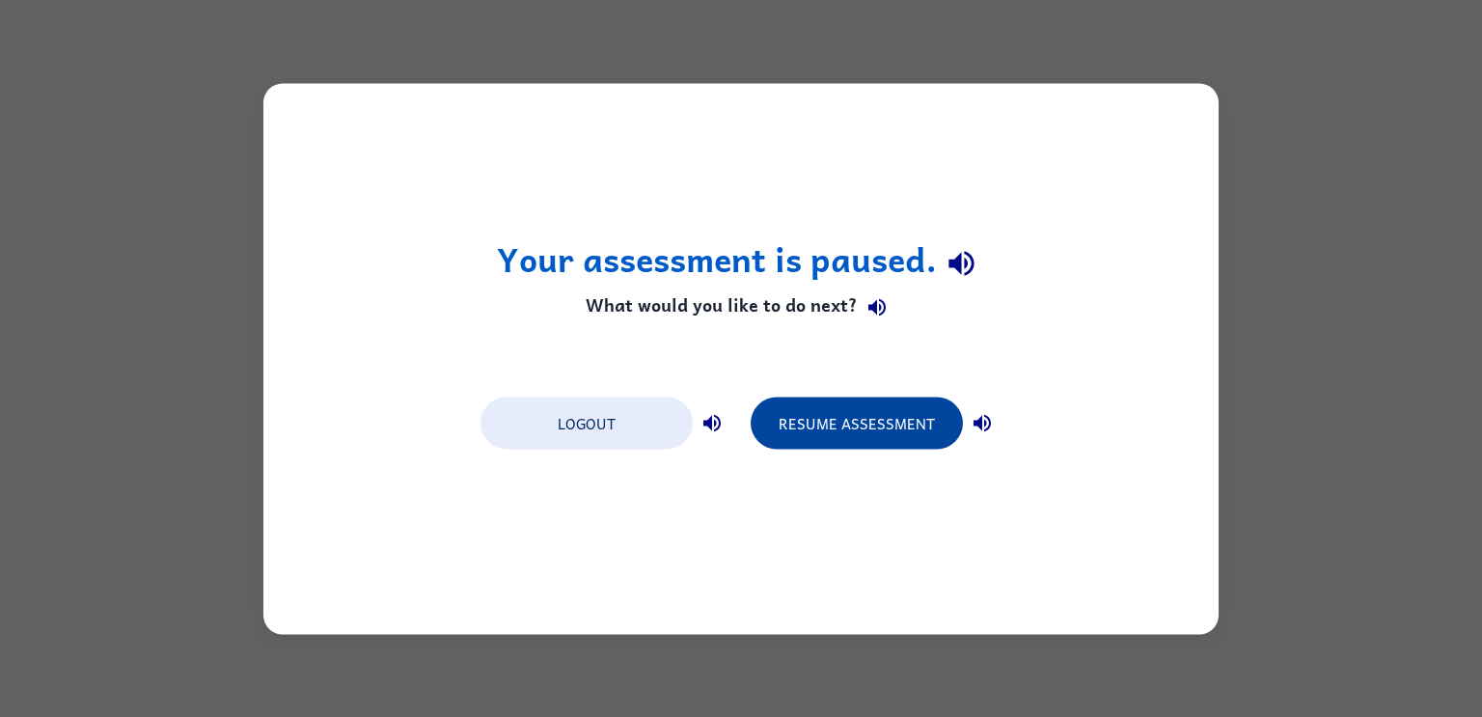
click at [780, 412] on button "Resume Assessment" at bounding box center [857, 423] width 212 height 52
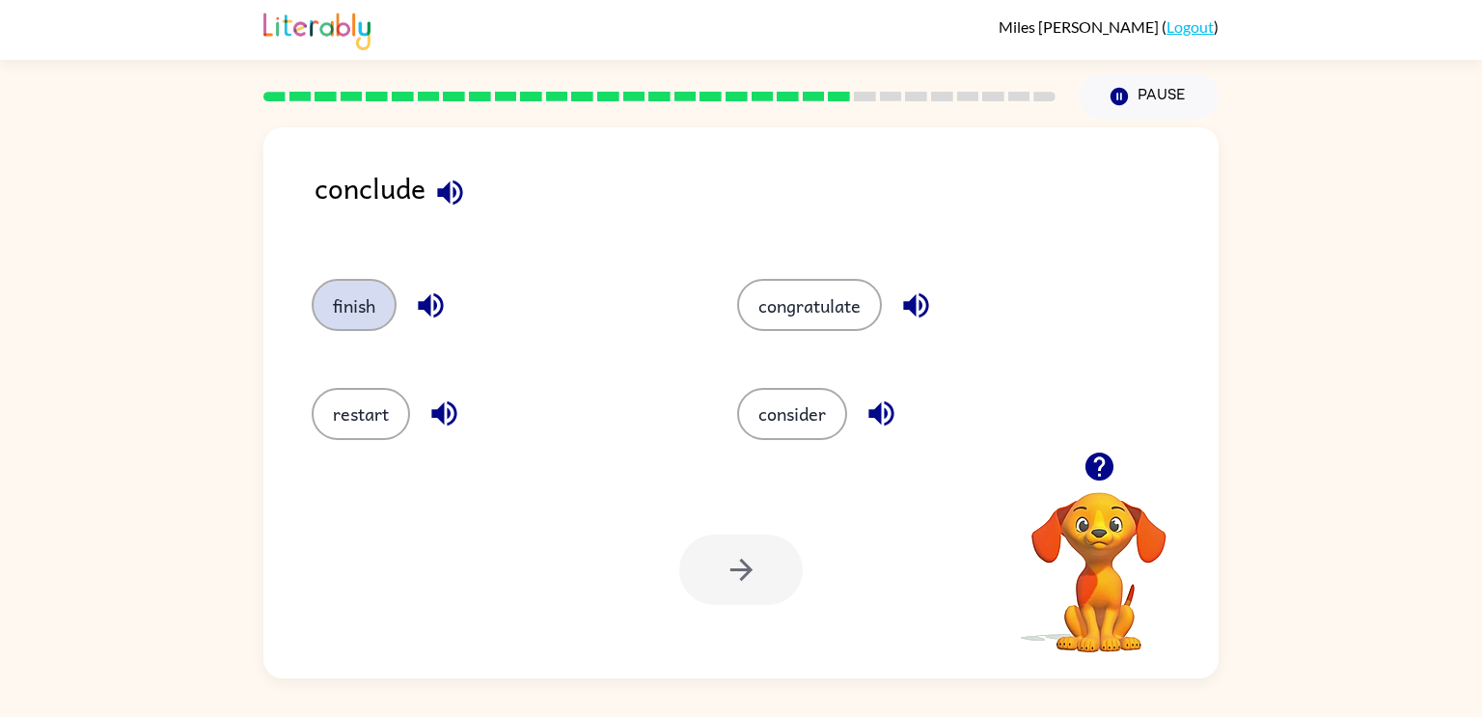
click at [358, 309] on button "finish" at bounding box center [354, 305] width 85 height 52
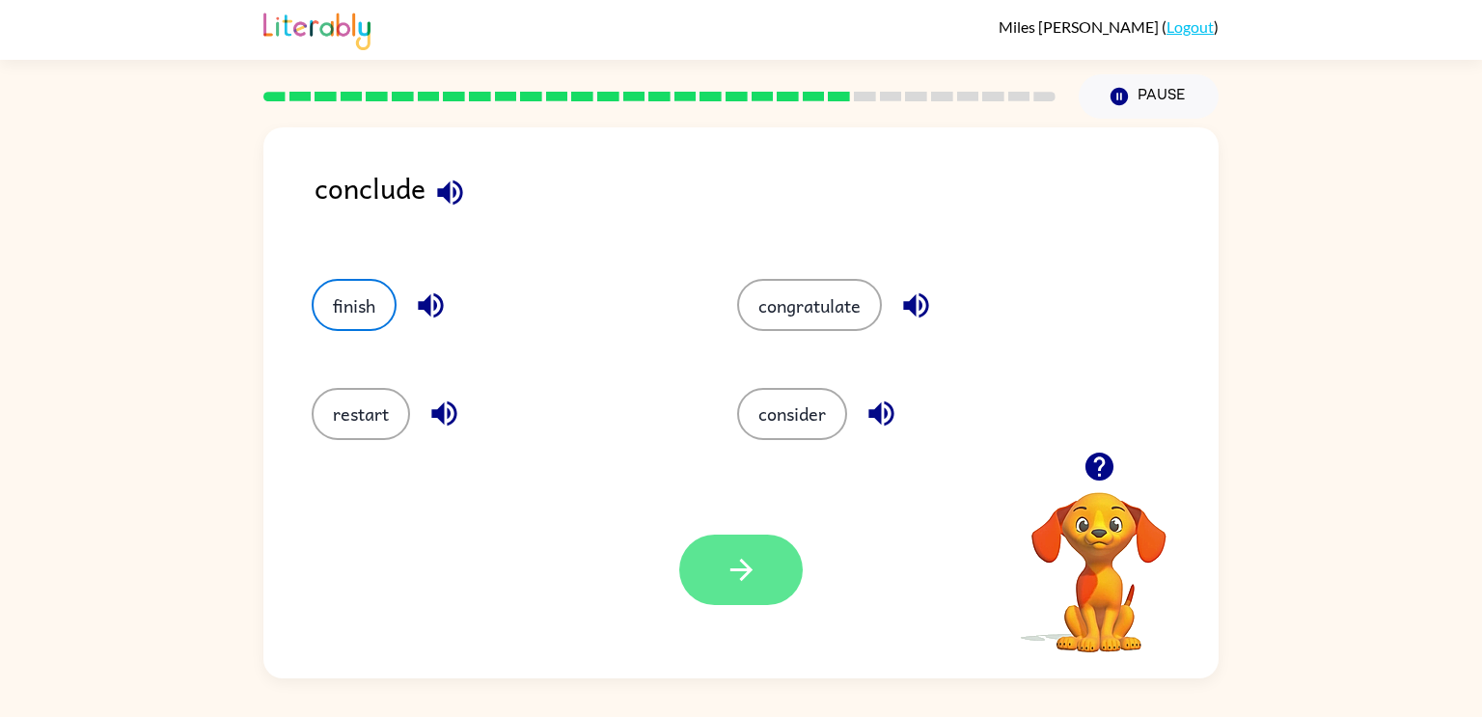
click at [740, 562] on icon "button" at bounding box center [740, 570] width 22 height 22
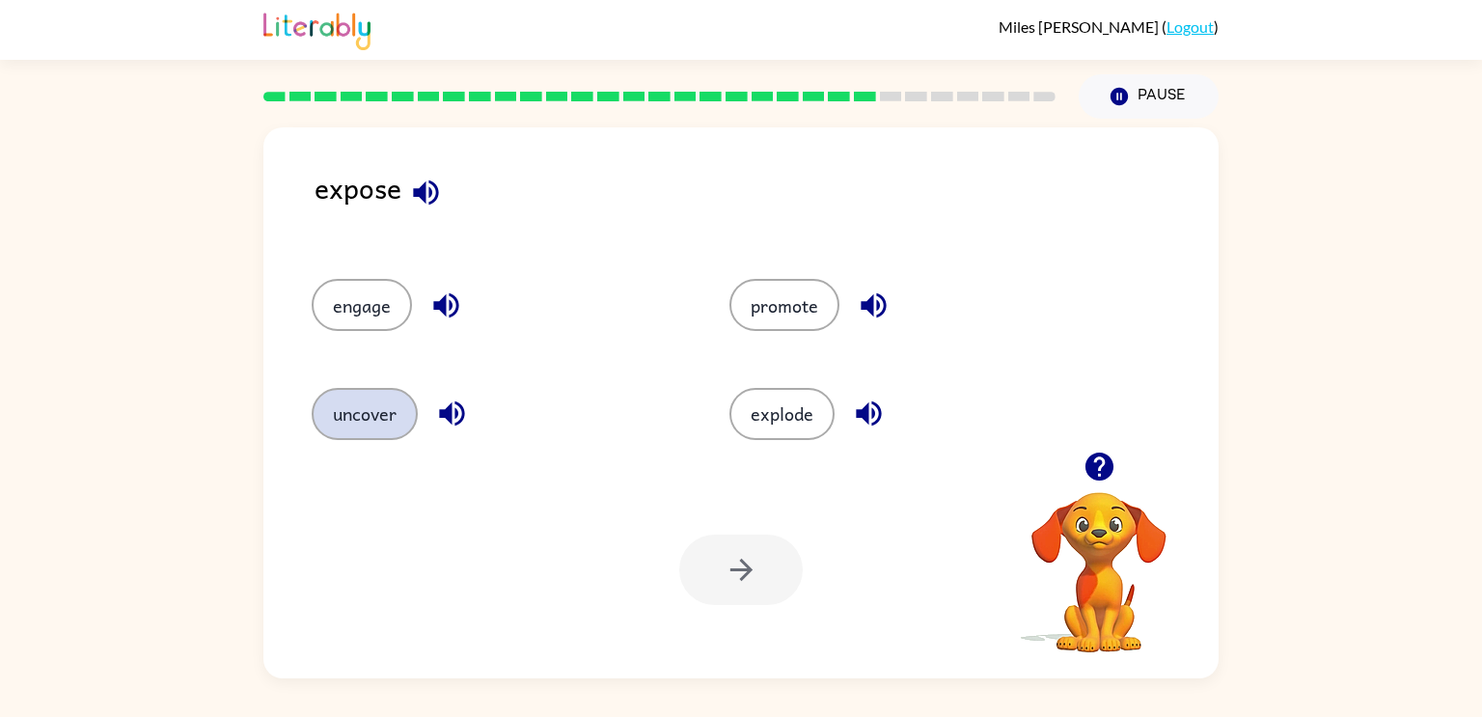
click at [381, 419] on button "uncover" at bounding box center [365, 414] width 106 height 52
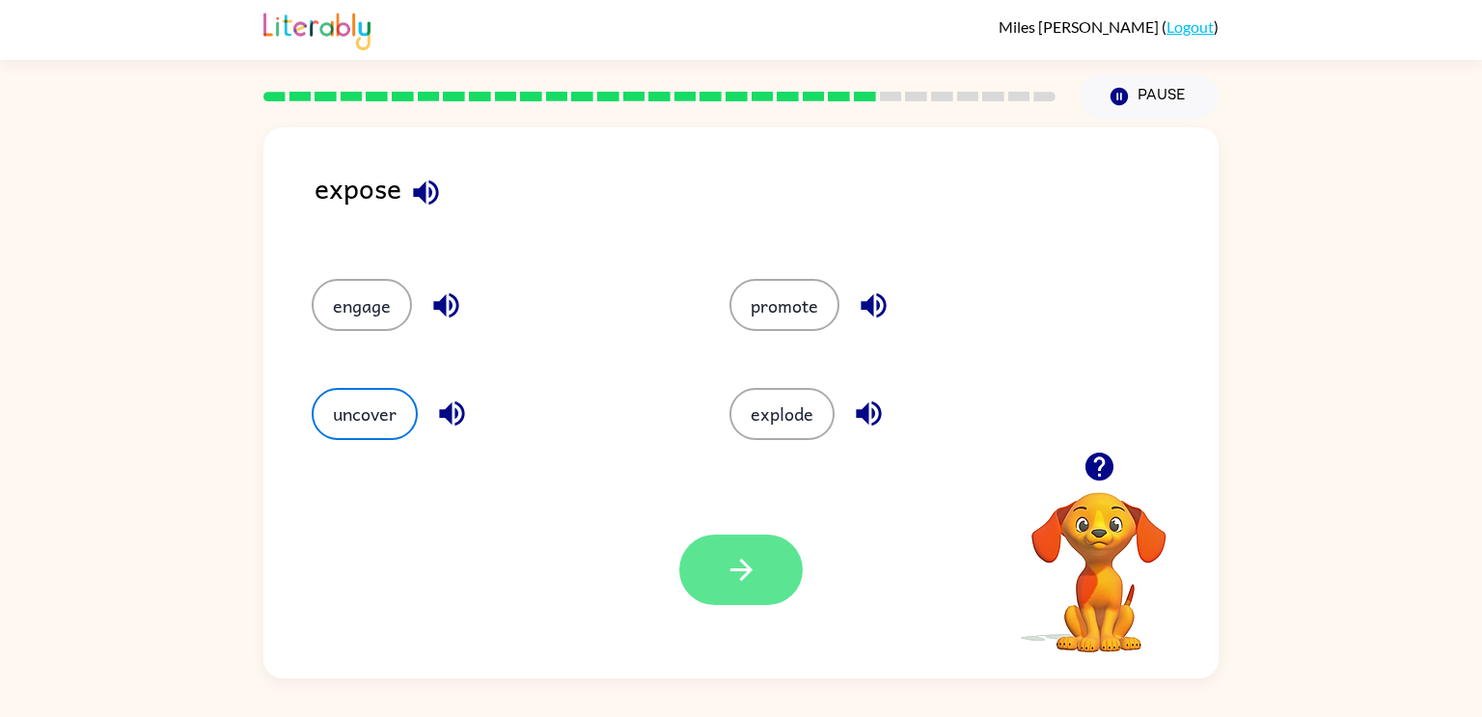
click at [766, 605] on button "button" at bounding box center [741, 570] width 124 height 70
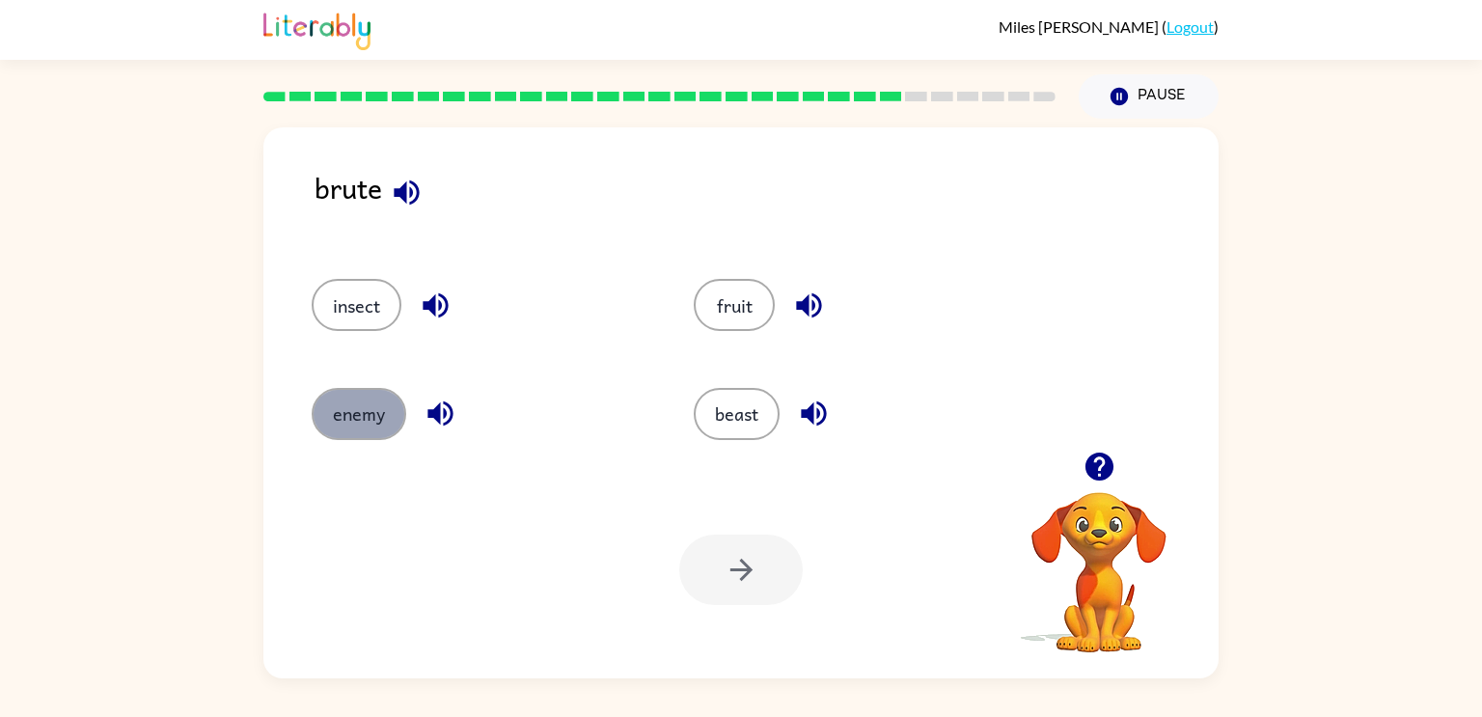
click at [355, 425] on button "enemy" at bounding box center [359, 414] width 95 height 52
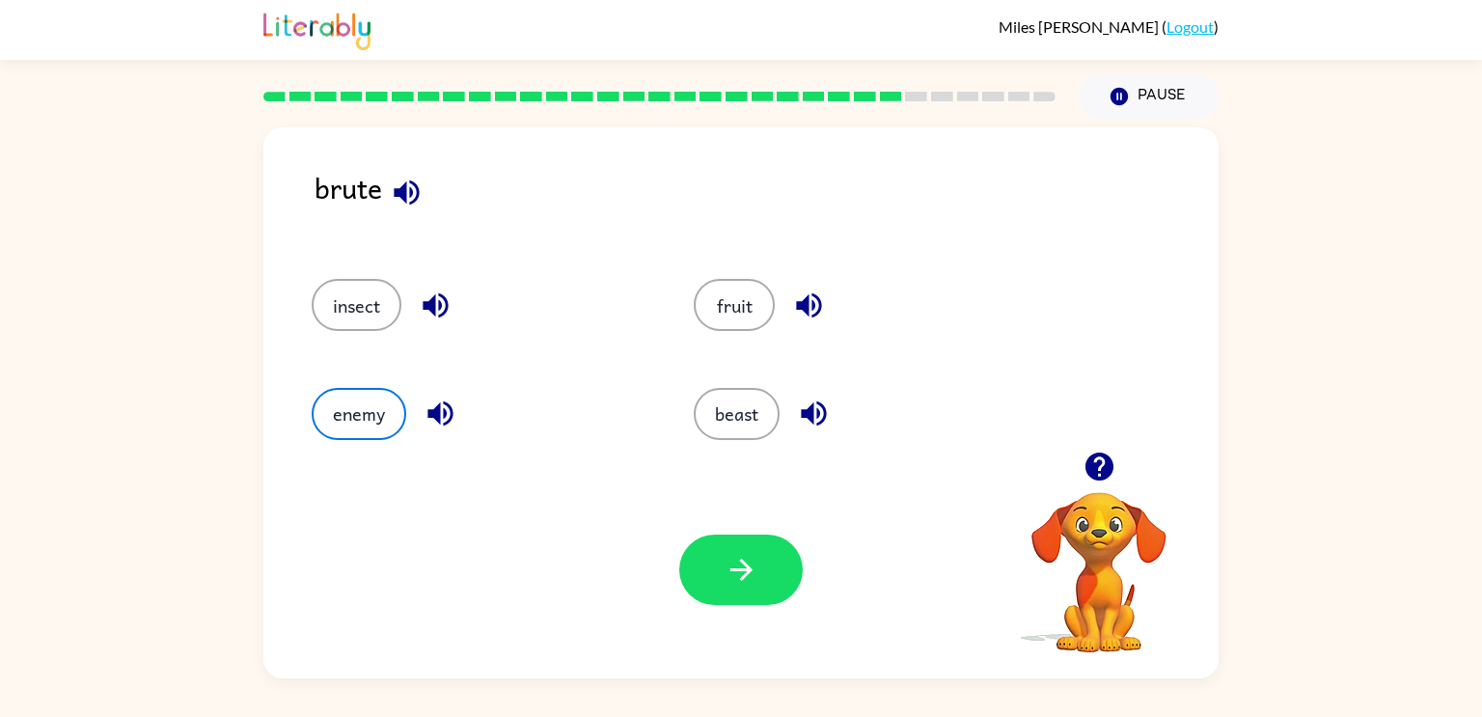
click at [801, 545] on div at bounding box center [741, 570] width 124 height 70
click at [785, 552] on button "button" at bounding box center [741, 570] width 124 height 70
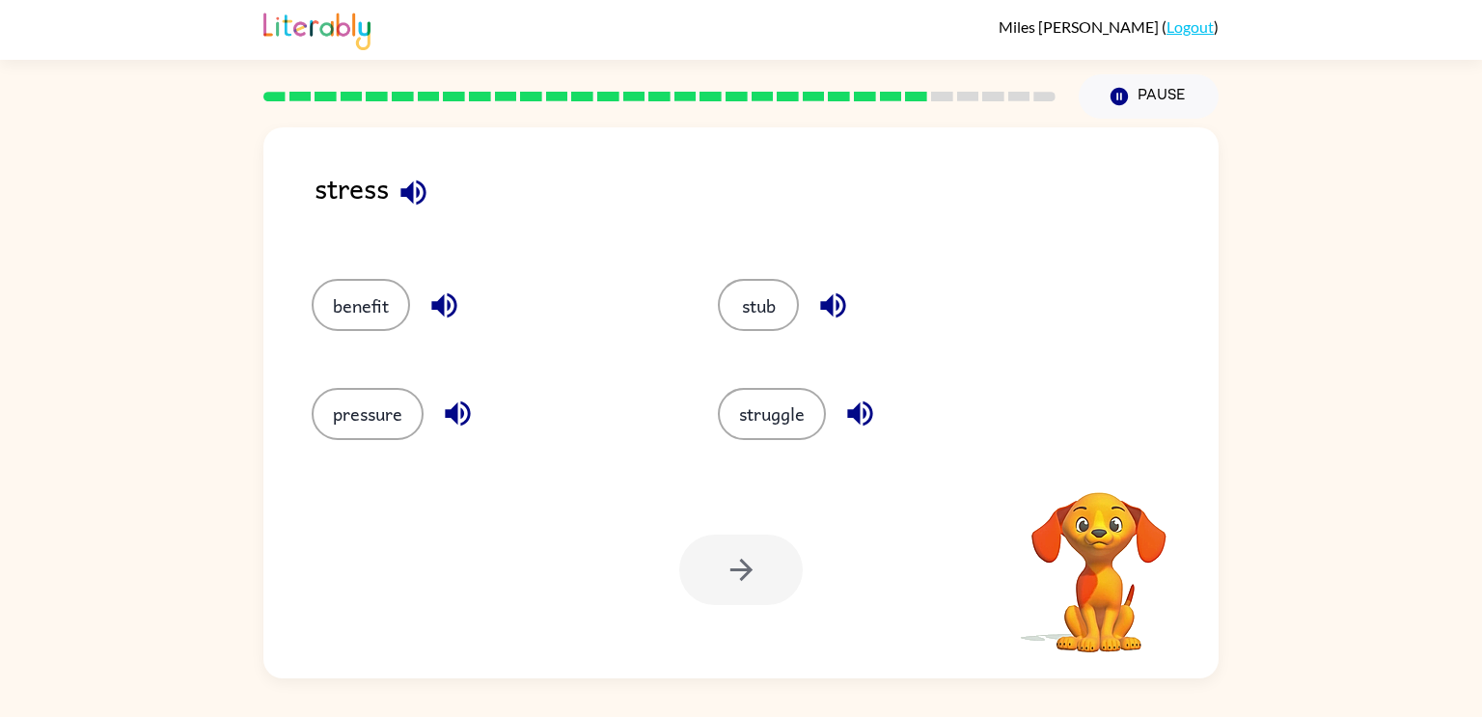
click at [480, 399] on div "pressure" at bounding box center [493, 414] width 362 height 52
click at [404, 403] on button "pressure" at bounding box center [368, 414] width 112 height 52
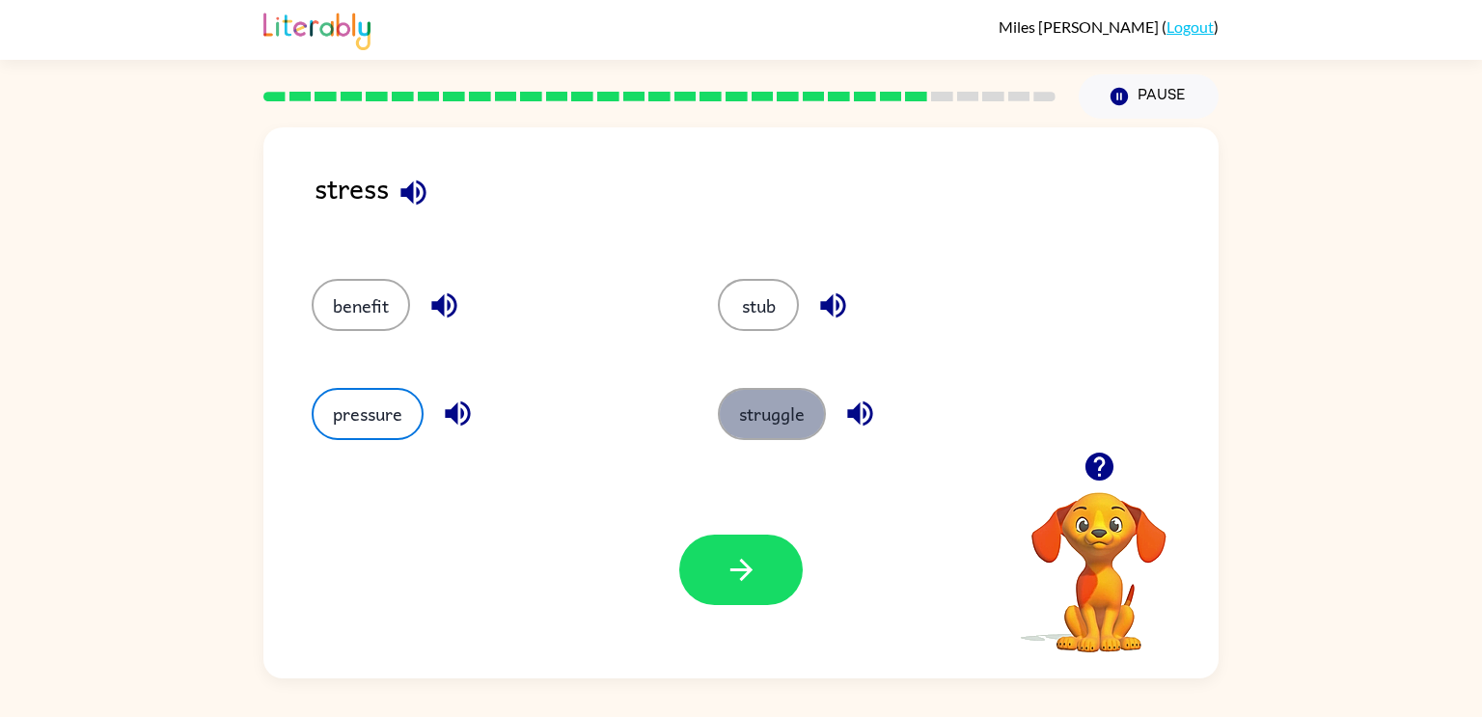
click at [814, 432] on button "struggle" at bounding box center [772, 414] width 108 height 52
click at [334, 429] on button "pressure" at bounding box center [368, 414] width 112 height 52
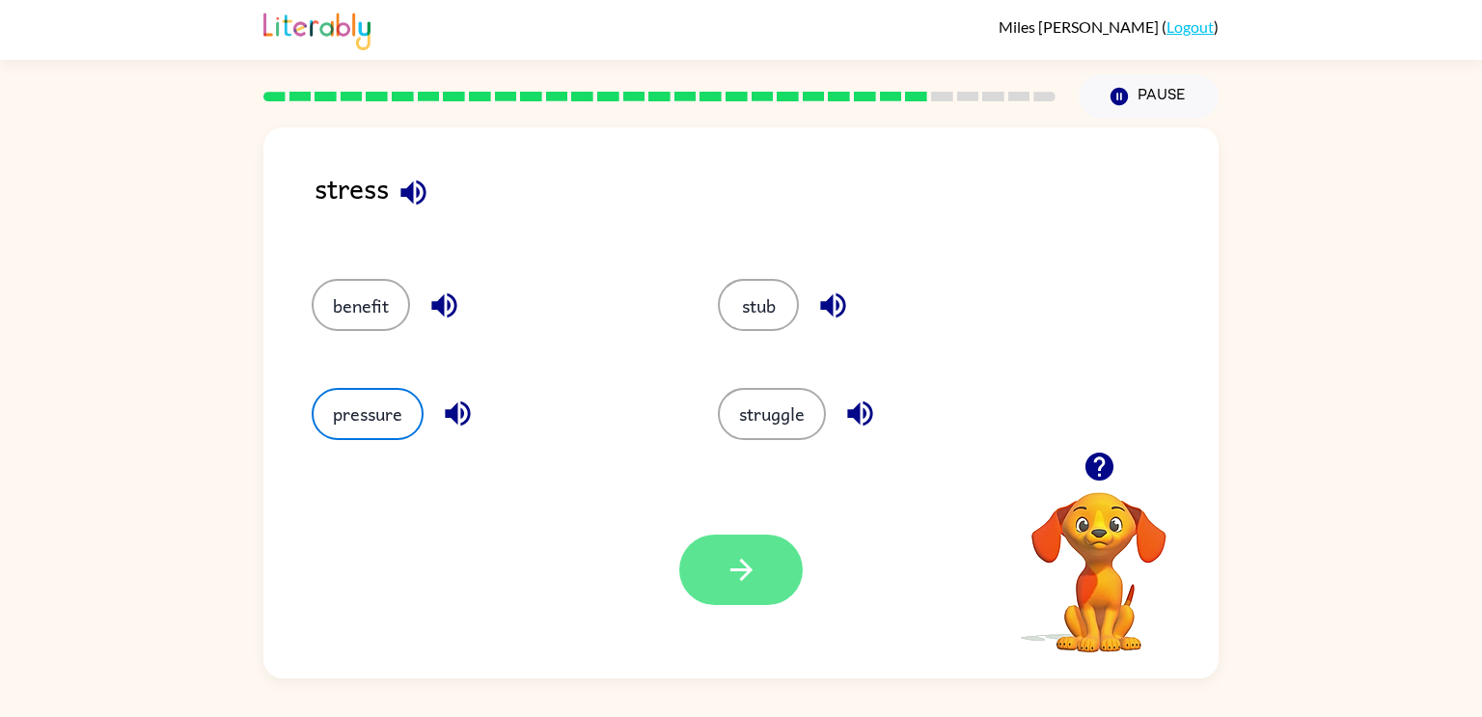
click at [734, 575] on icon "button" at bounding box center [742, 570] width 34 height 34
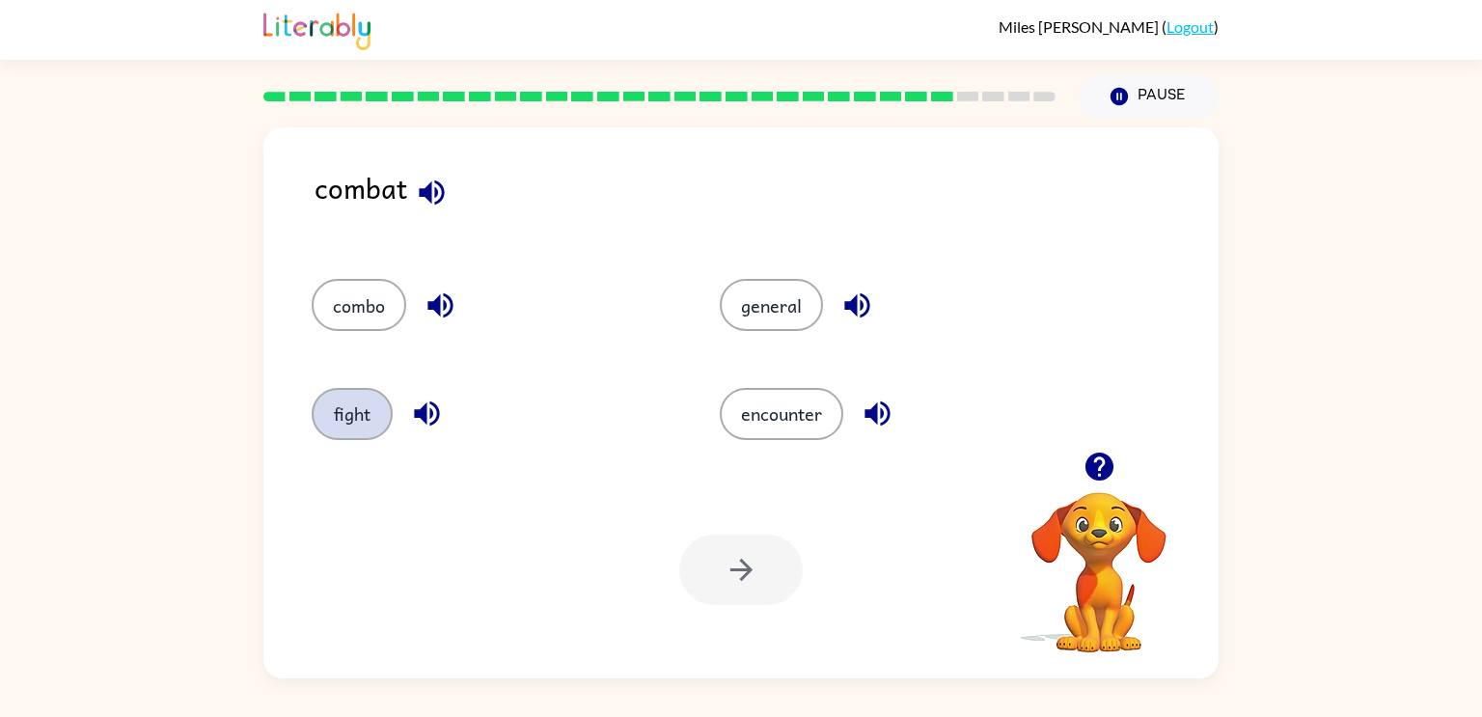
click at [354, 416] on button "fight" at bounding box center [352, 414] width 81 height 52
click at [781, 532] on div "Your browser must support playing .mp4 files to use Literably. Please try using…" at bounding box center [740, 569] width 955 height 217
click at [773, 549] on button "button" at bounding box center [741, 570] width 124 height 70
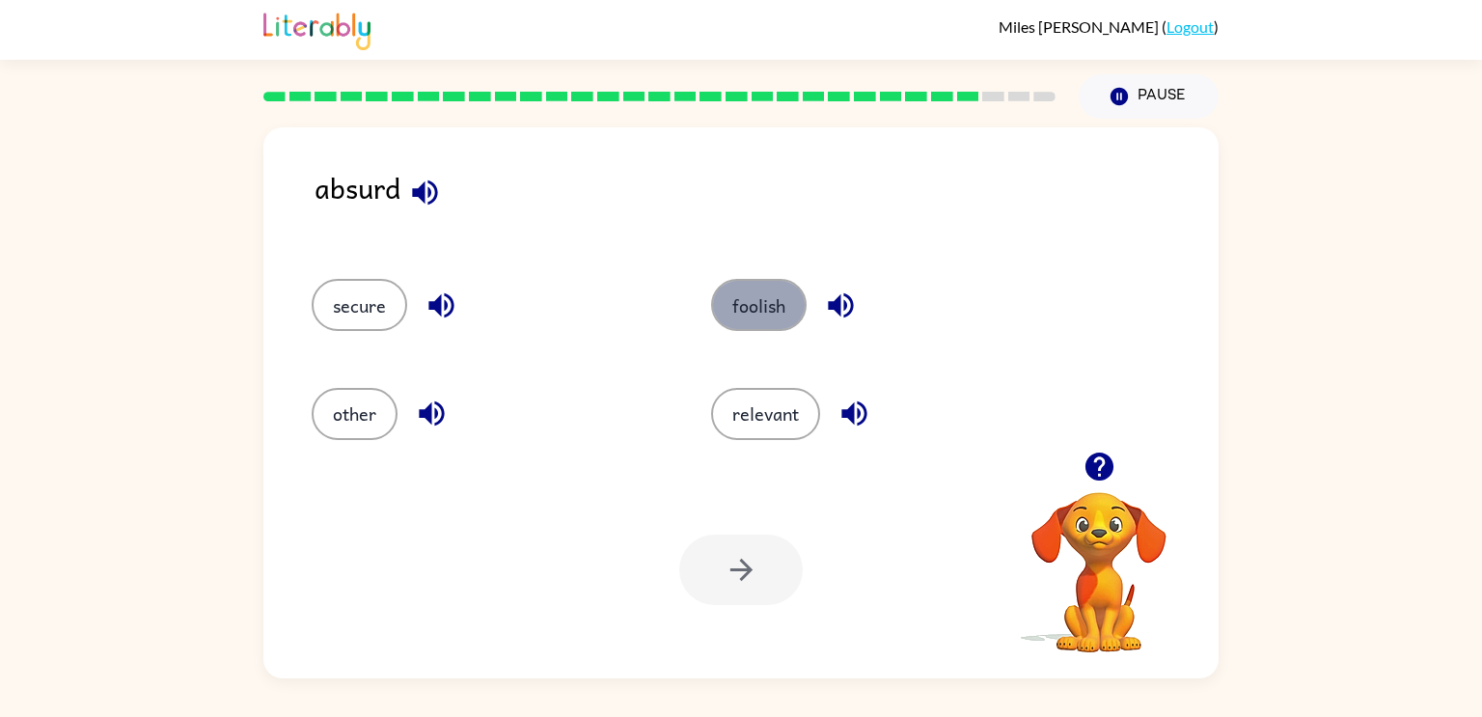
click at [727, 316] on button "foolish" at bounding box center [759, 305] width 96 height 52
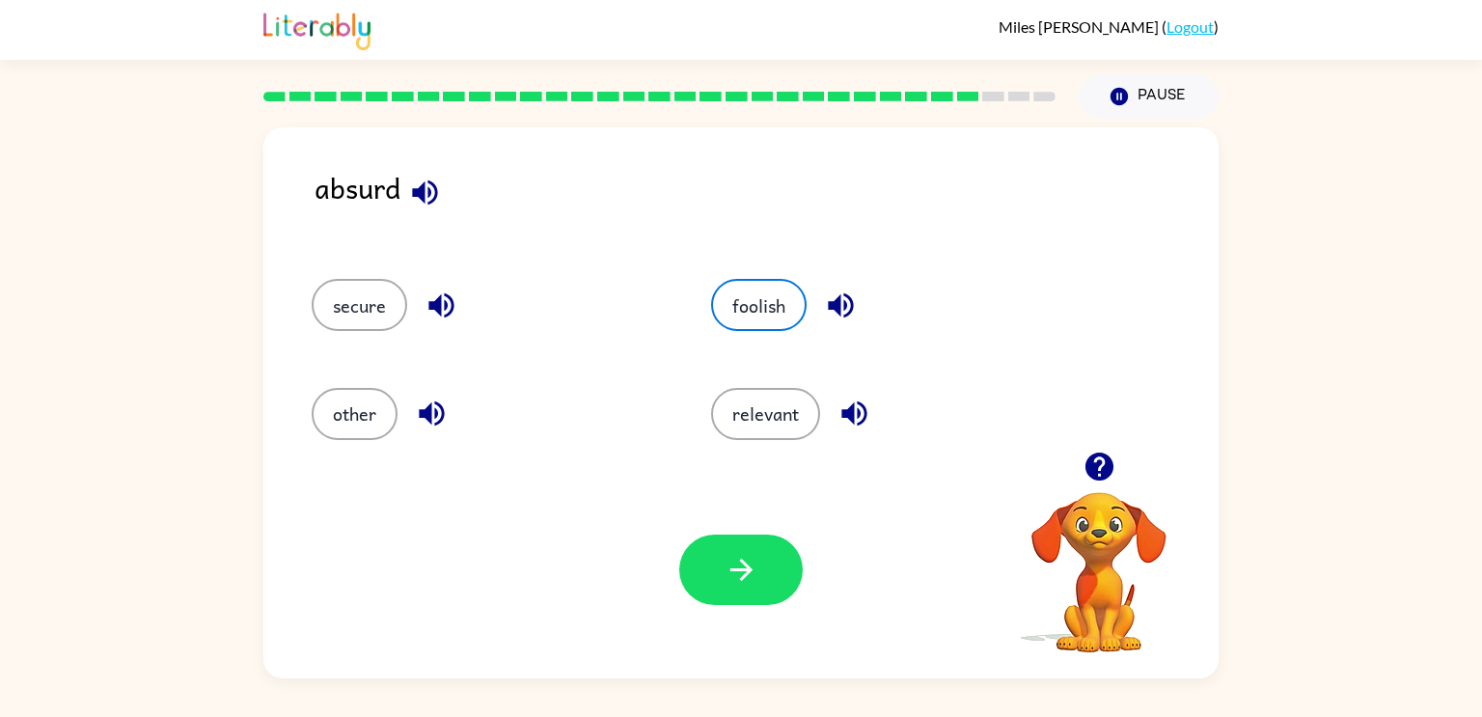
click at [693, 612] on div "Your browser must support playing .mp4 files to use Literably. Please try using…" at bounding box center [740, 569] width 955 height 217
click at [701, 594] on button "button" at bounding box center [741, 570] width 124 height 70
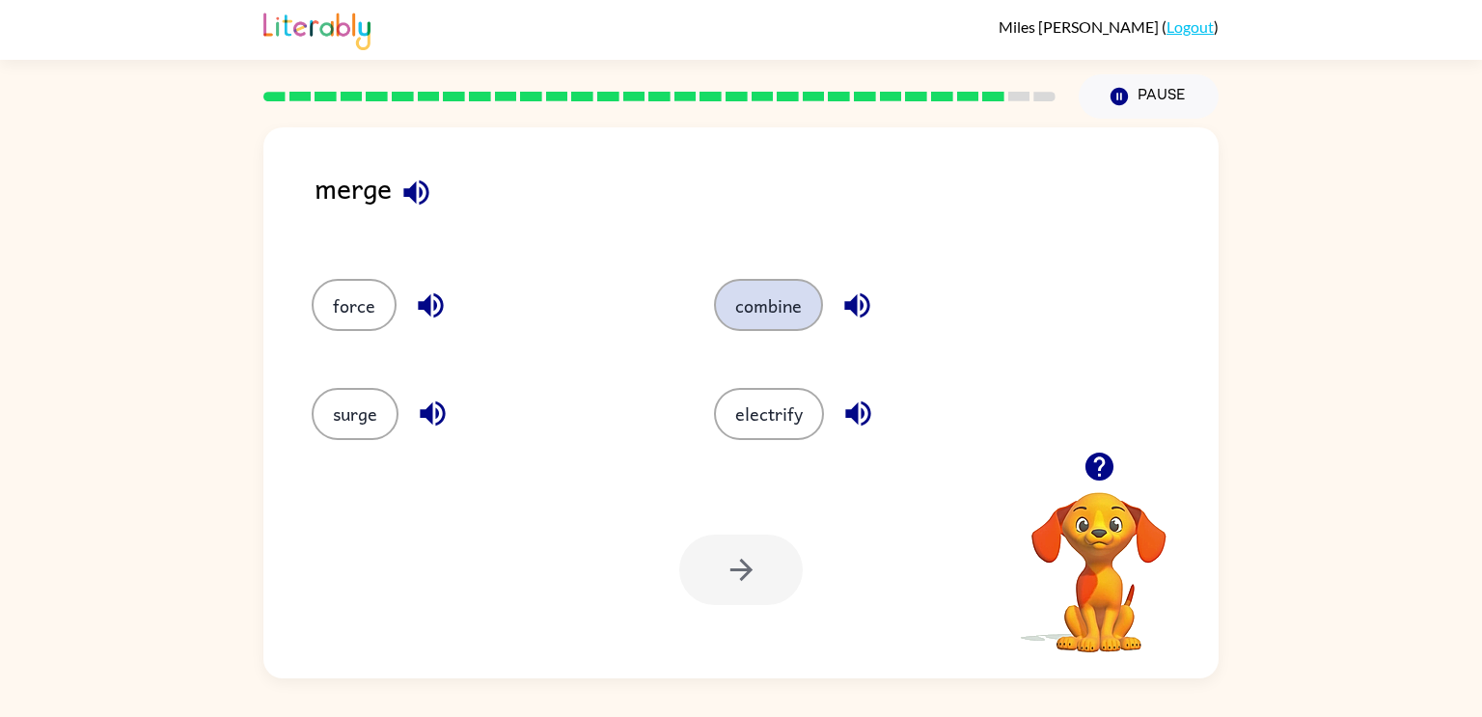
click at [757, 308] on button "combine" at bounding box center [768, 305] width 109 height 52
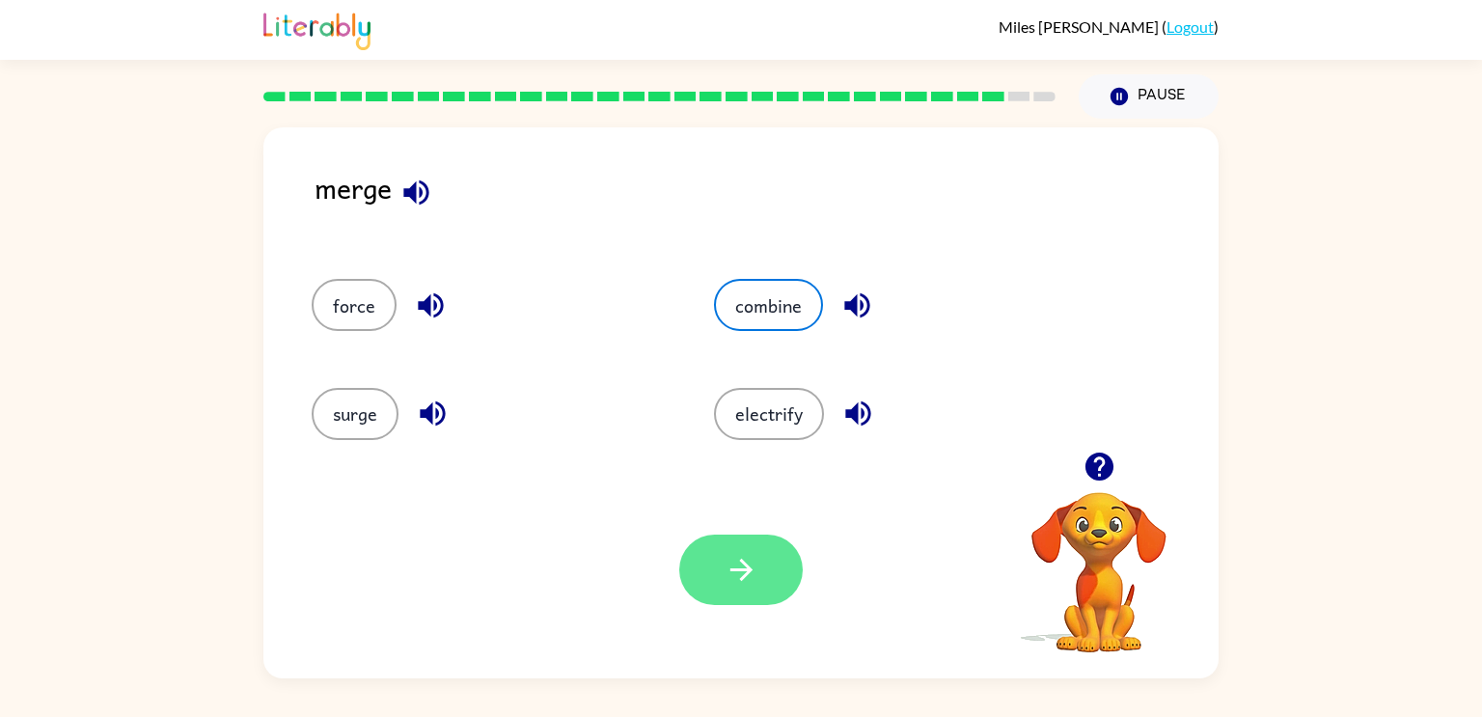
click at [732, 557] on icon "button" at bounding box center [742, 570] width 34 height 34
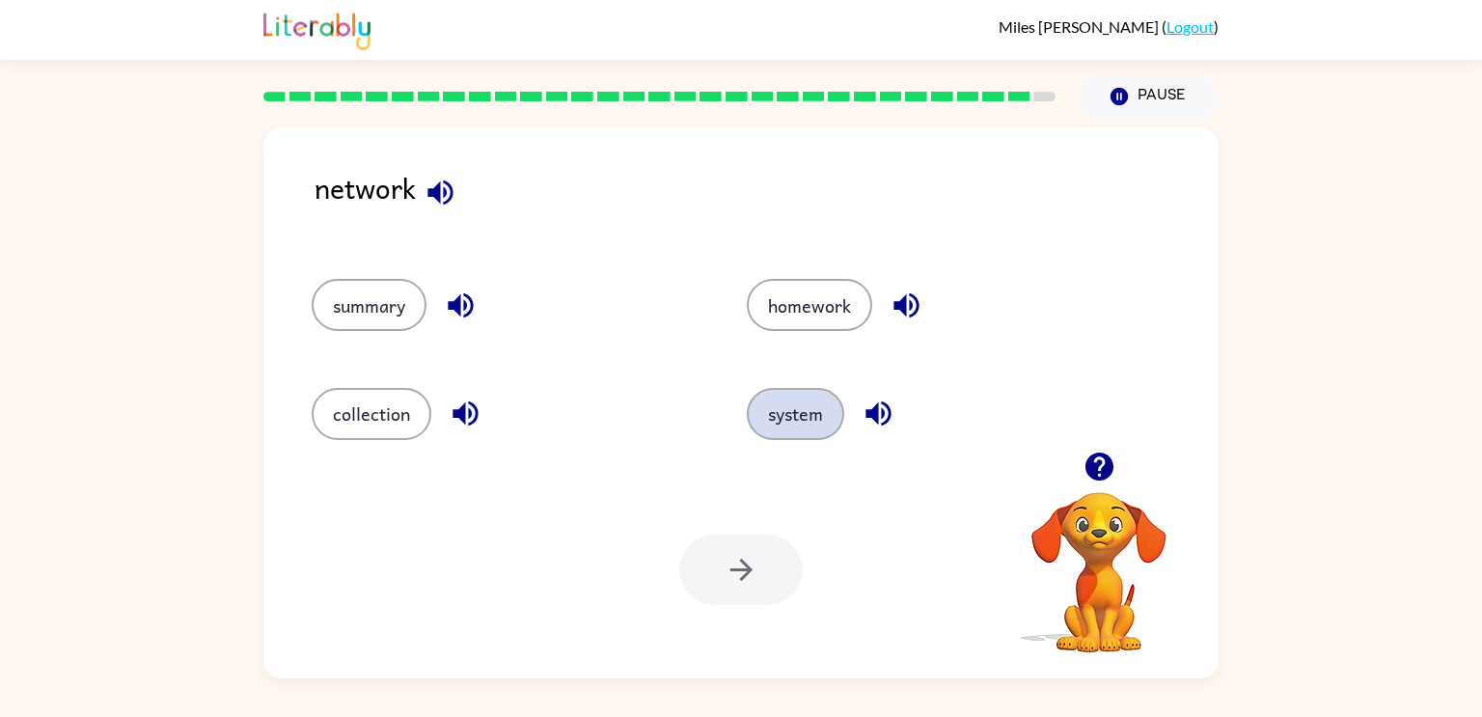
click at [761, 401] on button "system" at bounding box center [795, 414] width 97 height 52
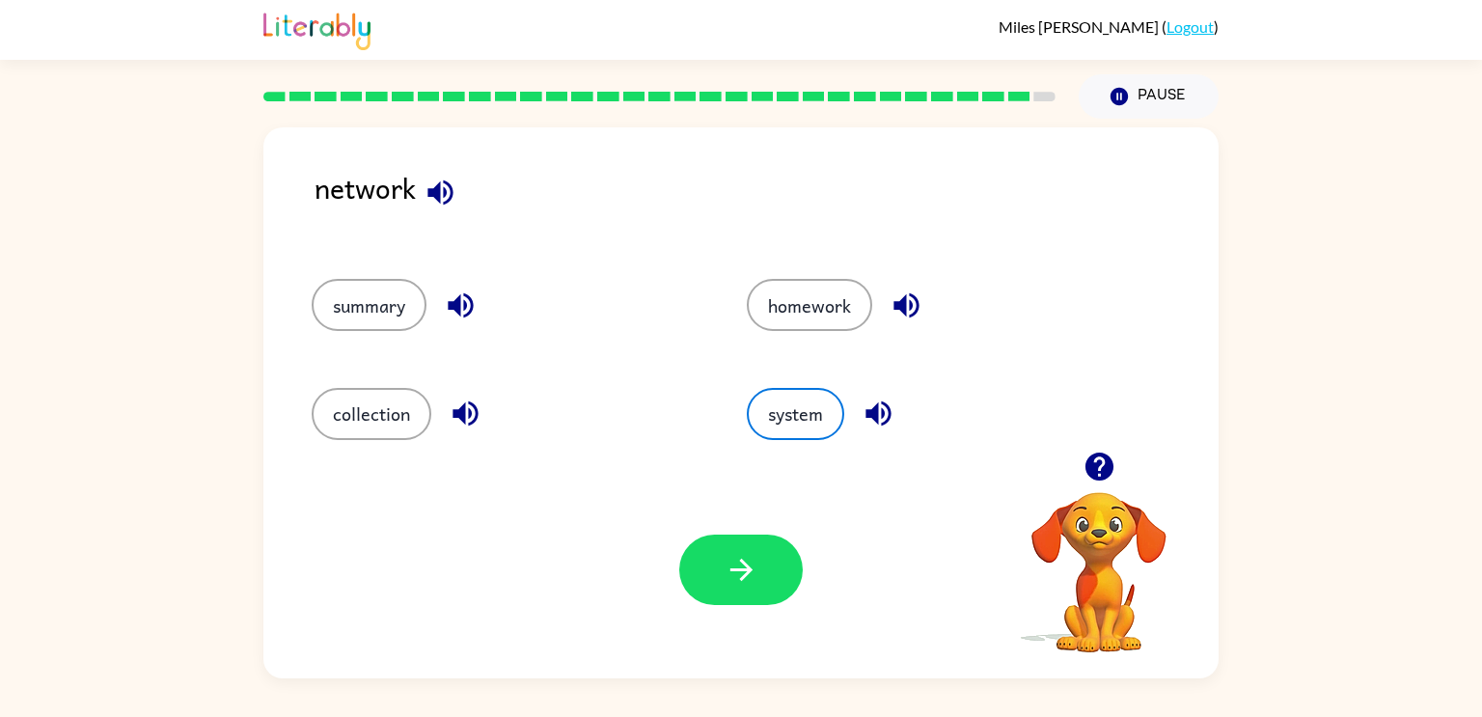
click at [768, 612] on div "Your browser must support playing .mp4 files to use Literably. Please try using…" at bounding box center [740, 569] width 955 height 217
click at [771, 585] on button "button" at bounding box center [741, 570] width 124 height 70
